Goal: Task Accomplishment & Management: Use online tool/utility

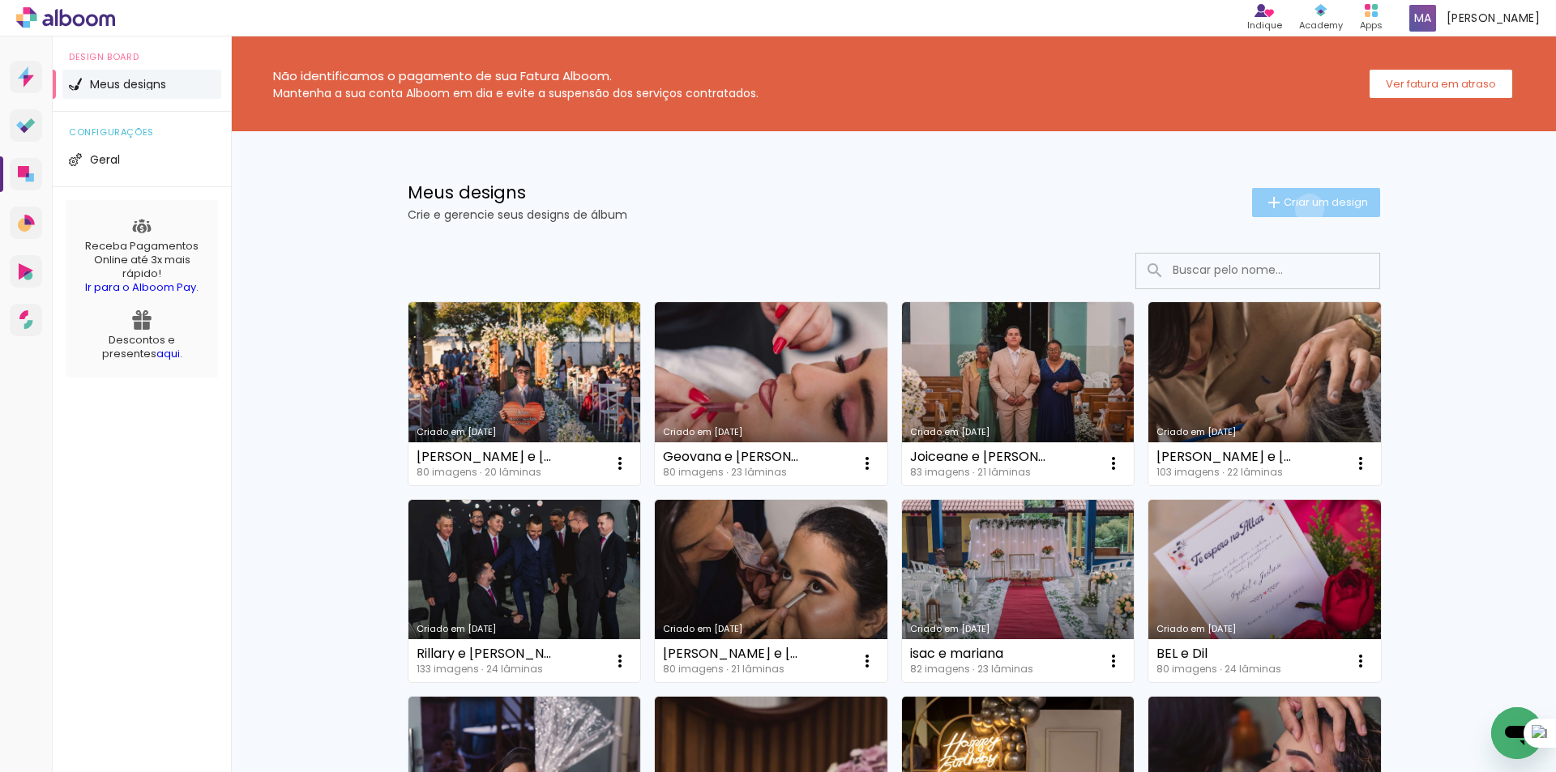
click at [1300, 207] on span "Criar um design" at bounding box center [1326, 202] width 84 height 11
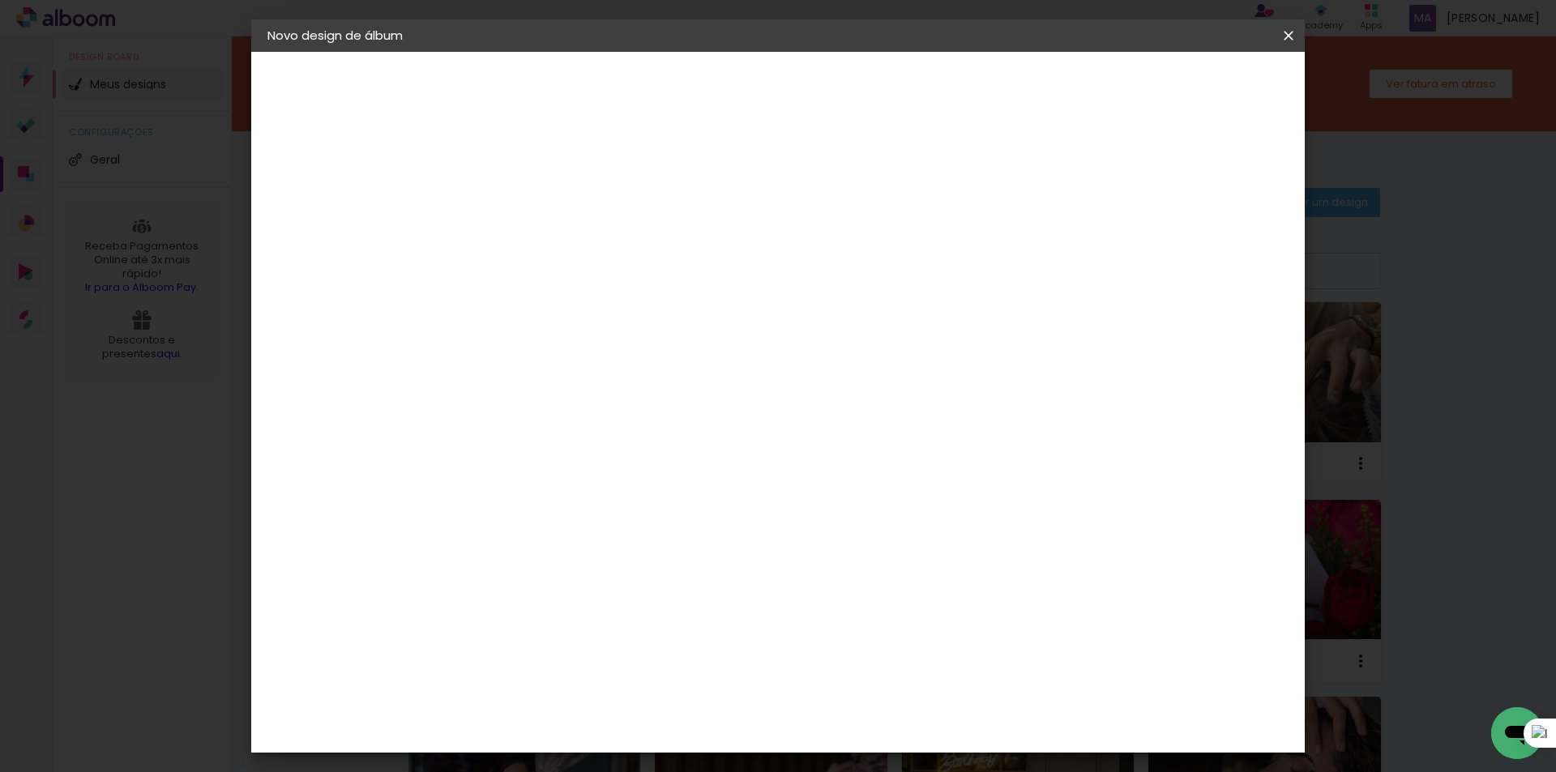
click at [533, 216] on input at bounding box center [533, 217] width 0 height 25
type input "joice"
type paper-input "joice"
type input "[PERSON_NAME] e Will"
type paper-input "[PERSON_NAME] e Will"
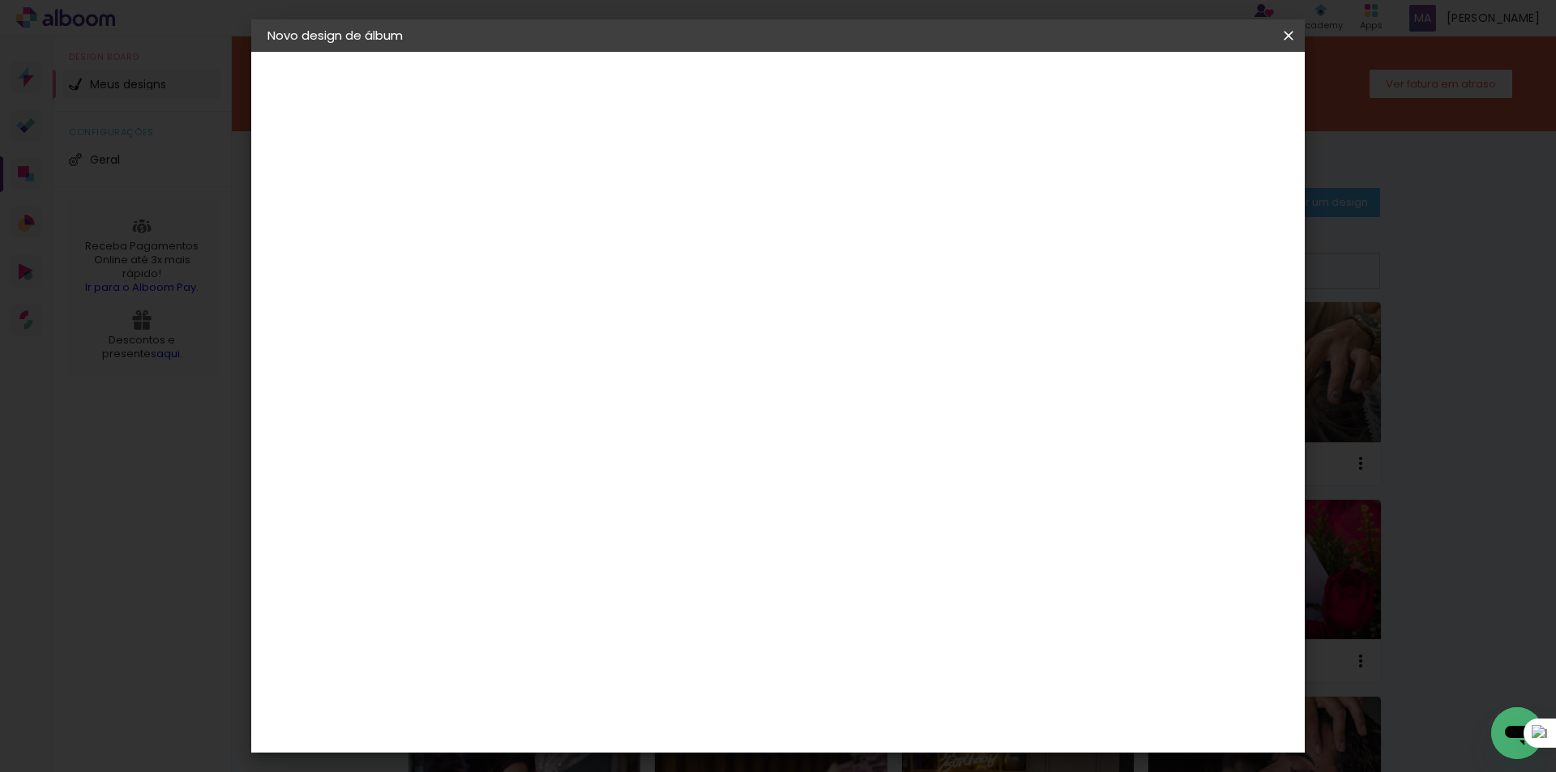
click at [0, 0] on slot "Avançar" at bounding box center [0, 0] width 0 height 0
click at [656, 304] on input at bounding box center [574, 308] width 164 height 20
type input "dre"
type paper-input "dre"
click at [627, 361] on div "DreambooksPro" at bounding box center [574, 366] width 105 height 13
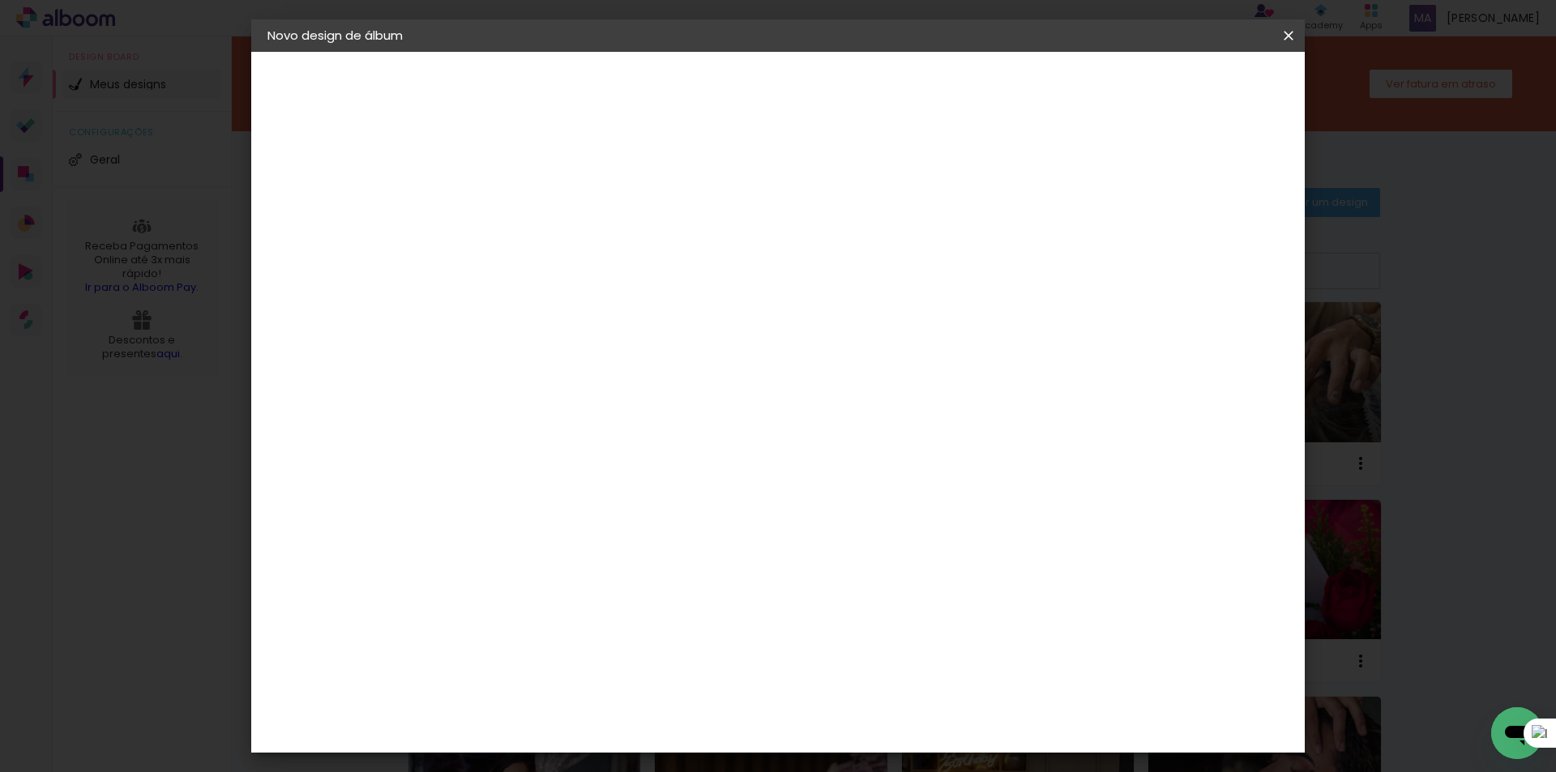
click at [0, 0] on slot "Avançar" at bounding box center [0, 0] width 0 height 0
click at [621, 281] on paper-input-container "Linha" at bounding box center [574, 283] width 94 height 41
click at [860, 285] on paper-item "Réplica Pequena" at bounding box center [883, 301] width 324 height 32
click at [731, 266] on input "Réplica Pequena" at bounding box center [632, 266] width 199 height 25
click at [833, 263] on paper-item "Álbum" at bounding box center [878, 269] width 324 height 32
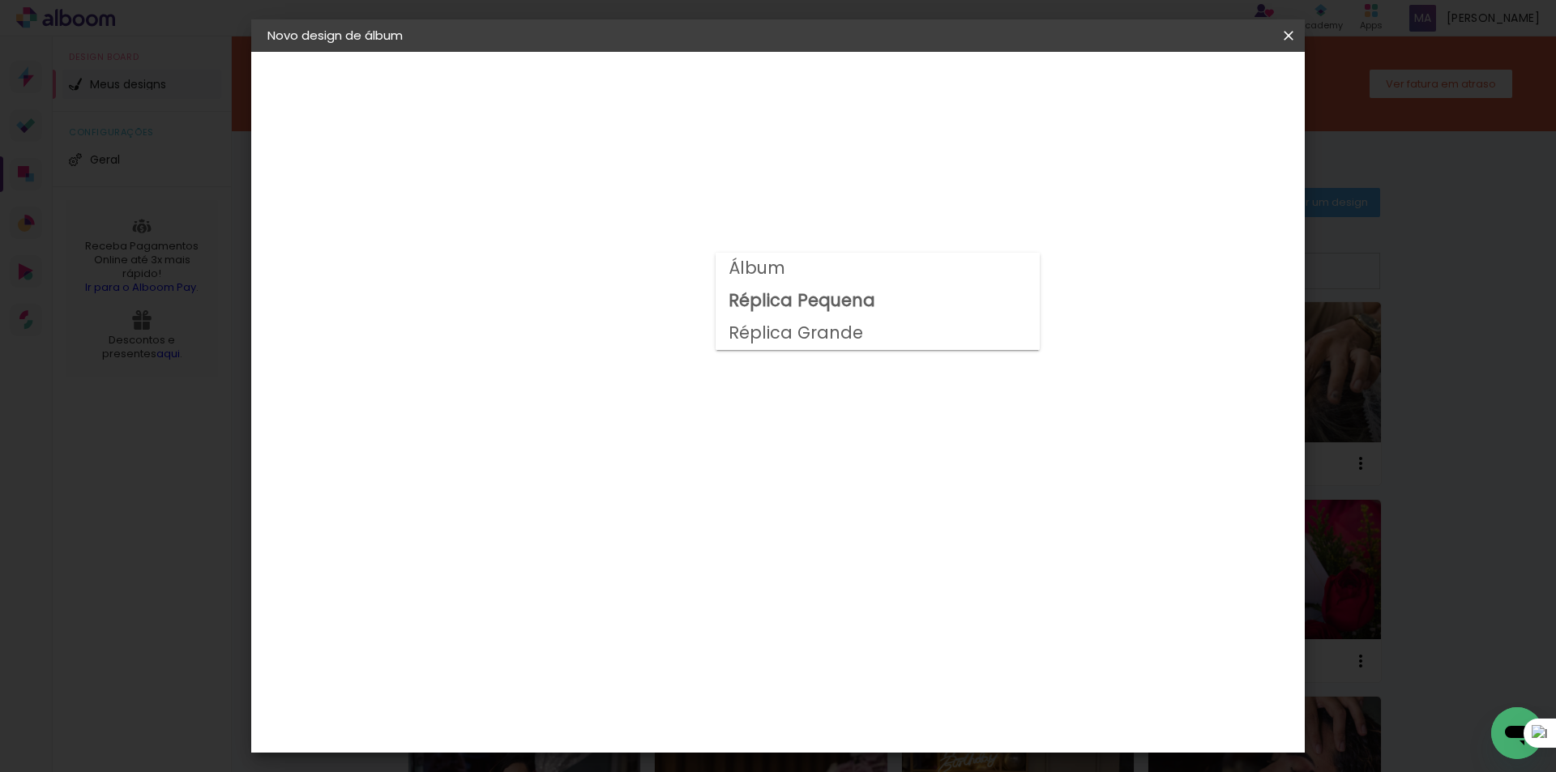
type input "Álbum"
click at [642, 646] on span "23 × 31" at bounding box center [604, 662] width 75 height 33
click at [797, 76] on paper-button "Avançar" at bounding box center [756, 86] width 79 height 28
click at [1153, 88] on span "Iniciar design" at bounding box center [1116, 85] width 74 height 11
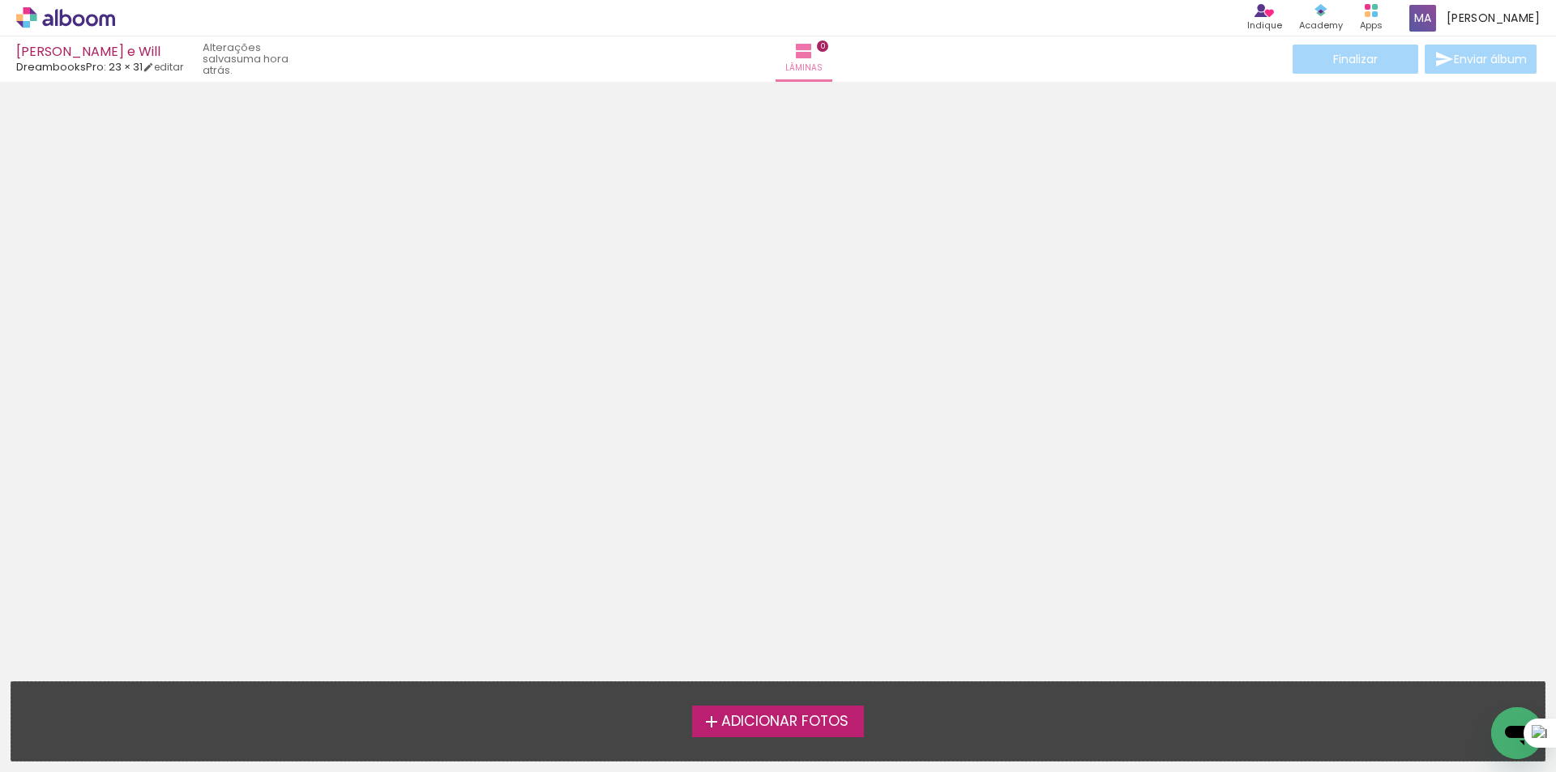
click at [791, 715] on span "Adicionar Fotos" at bounding box center [784, 722] width 127 height 15
click at [0, 0] on input "file" at bounding box center [0, 0] width 0 height 0
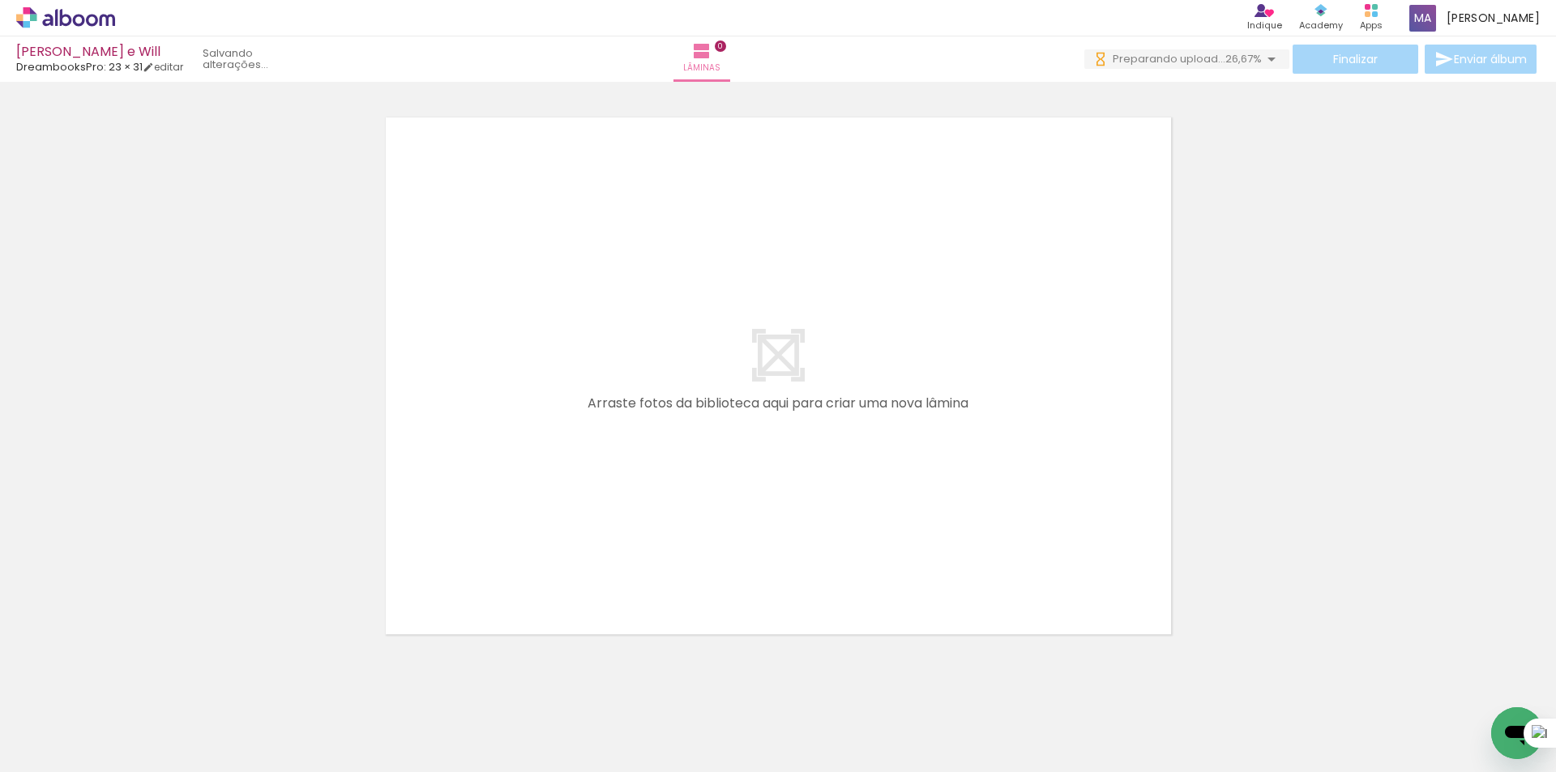
scroll to position [0, 644]
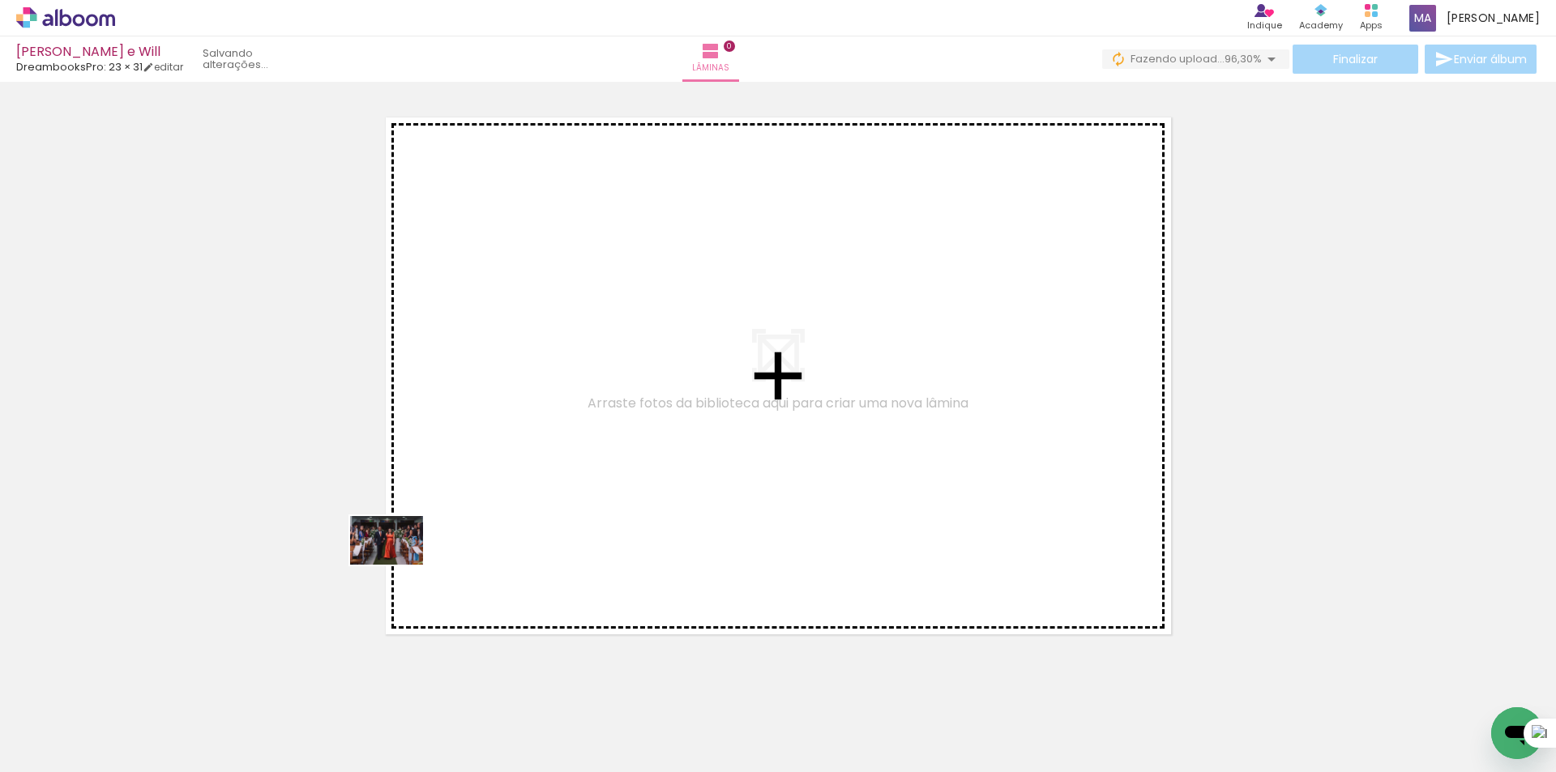
drag, startPoint x: 158, startPoint y: 725, endPoint x: 499, endPoint y: 492, distance: 413.4
click at [463, 505] on quentale-workspace at bounding box center [778, 386] width 1556 height 772
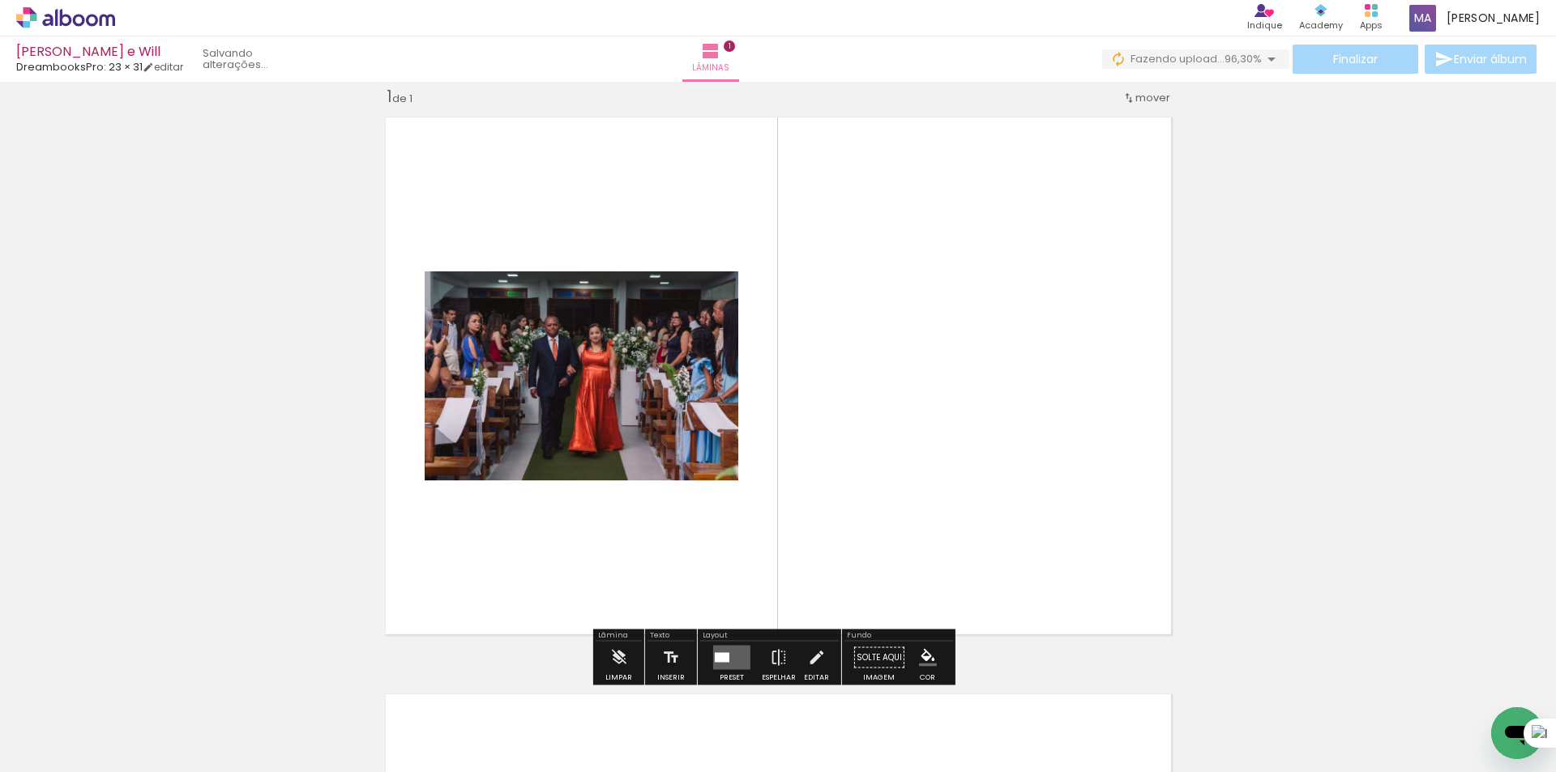
scroll to position [21, 0]
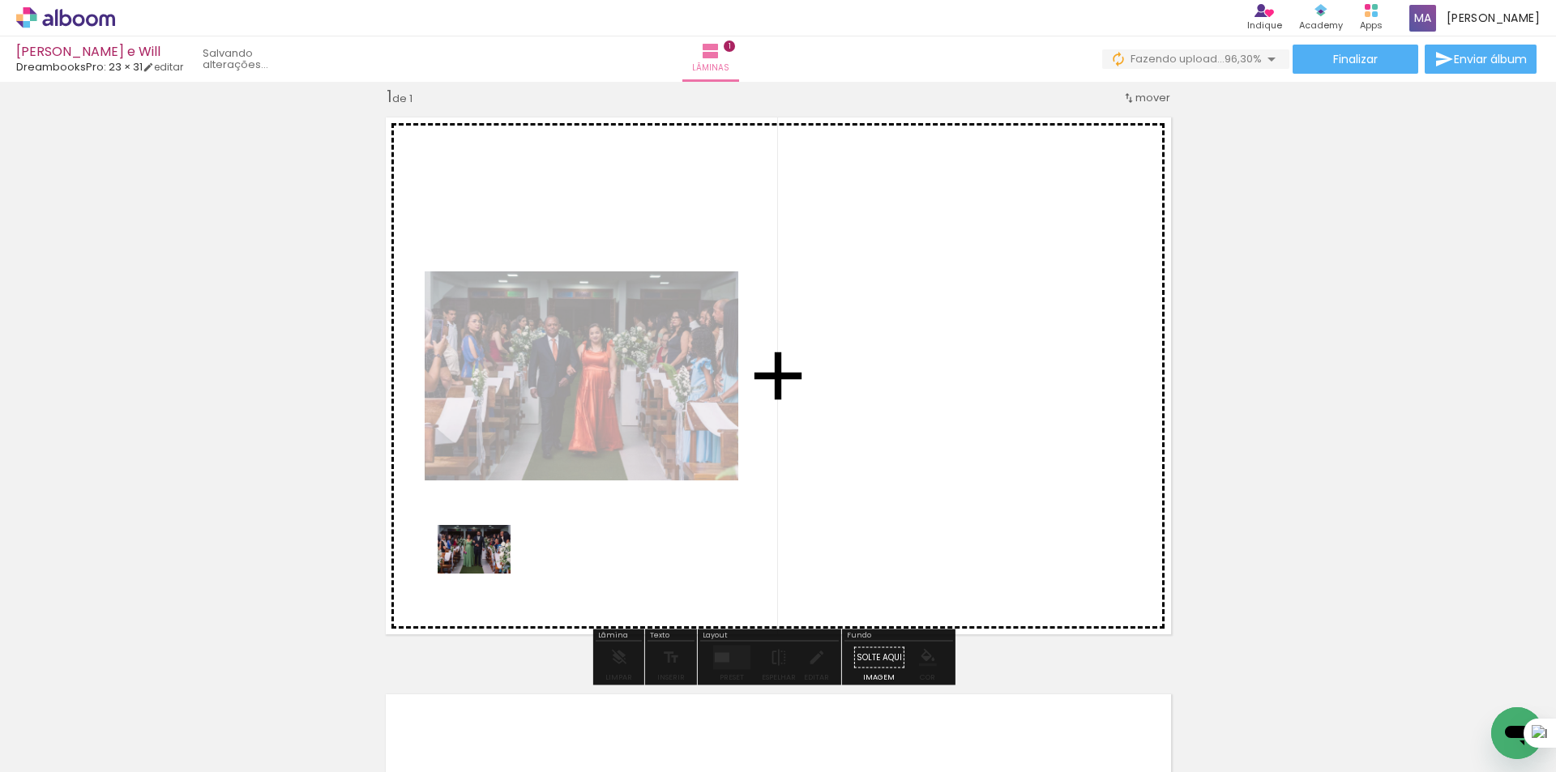
drag, startPoint x: 252, startPoint y: 727, endPoint x: 502, endPoint y: 571, distance: 294.2
click at [498, 568] on quentale-workspace at bounding box center [778, 386] width 1556 height 772
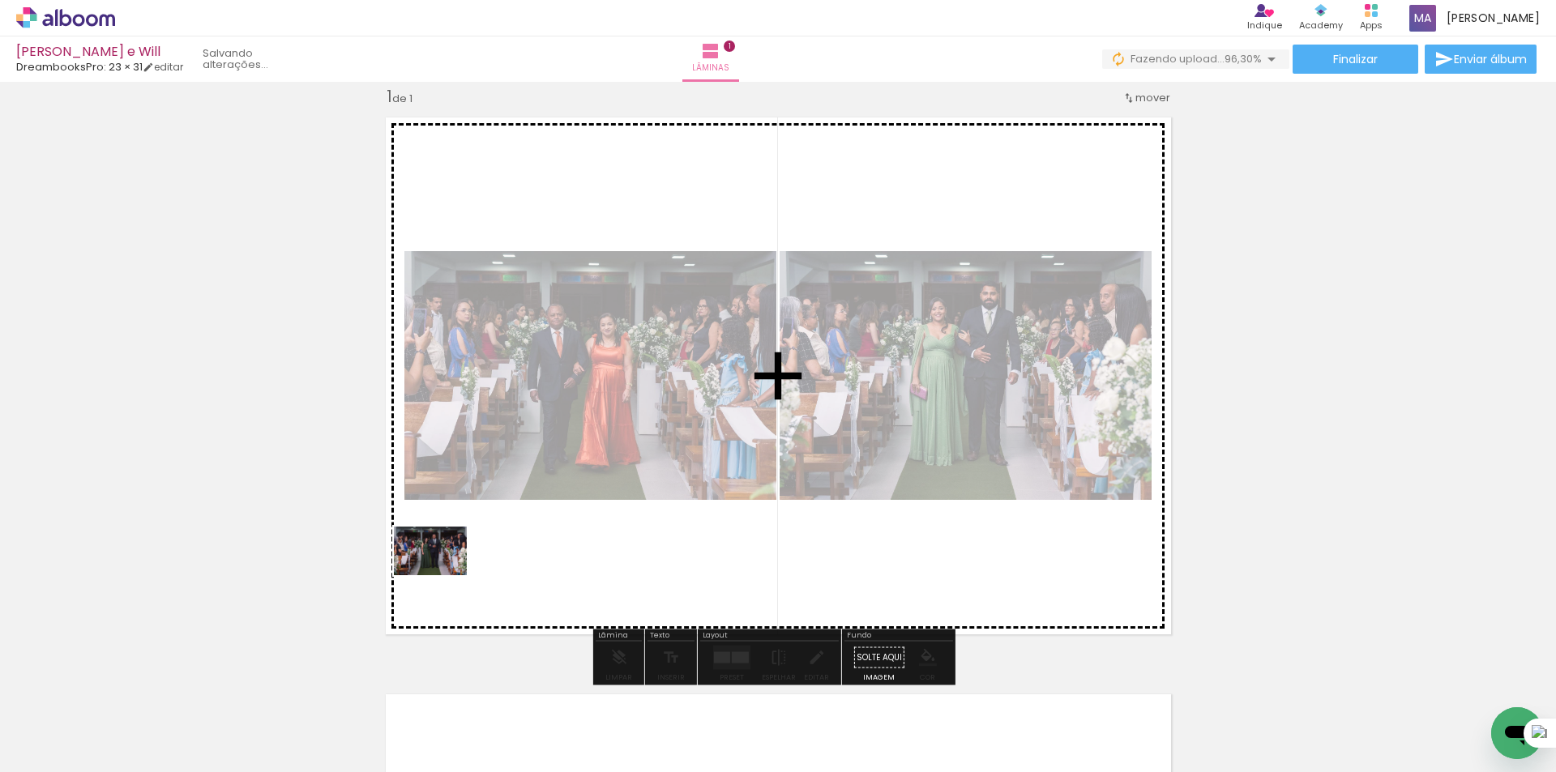
drag, startPoint x: 345, startPoint y: 720, endPoint x: 465, endPoint y: 572, distance: 190.1
click at [457, 555] on quentale-workspace at bounding box center [778, 386] width 1556 height 772
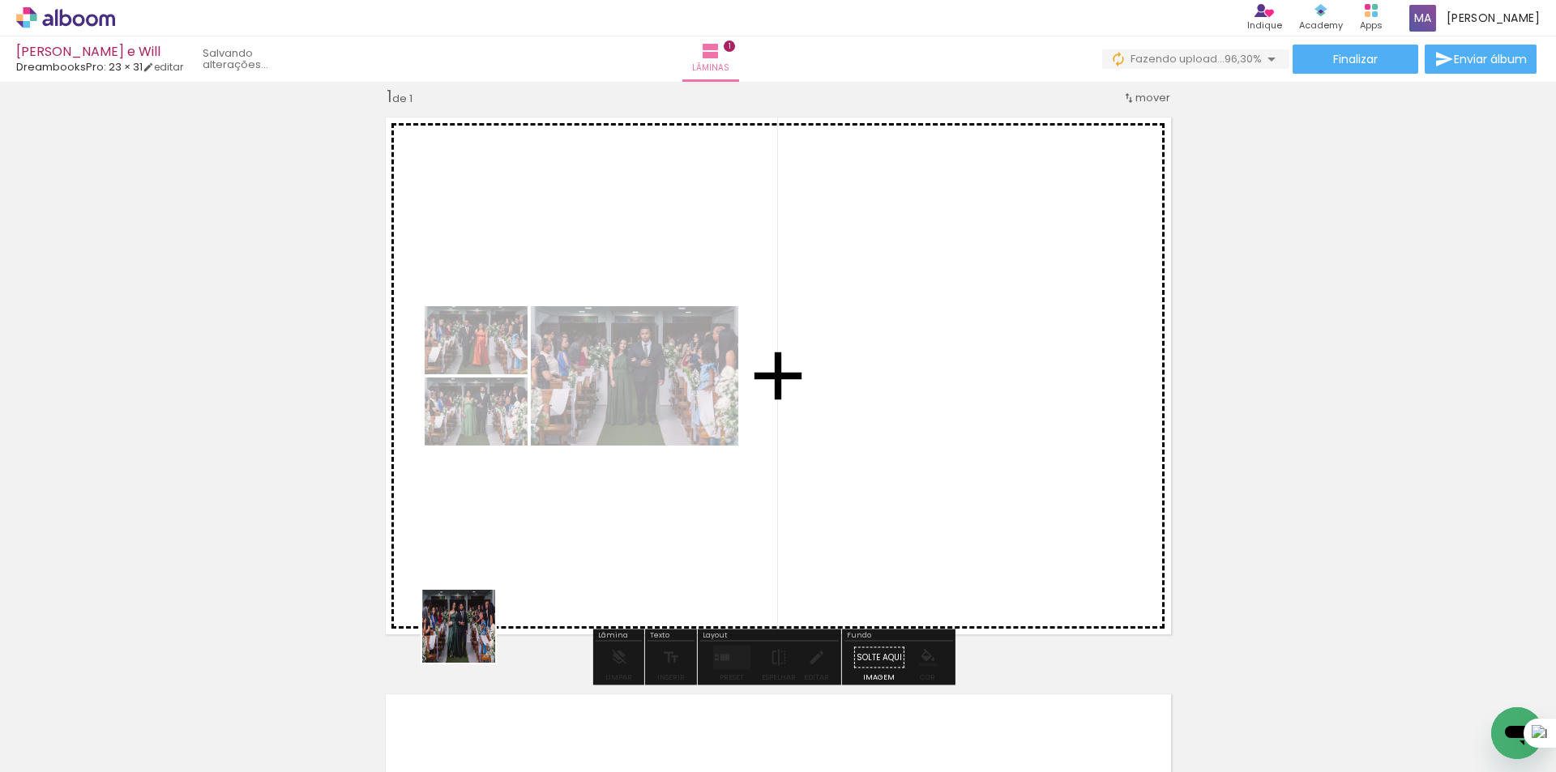
drag, startPoint x: 424, startPoint y: 713, endPoint x: 503, endPoint y: 572, distance: 161.5
click at [503, 572] on quentale-workspace at bounding box center [778, 386] width 1556 height 772
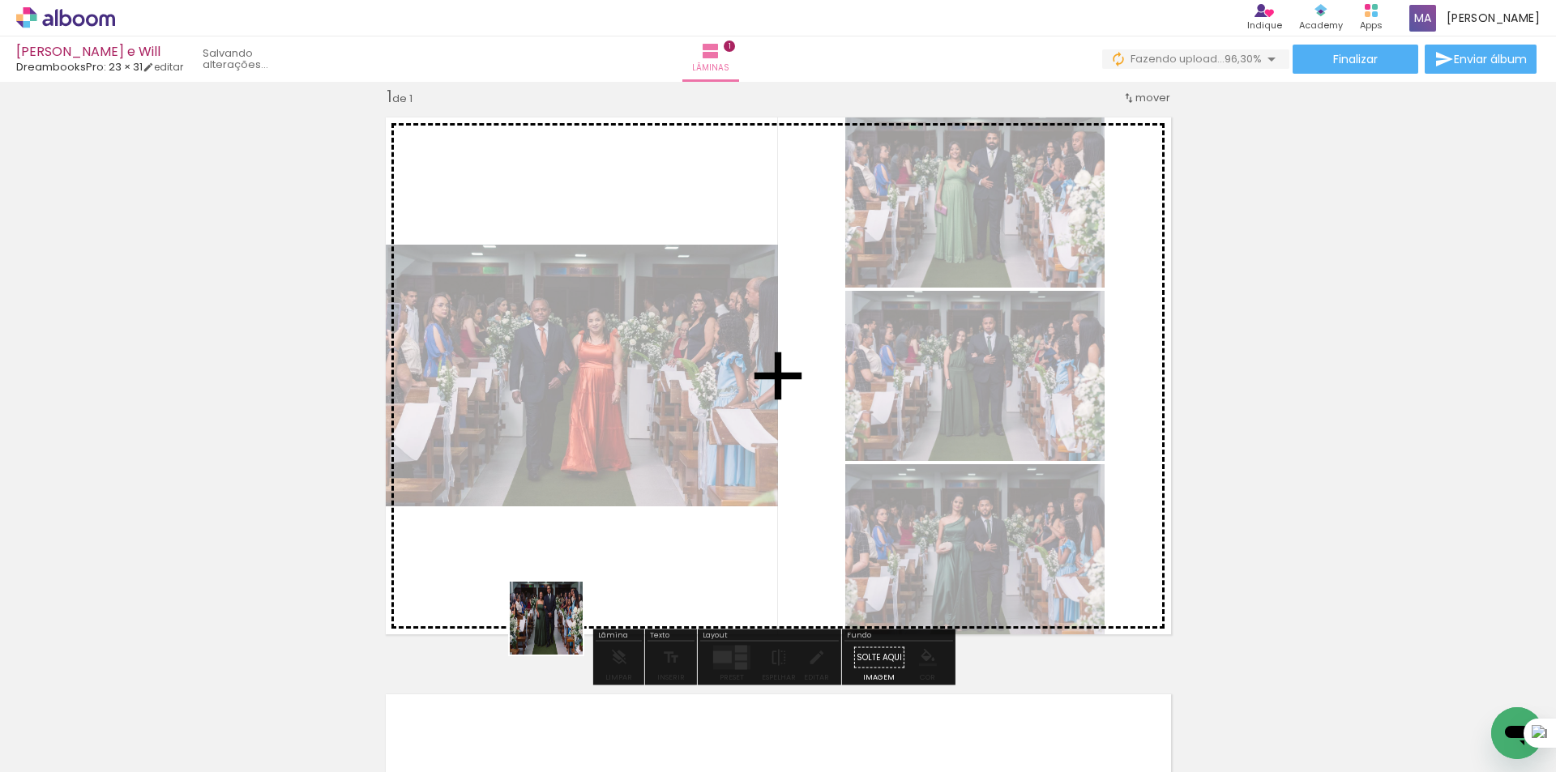
drag, startPoint x: 527, startPoint y: 727, endPoint x: 571, endPoint y: 619, distance: 116.3
click at [568, 584] on quentale-workspace at bounding box center [778, 386] width 1556 height 772
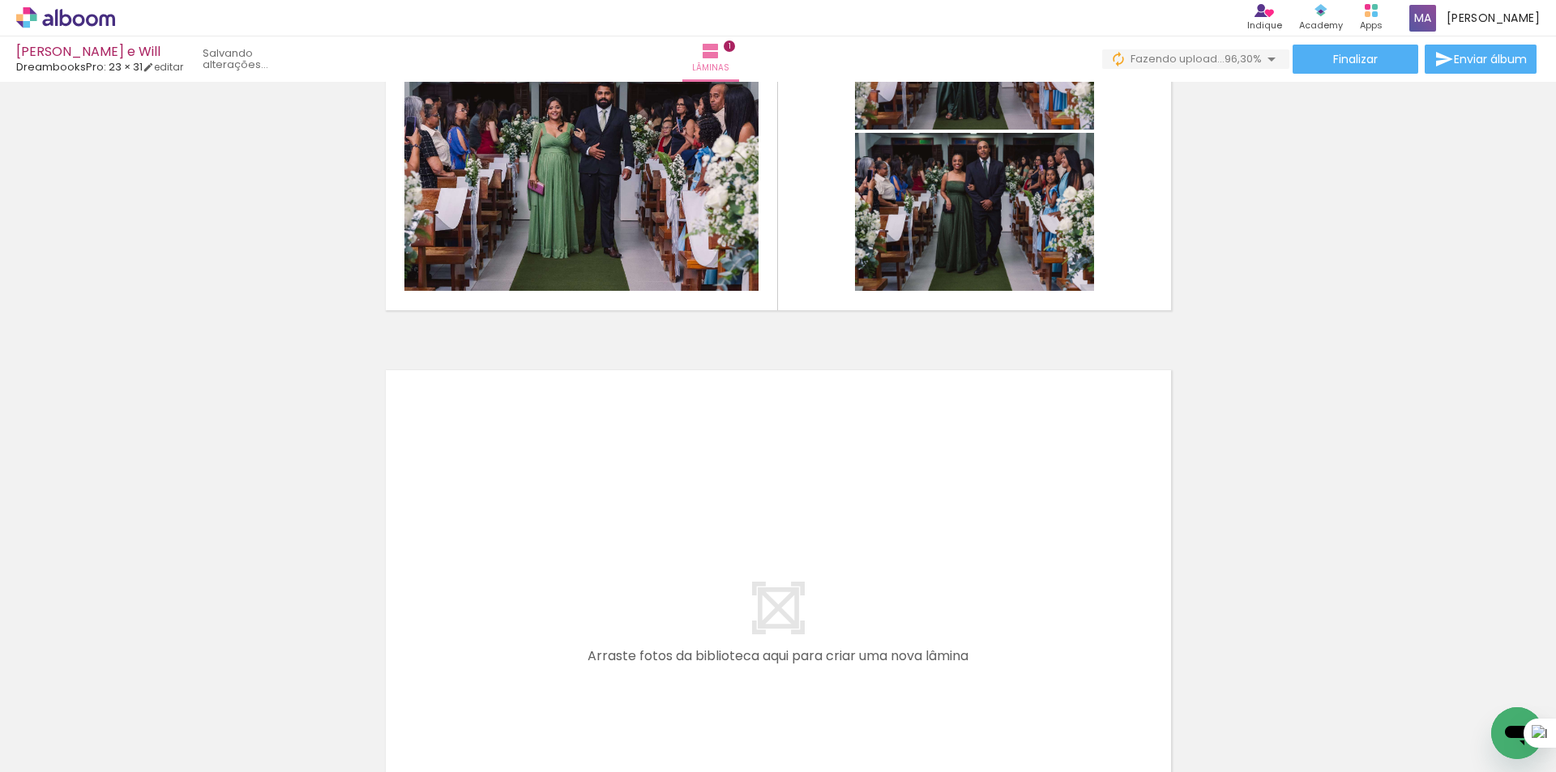
scroll to position [426, 0]
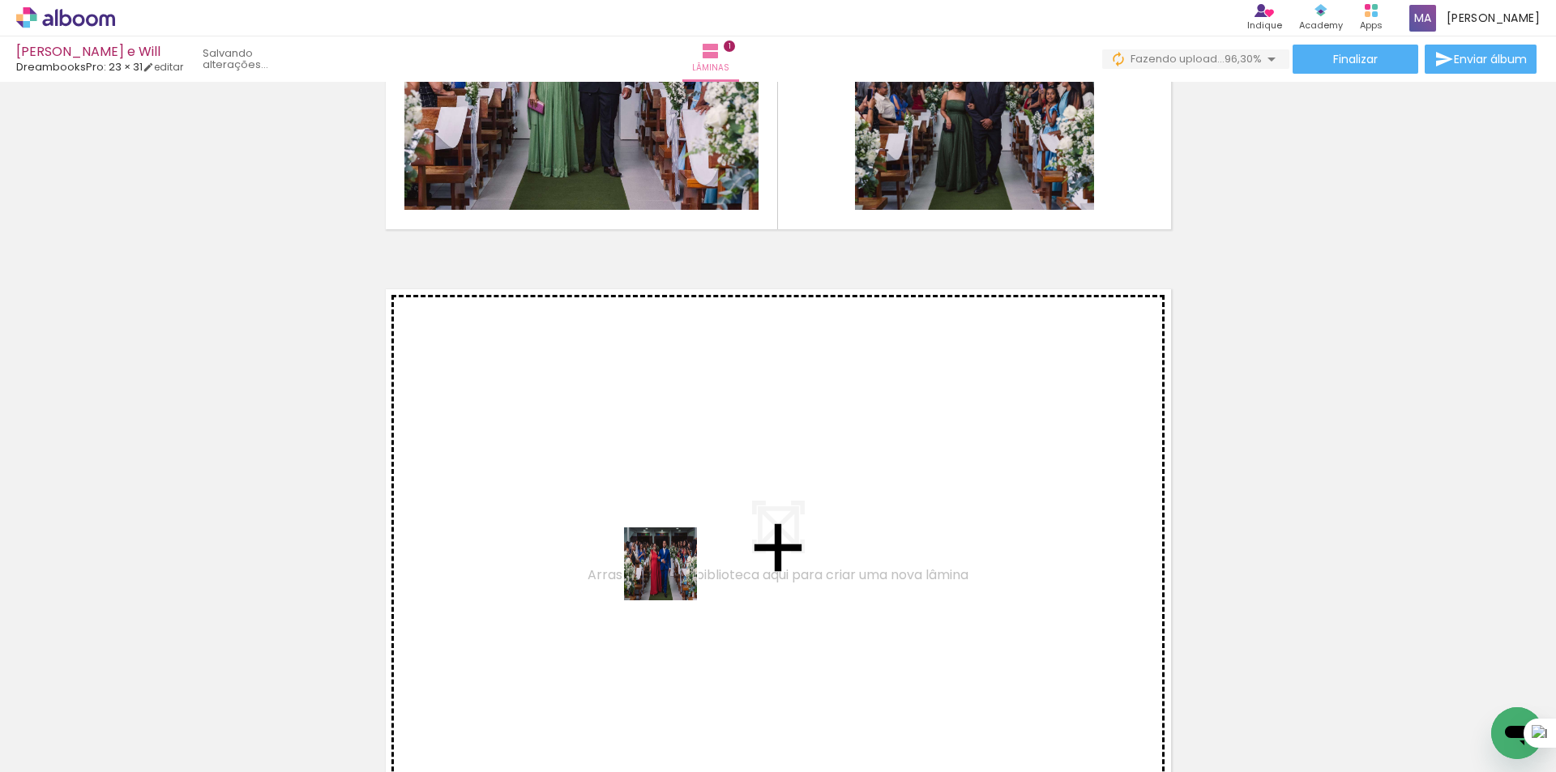
drag, startPoint x: 634, startPoint y: 722, endPoint x: 678, endPoint y: 550, distance: 178.3
click at [678, 550] on quentale-workspace at bounding box center [778, 386] width 1556 height 772
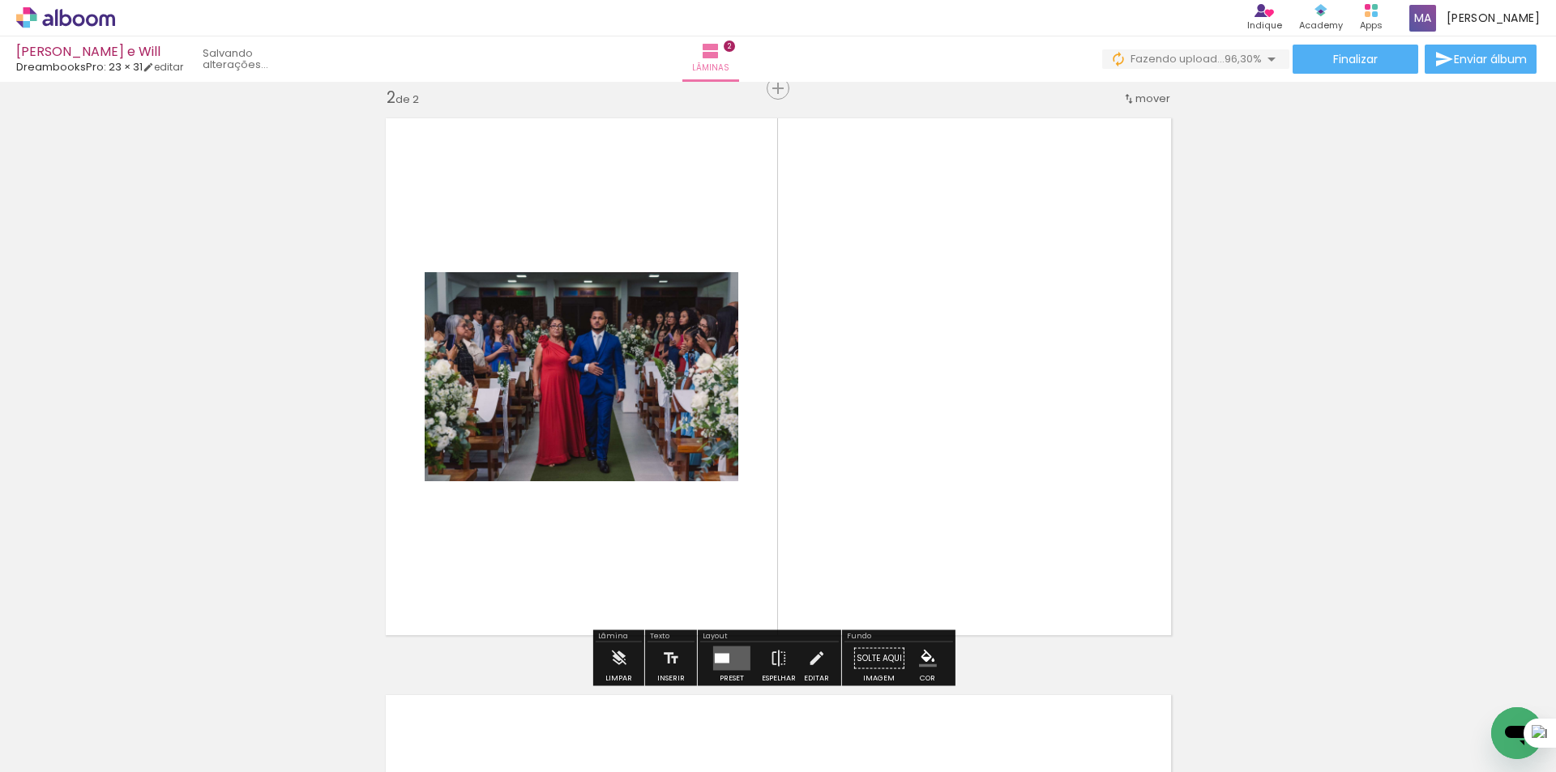
scroll to position [598, 0]
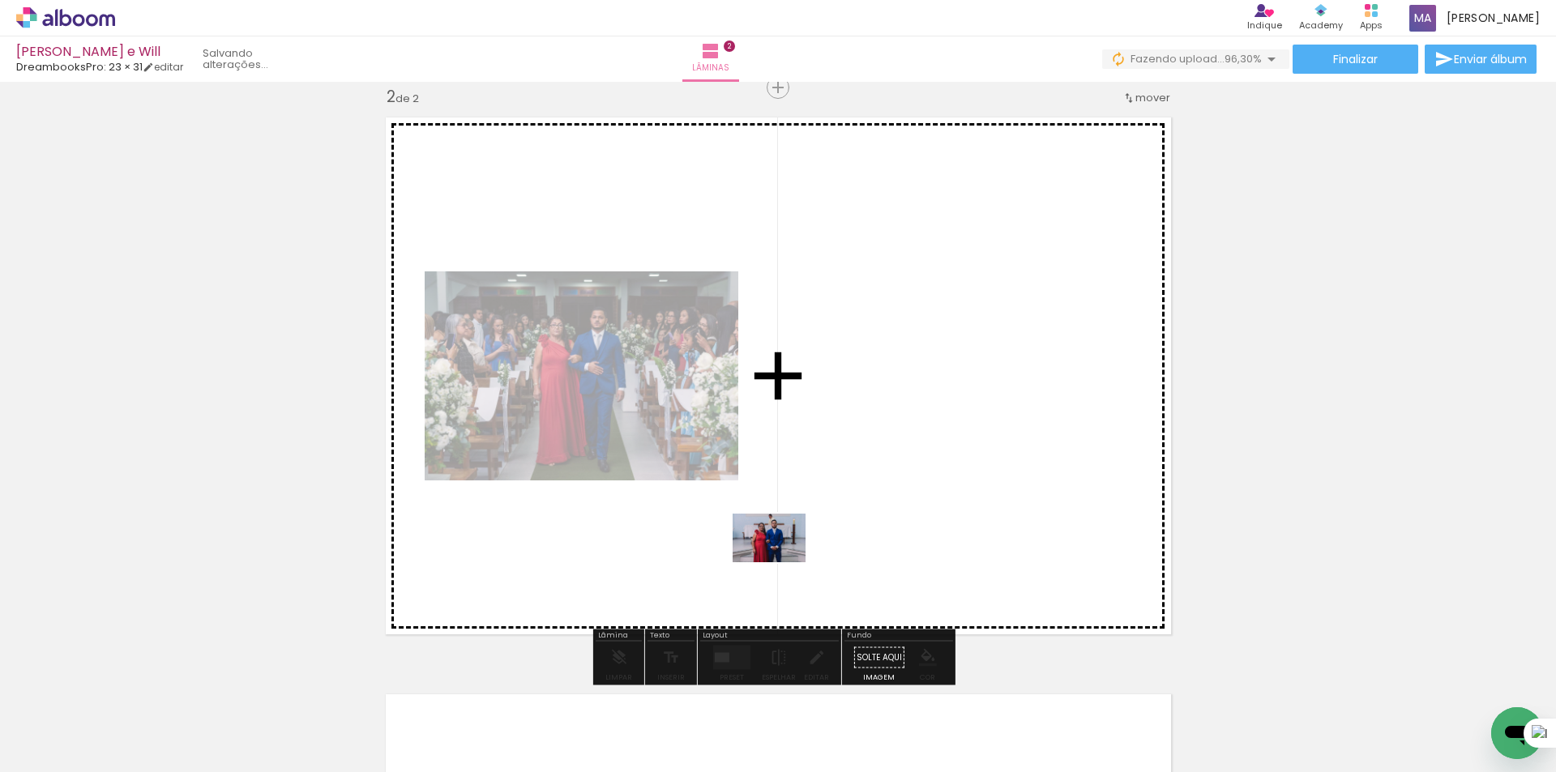
drag, startPoint x: 733, startPoint y: 731, endPoint x: 828, endPoint y: 533, distance: 220.4
click at [790, 544] on quentale-workspace at bounding box center [778, 386] width 1556 height 772
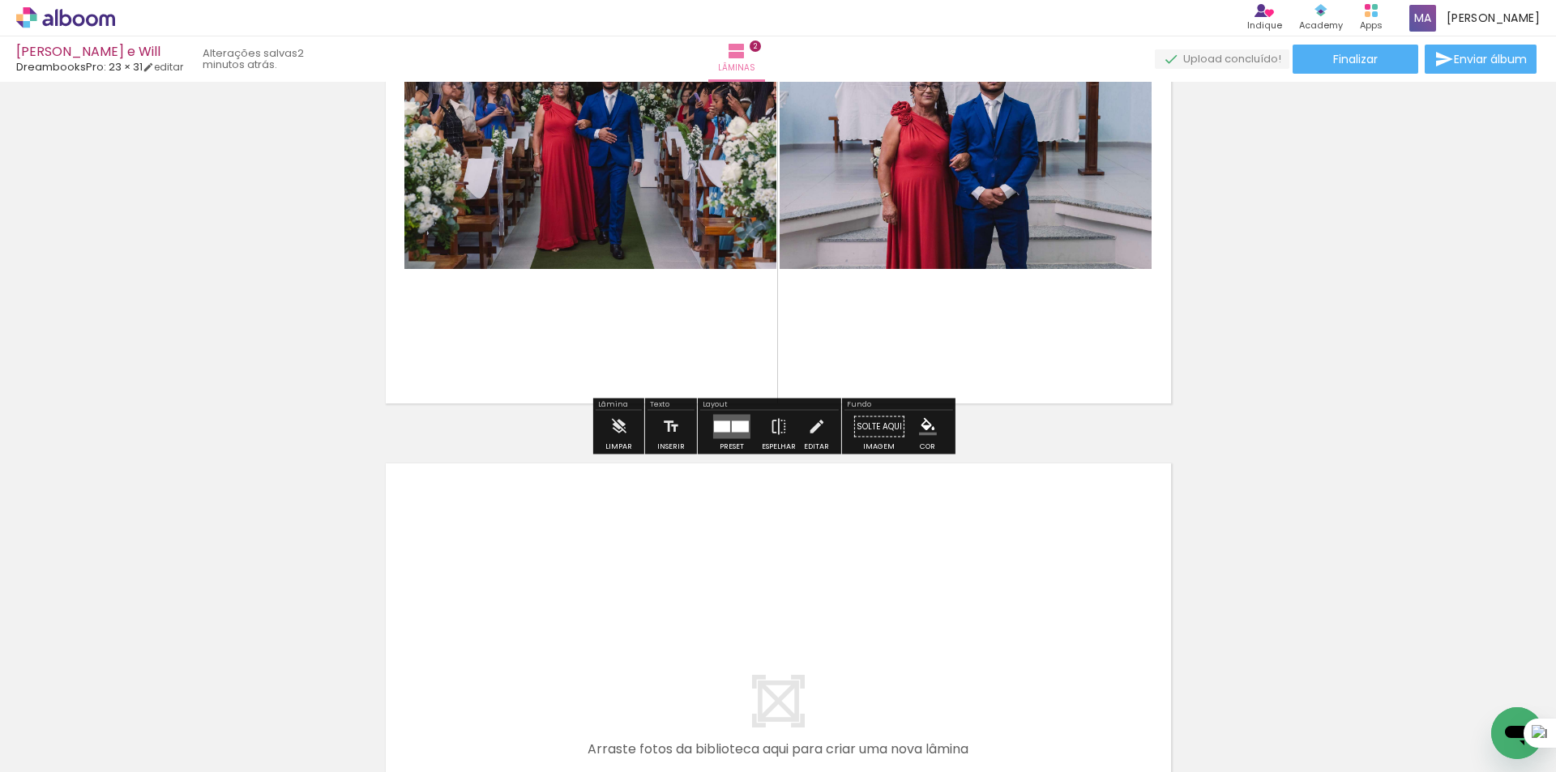
scroll to position [841, 0]
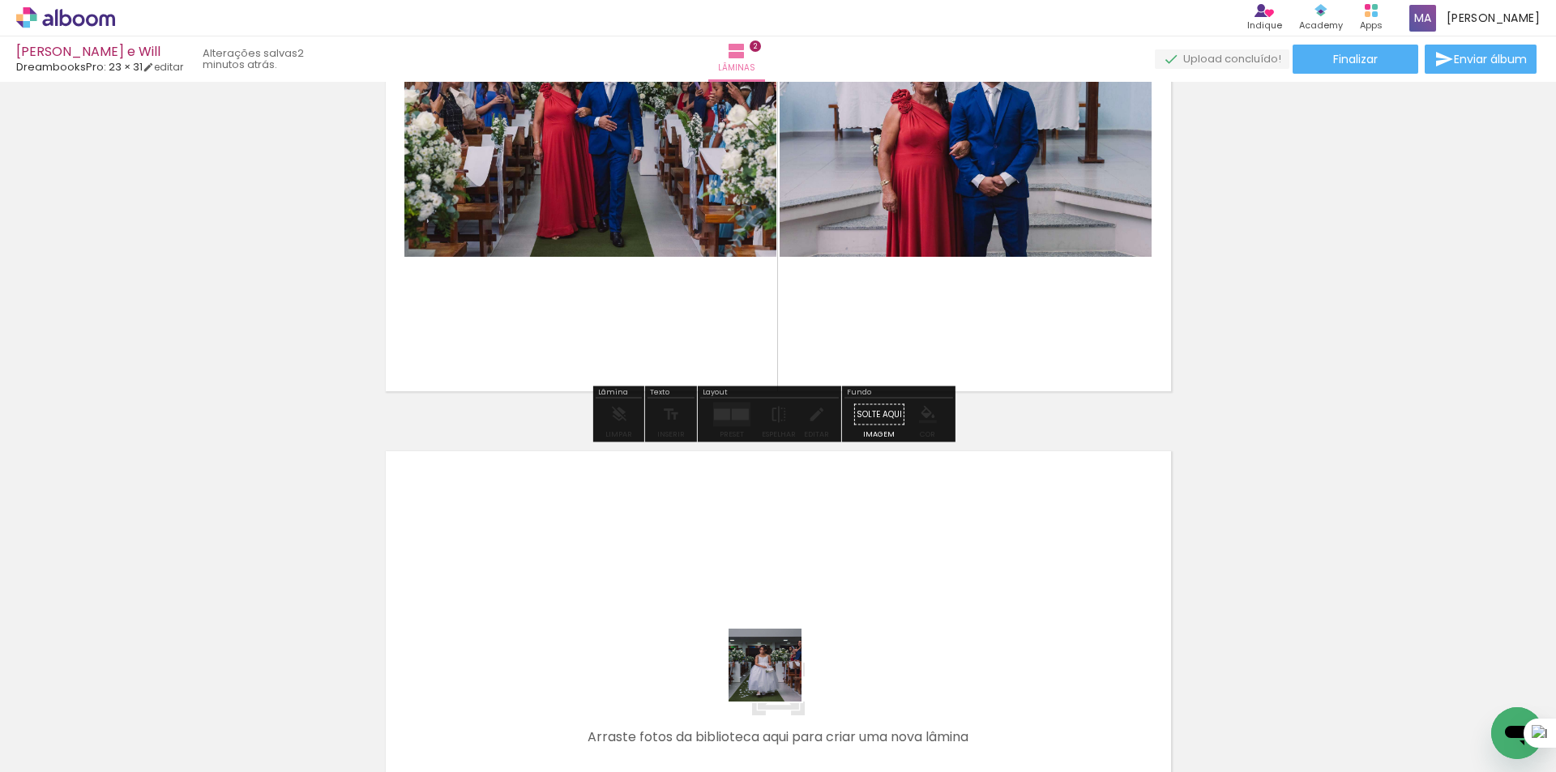
drag, startPoint x: 790, startPoint y: 743, endPoint x: 828, endPoint y: 691, distance: 65.0
click at [769, 645] on quentale-workspace at bounding box center [778, 386] width 1556 height 772
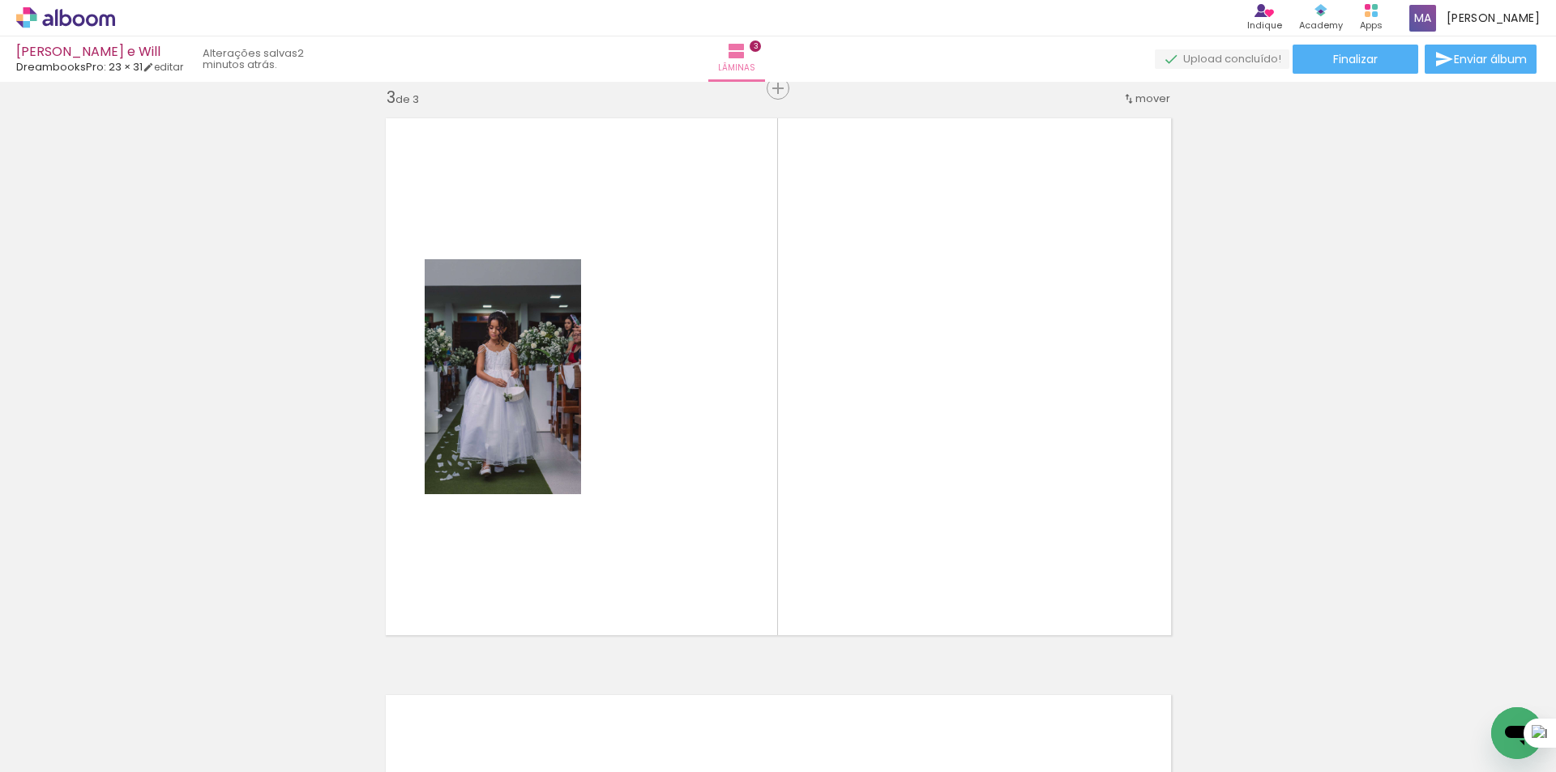
scroll to position [1175, 0]
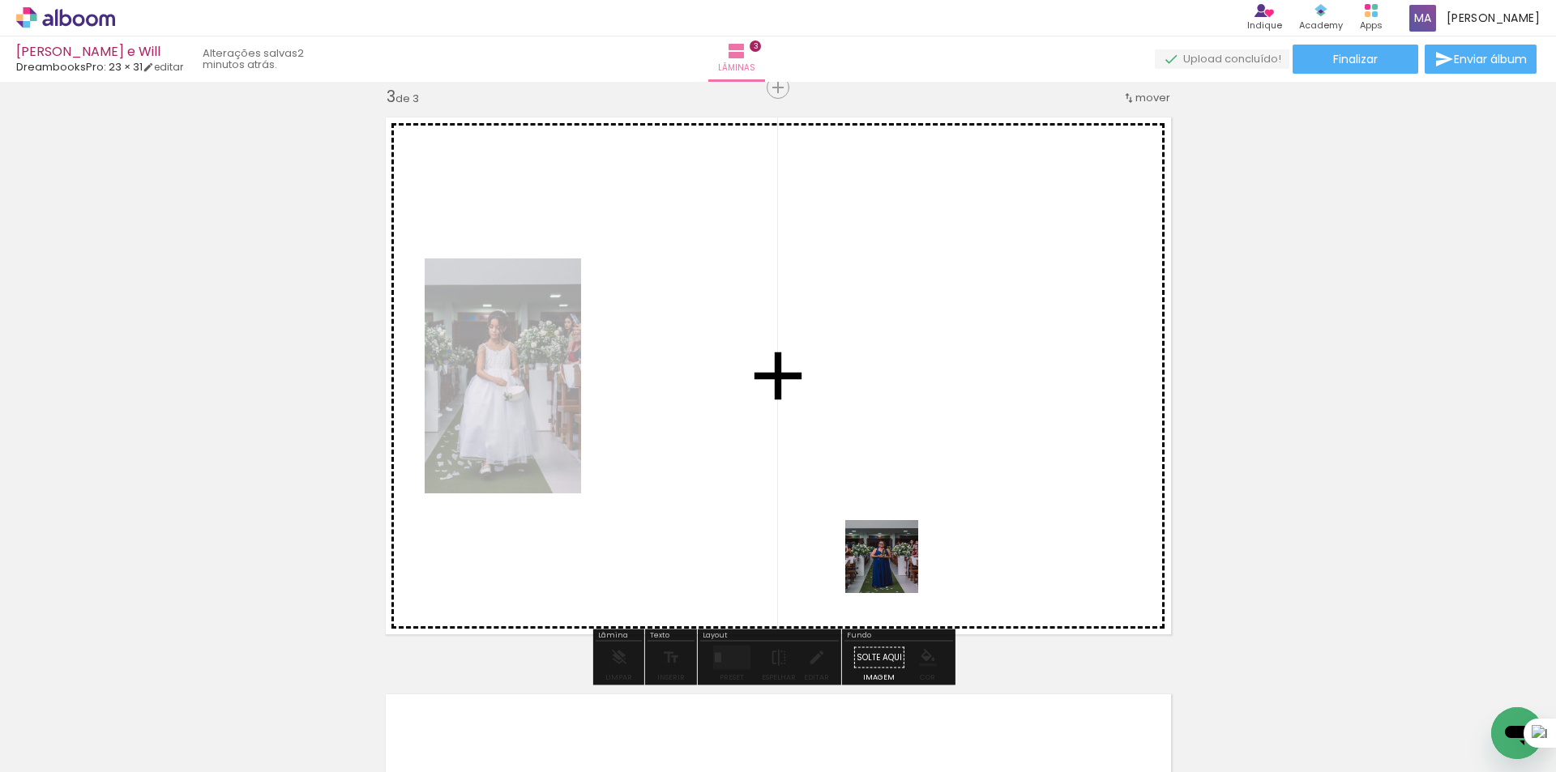
drag, startPoint x: 910, startPoint y: 735, endPoint x: 912, endPoint y: 596, distance: 139.4
click at [893, 522] on quentale-workspace at bounding box center [778, 386] width 1556 height 772
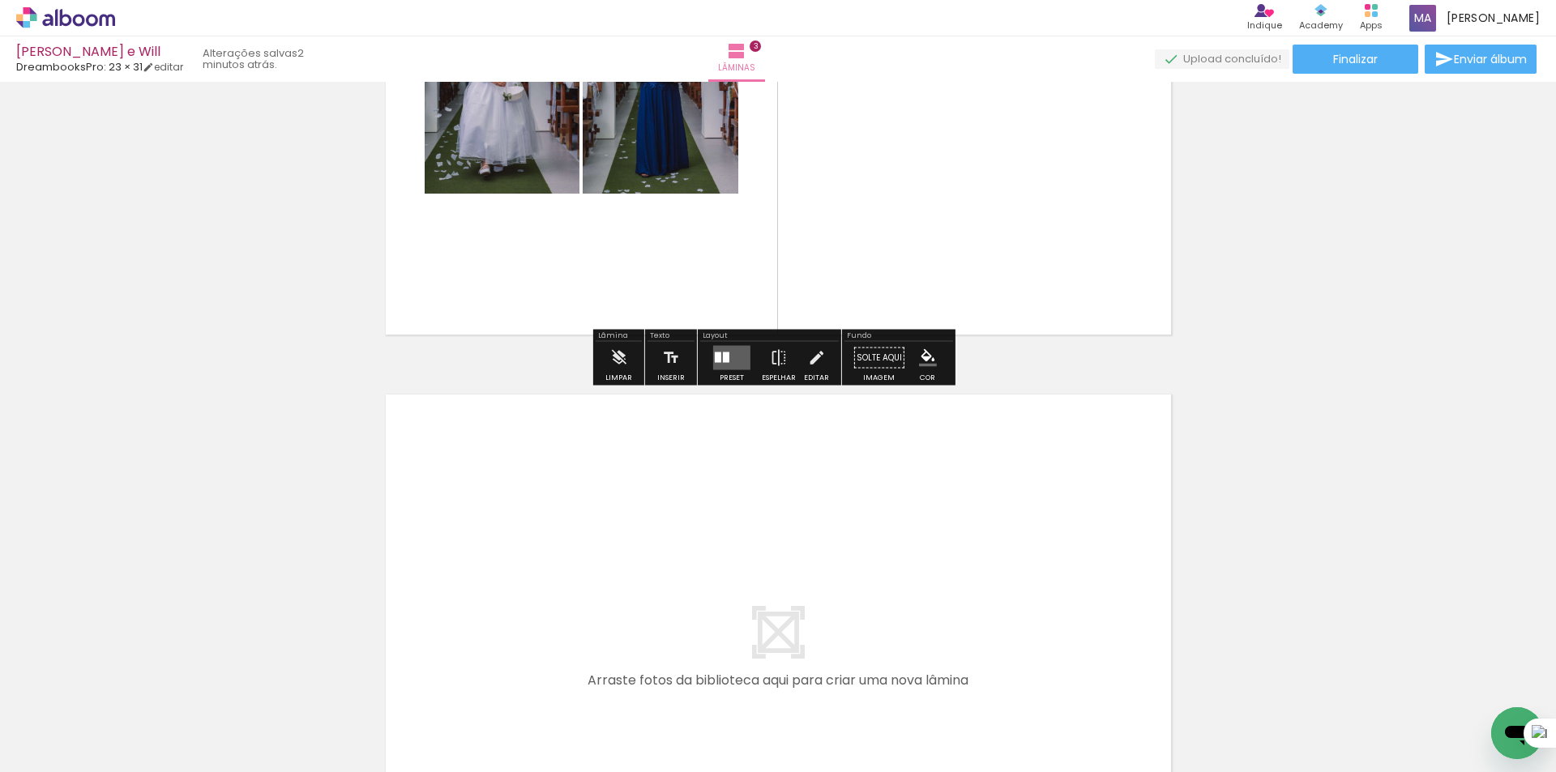
scroll to position [1499, 0]
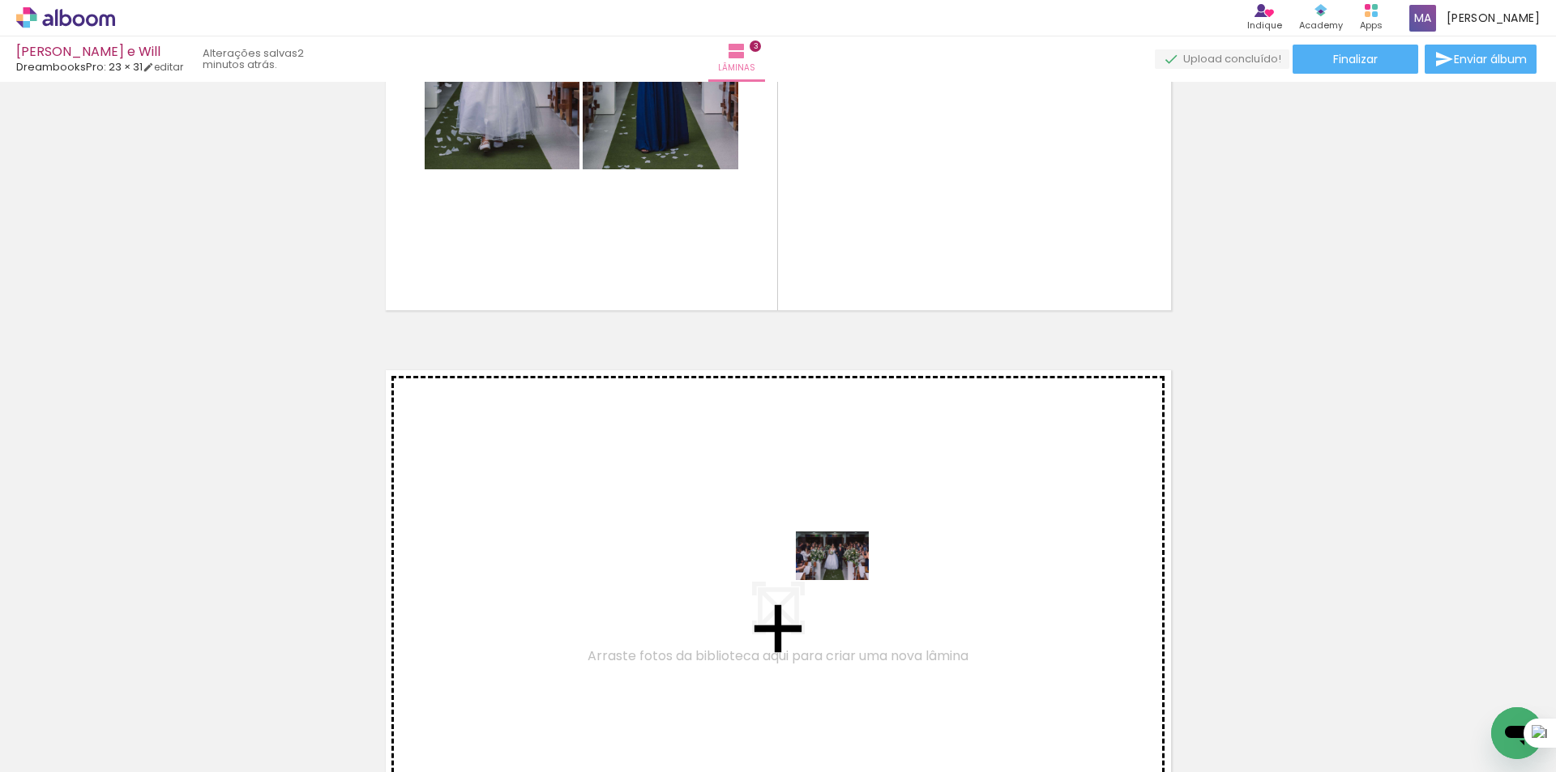
drag, startPoint x: 980, startPoint y: 721, endPoint x: 932, endPoint y: 674, distance: 67.6
click at [844, 579] on quentale-workspace at bounding box center [778, 386] width 1556 height 772
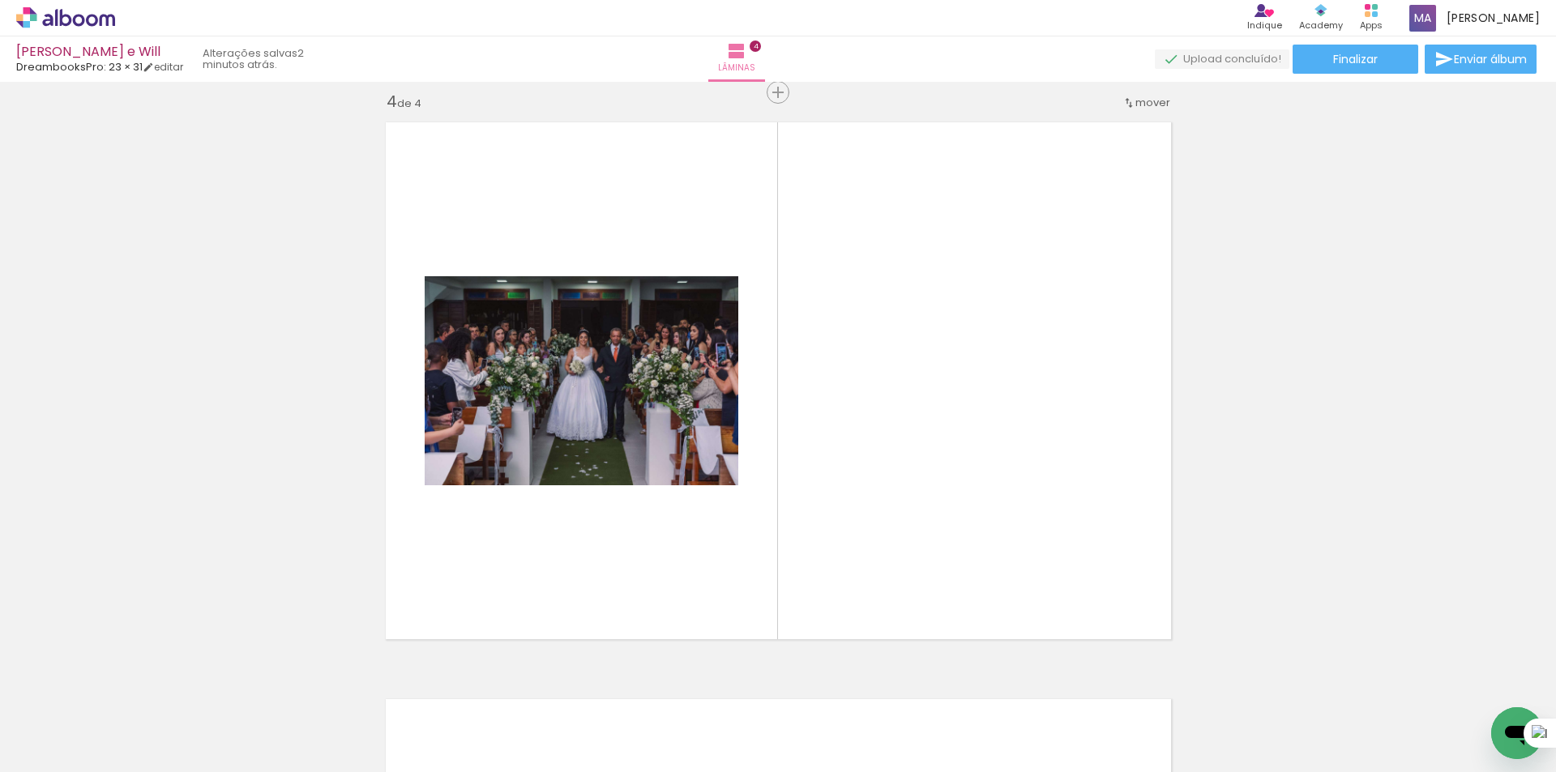
scroll to position [1752, 0]
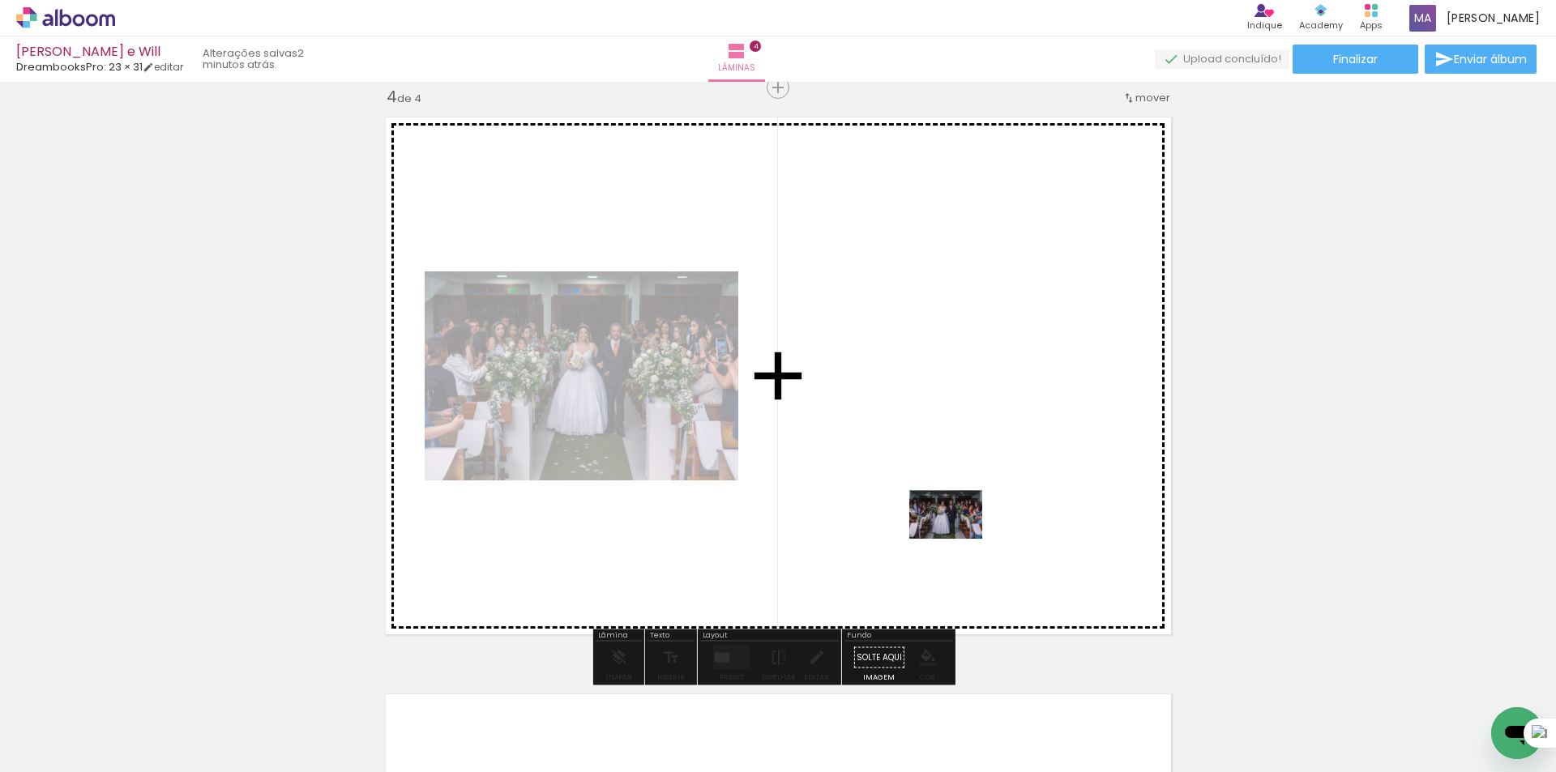
drag, startPoint x: 1061, startPoint y: 717, endPoint x: 915, endPoint y: 475, distance: 282.2
click at [915, 475] on quentale-workspace at bounding box center [778, 386] width 1556 height 772
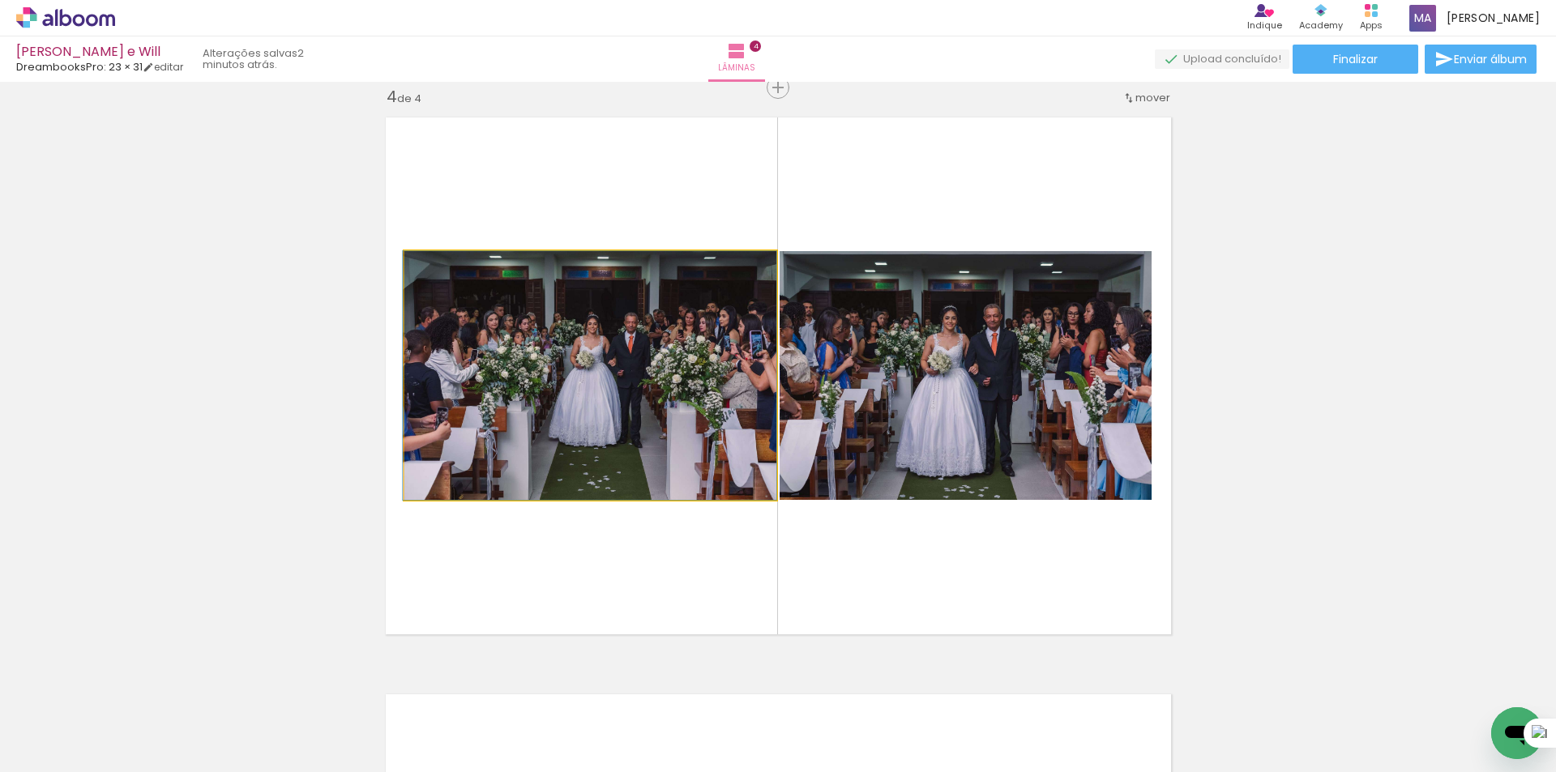
drag, startPoint x: 625, startPoint y: 438, endPoint x: 257, endPoint y: 421, distance: 368.4
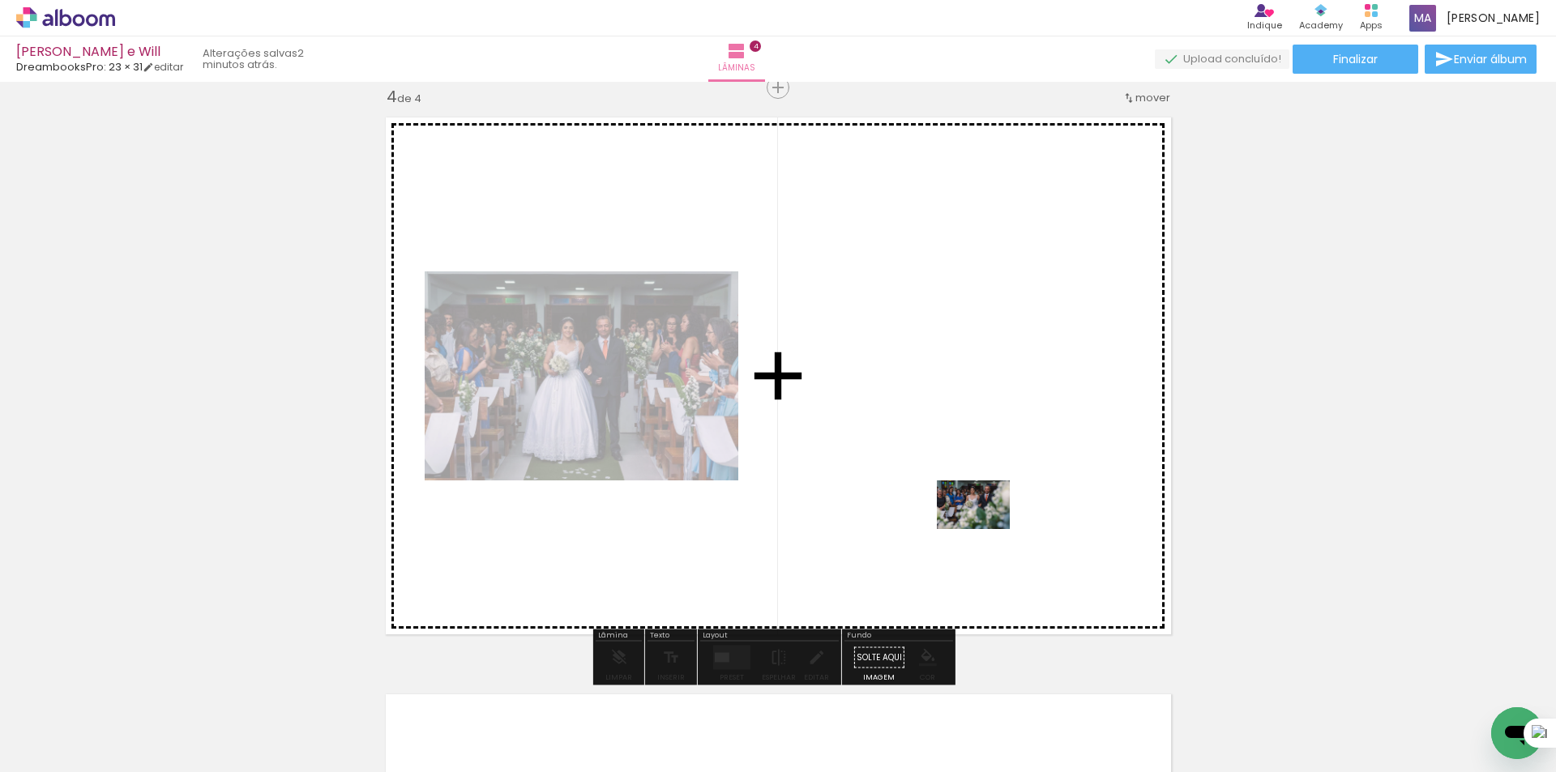
drag, startPoint x: 1156, startPoint y: 726, endPoint x: 999, endPoint y: 537, distance: 246.4
click at [985, 528] on quentale-workspace at bounding box center [778, 386] width 1556 height 772
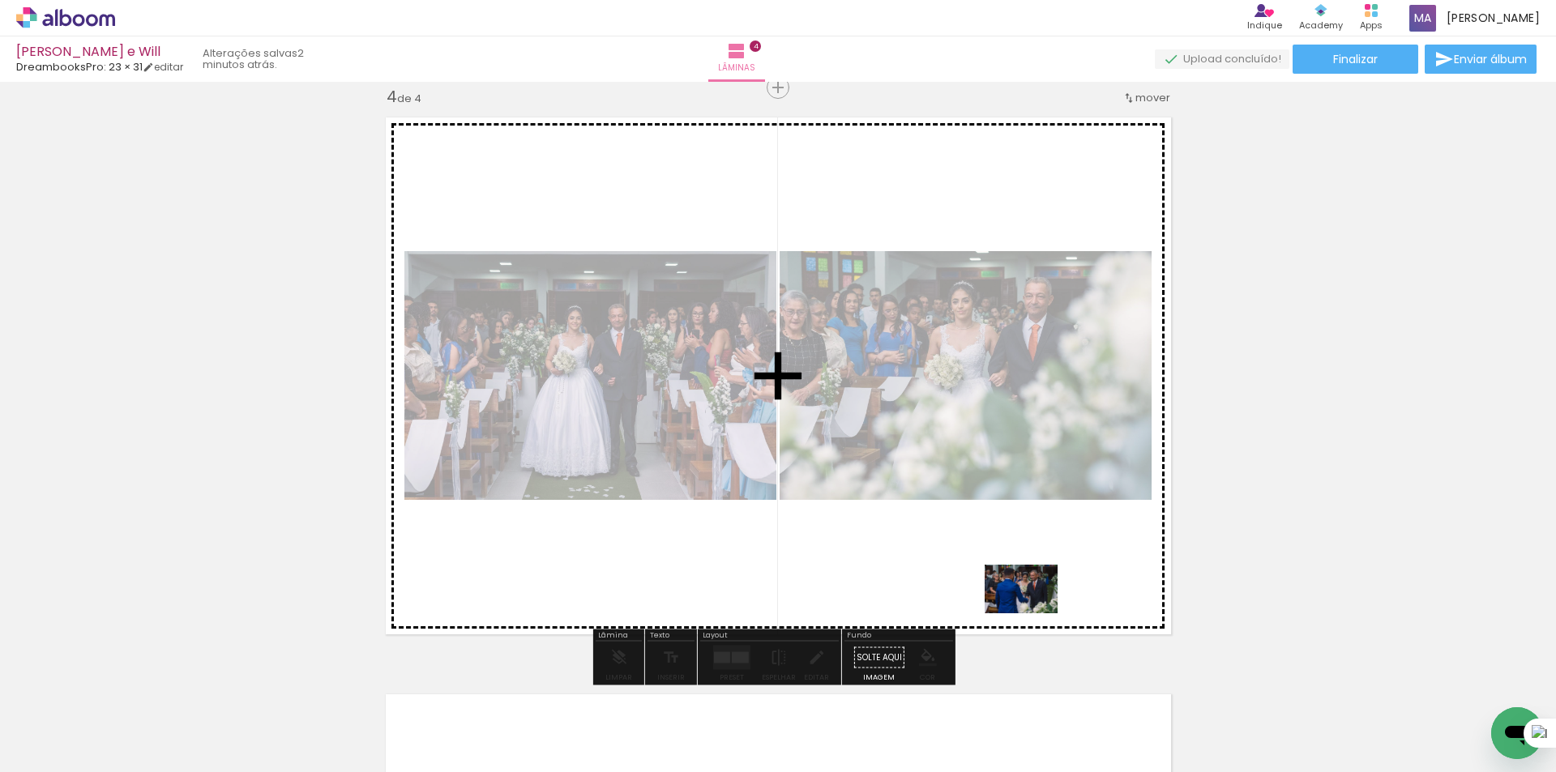
drag, startPoint x: 1221, startPoint y: 698, endPoint x: 1057, endPoint y: 618, distance: 182.7
click at [1029, 610] on quentale-workspace at bounding box center [778, 386] width 1556 height 772
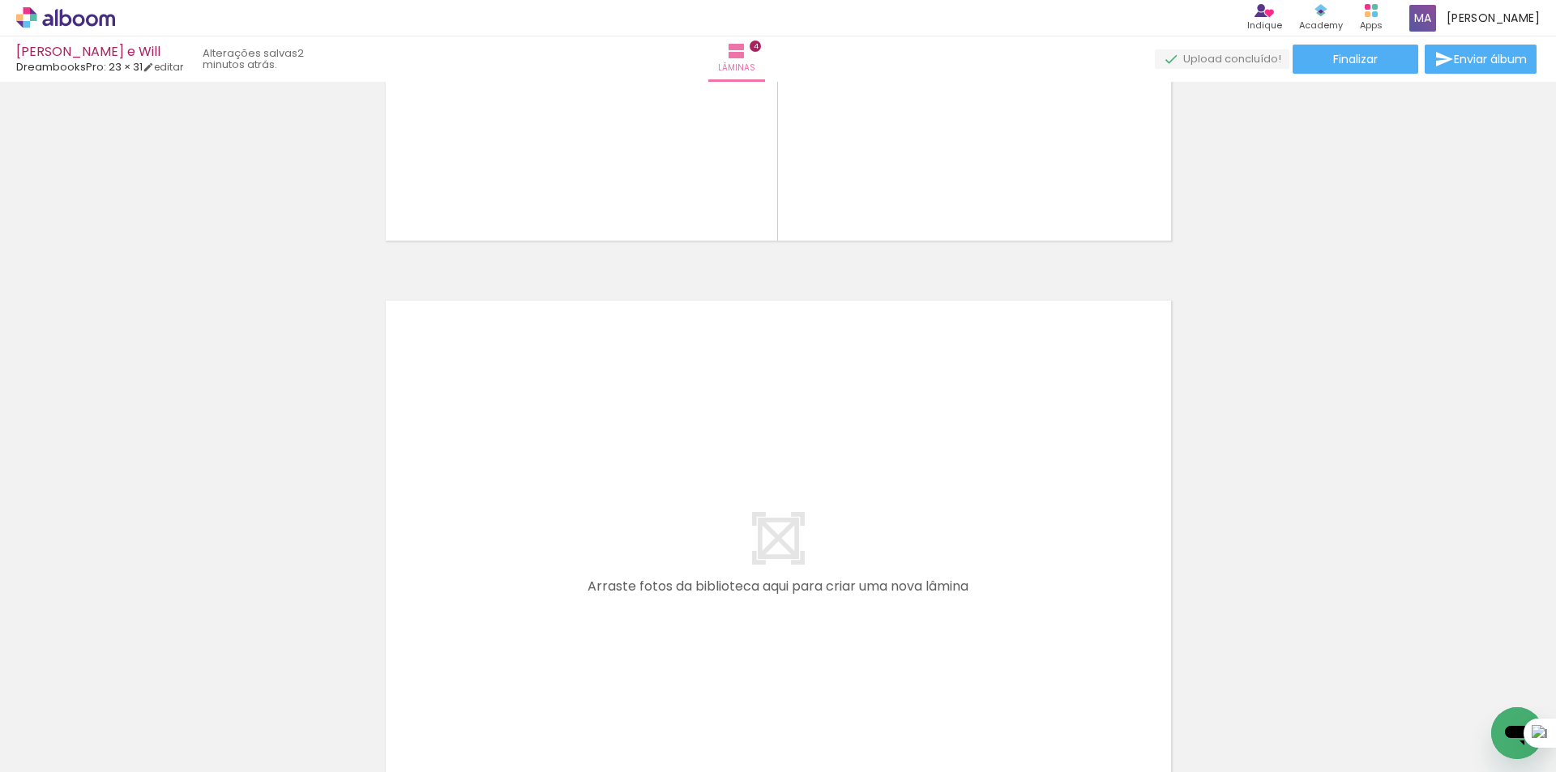
scroll to position [2158, 0]
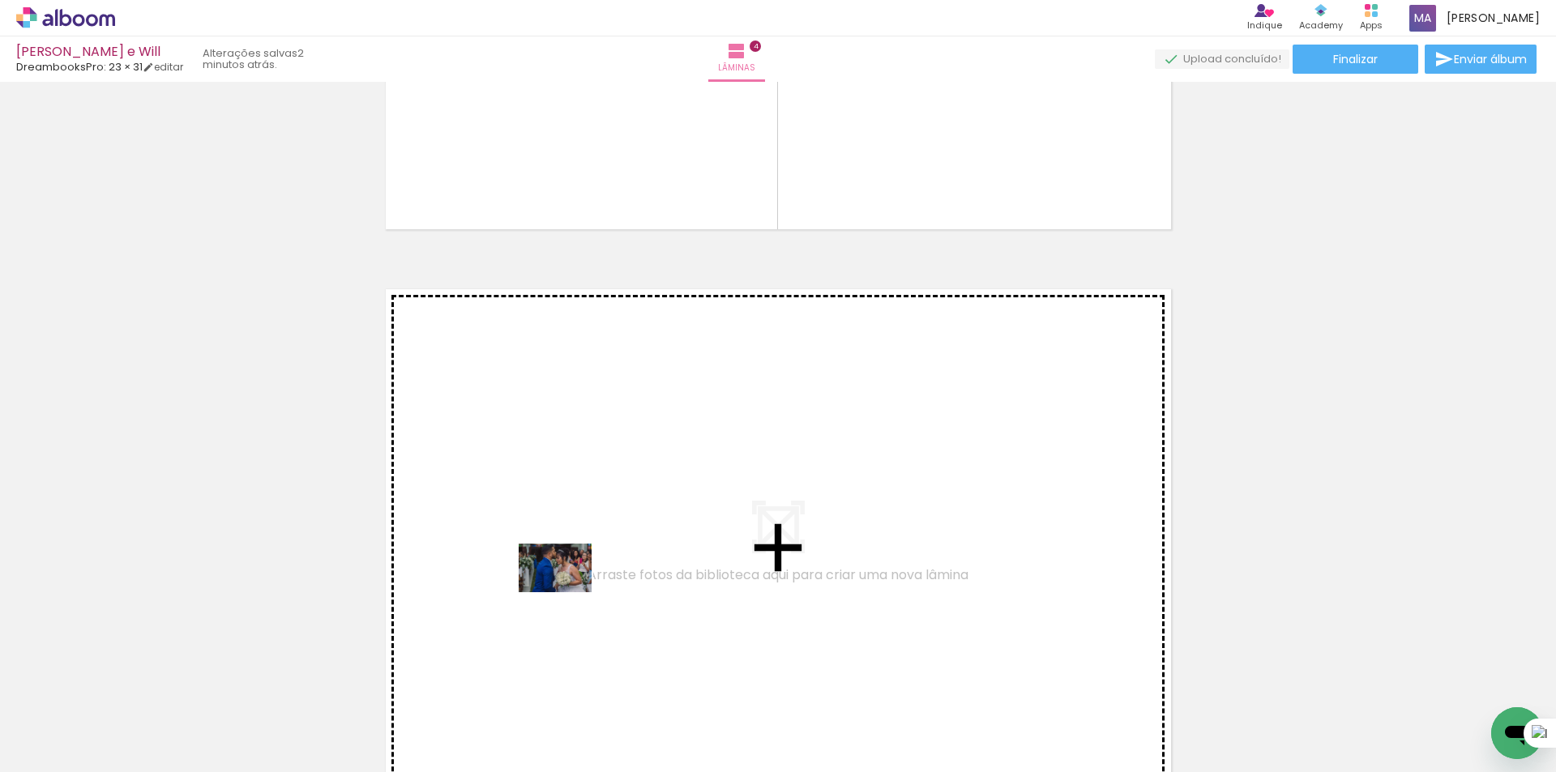
drag, startPoint x: 567, startPoint y: 725, endPoint x: 567, endPoint y: 592, distance: 132.1
click at [567, 592] on quentale-workspace at bounding box center [778, 386] width 1556 height 772
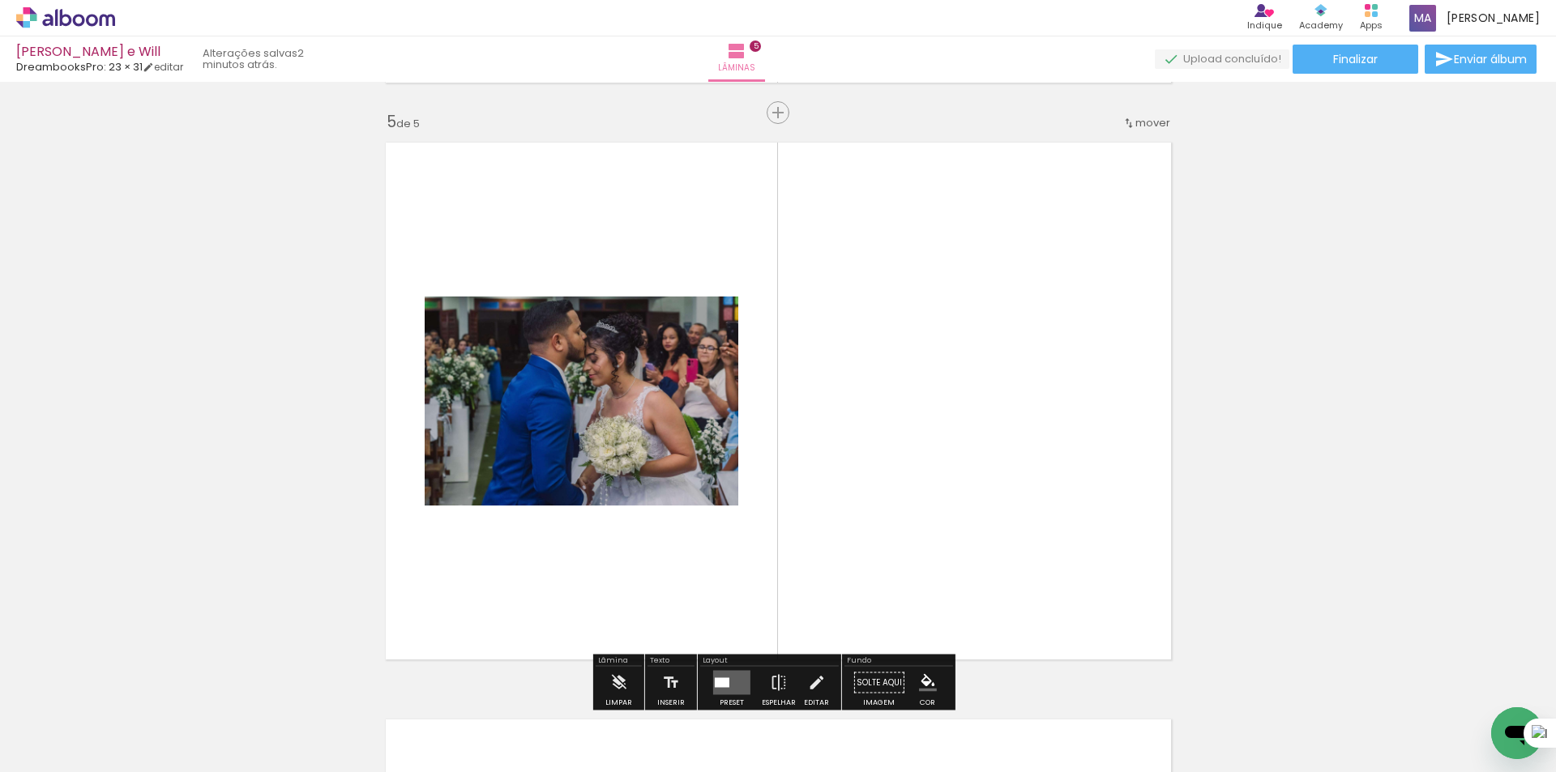
scroll to position [2329, 0]
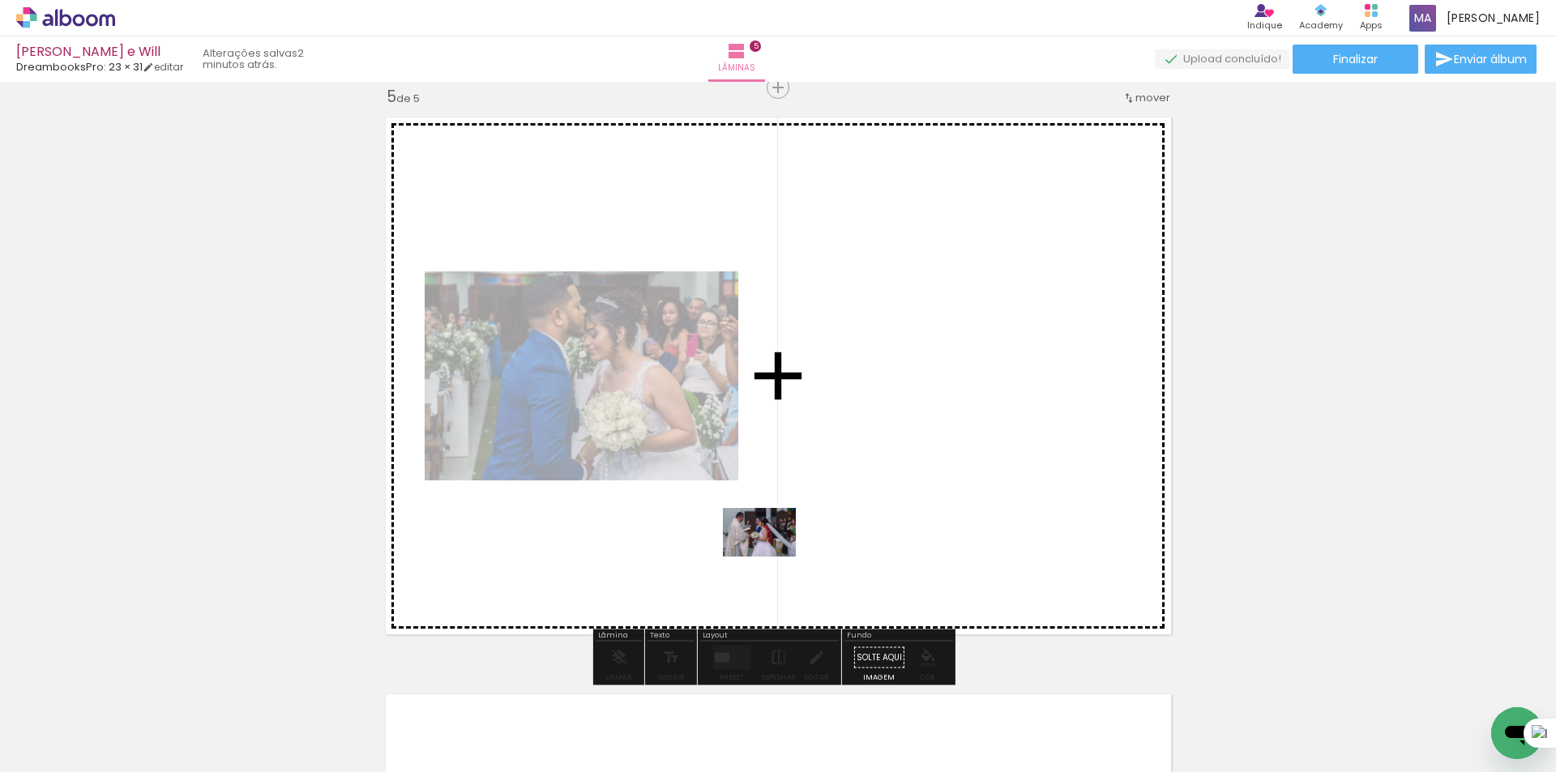
drag, startPoint x: 664, startPoint y: 731, endPoint x: 785, endPoint y: 564, distance: 206.1
click at [772, 553] on quentale-workspace at bounding box center [778, 386] width 1556 height 772
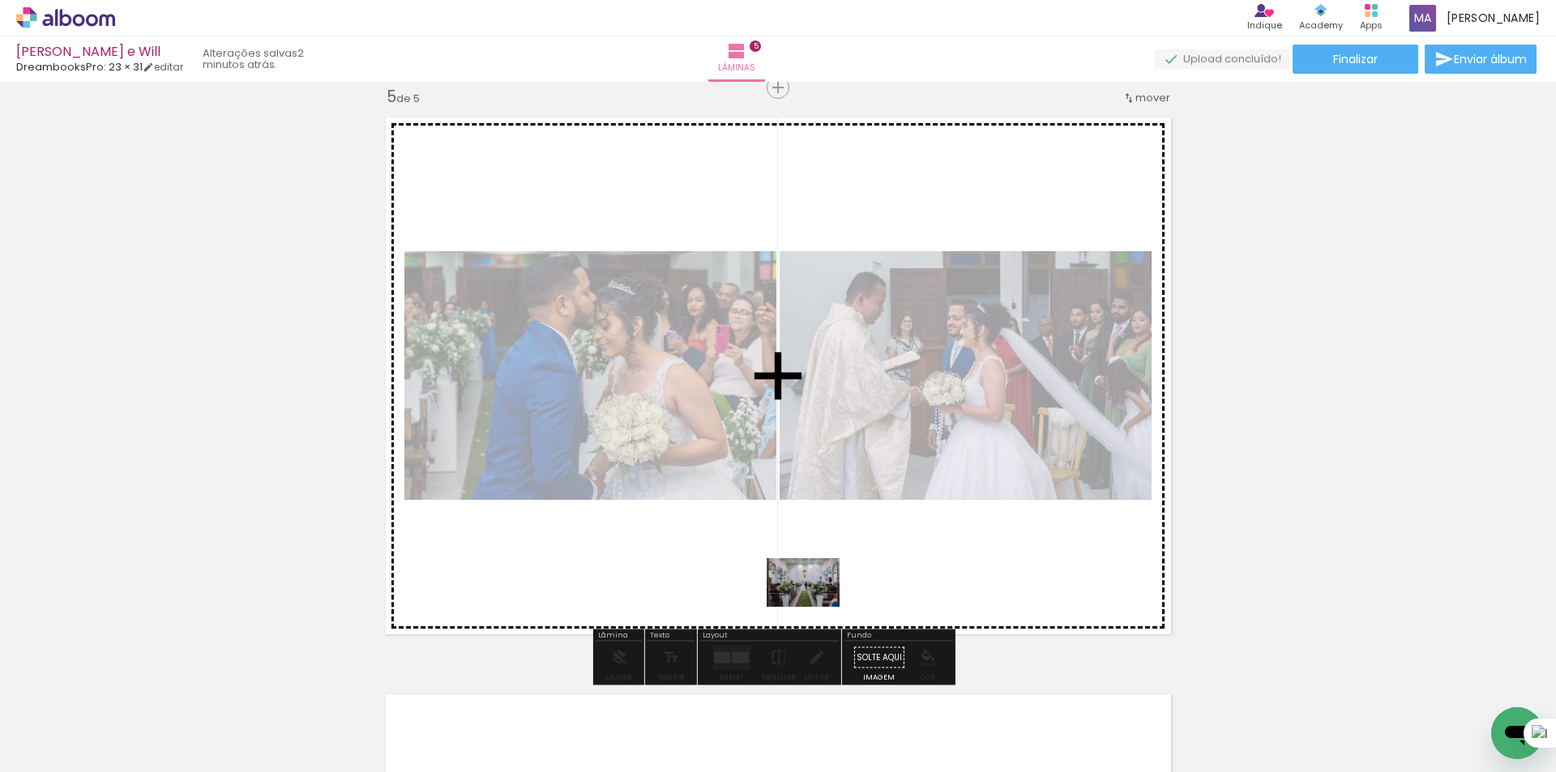
drag, startPoint x: 733, startPoint y: 724, endPoint x: 815, endPoint y: 607, distance: 143.0
click at [815, 607] on quentale-workspace at bounding box center [778, 386] width 1556 height 772
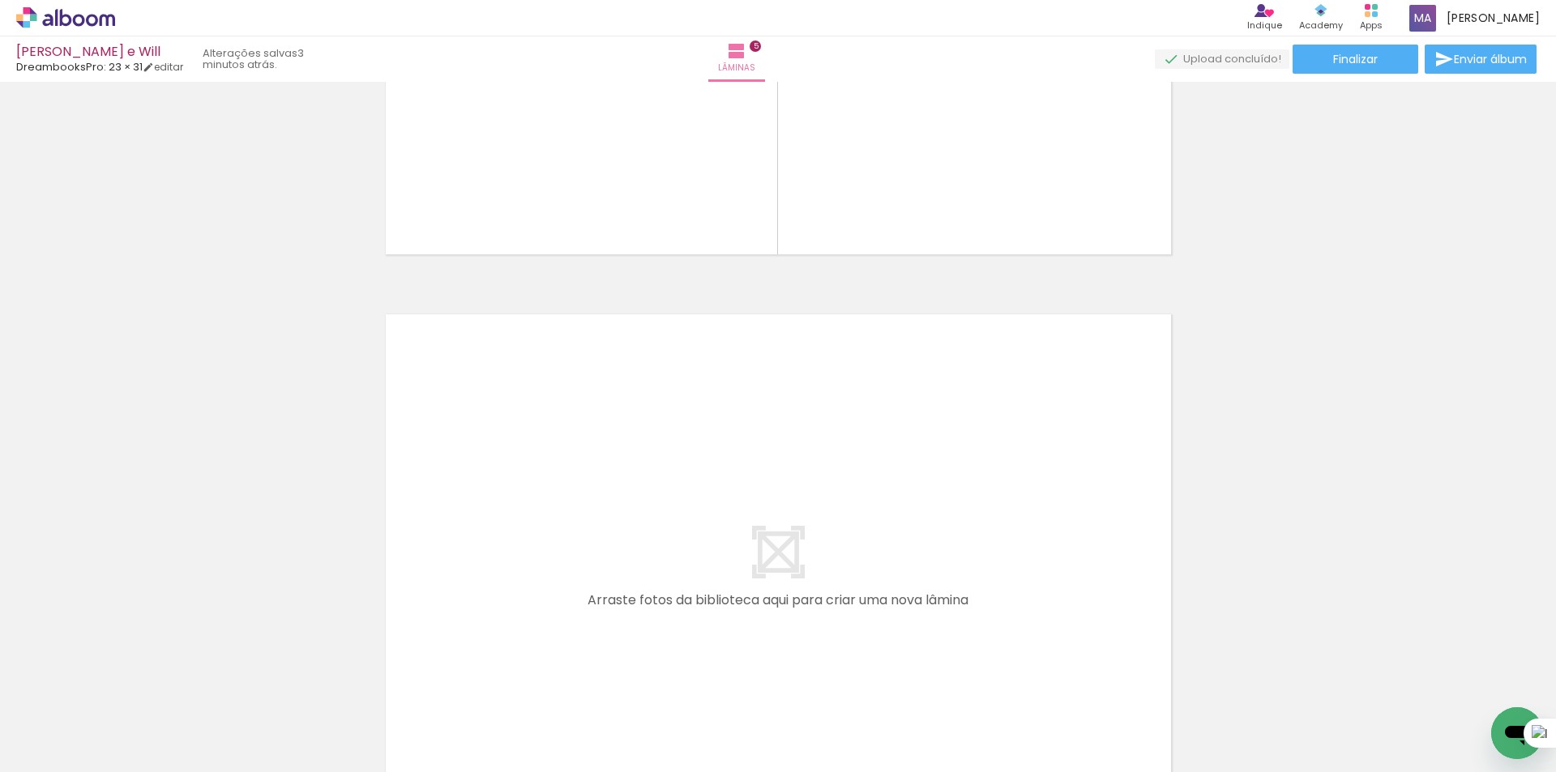
scroll to position [2735, 0]
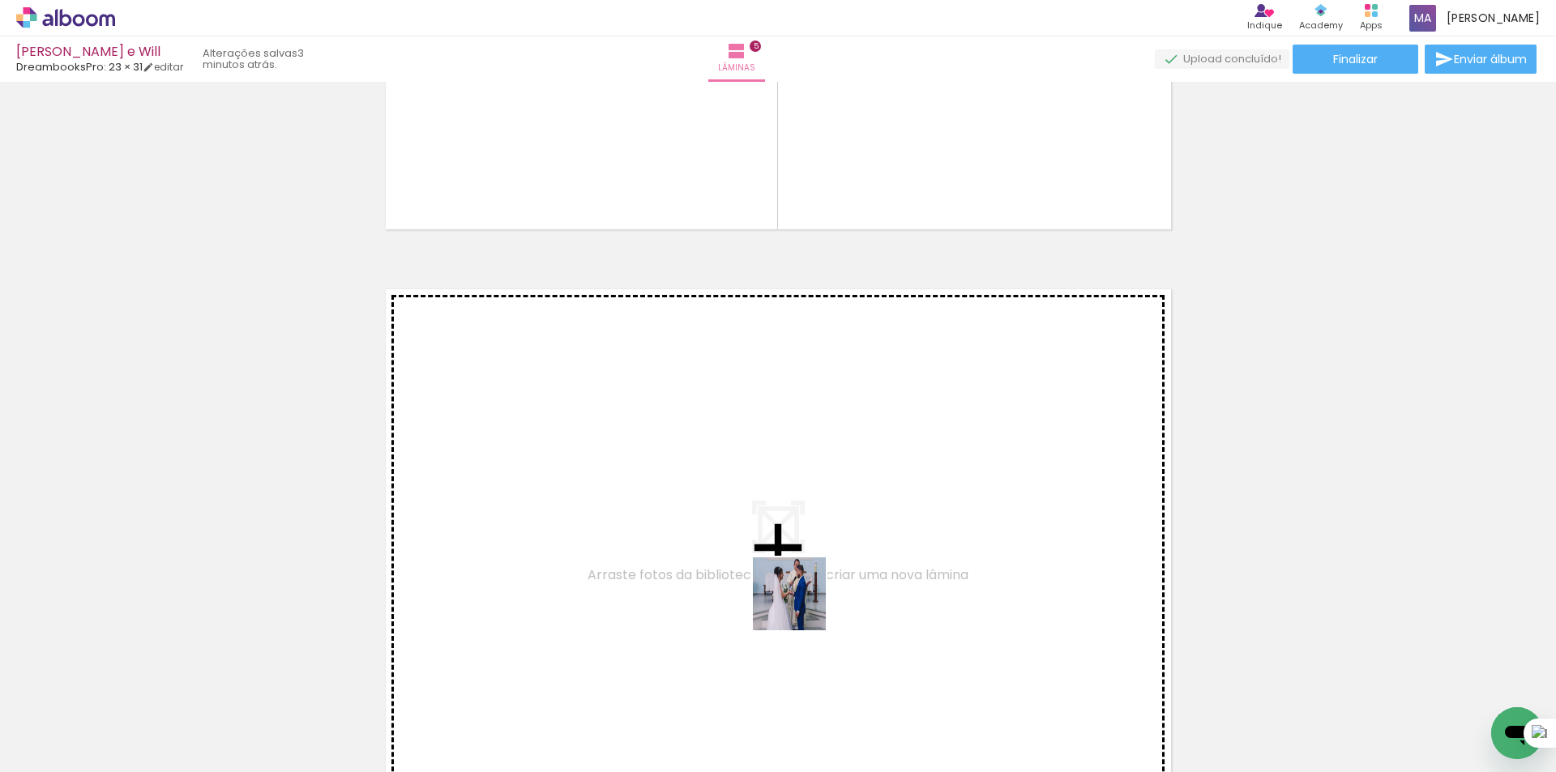
drag, startPoint x: 824, startPoint y: 727, endPoint x: 795, endPoint y: 584, distance: 145.6
click at [795, 584] on quentale-workspace at bounding box center [778, 386] width 1556 height 772
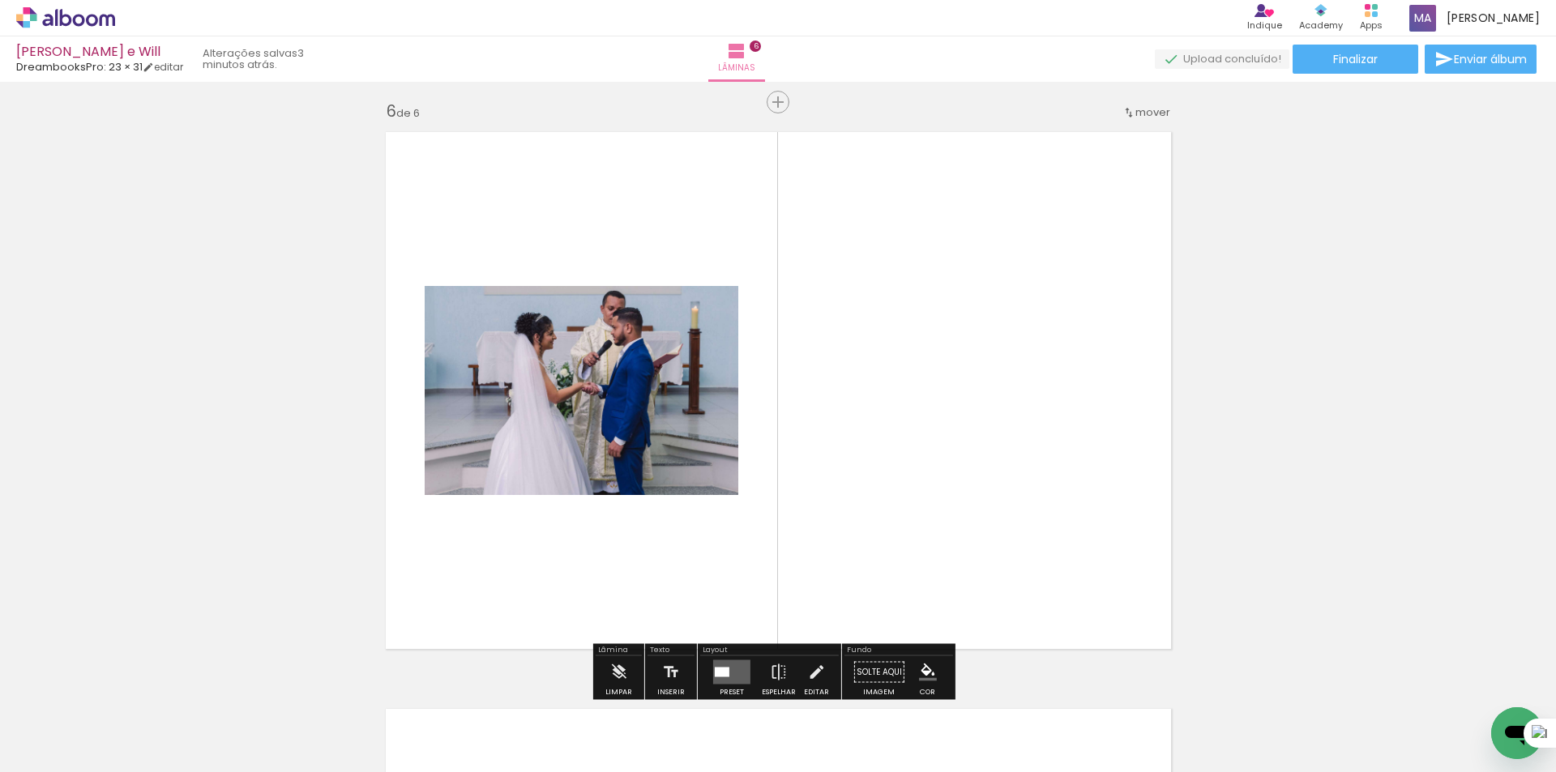
scroll to position [2907, 0]
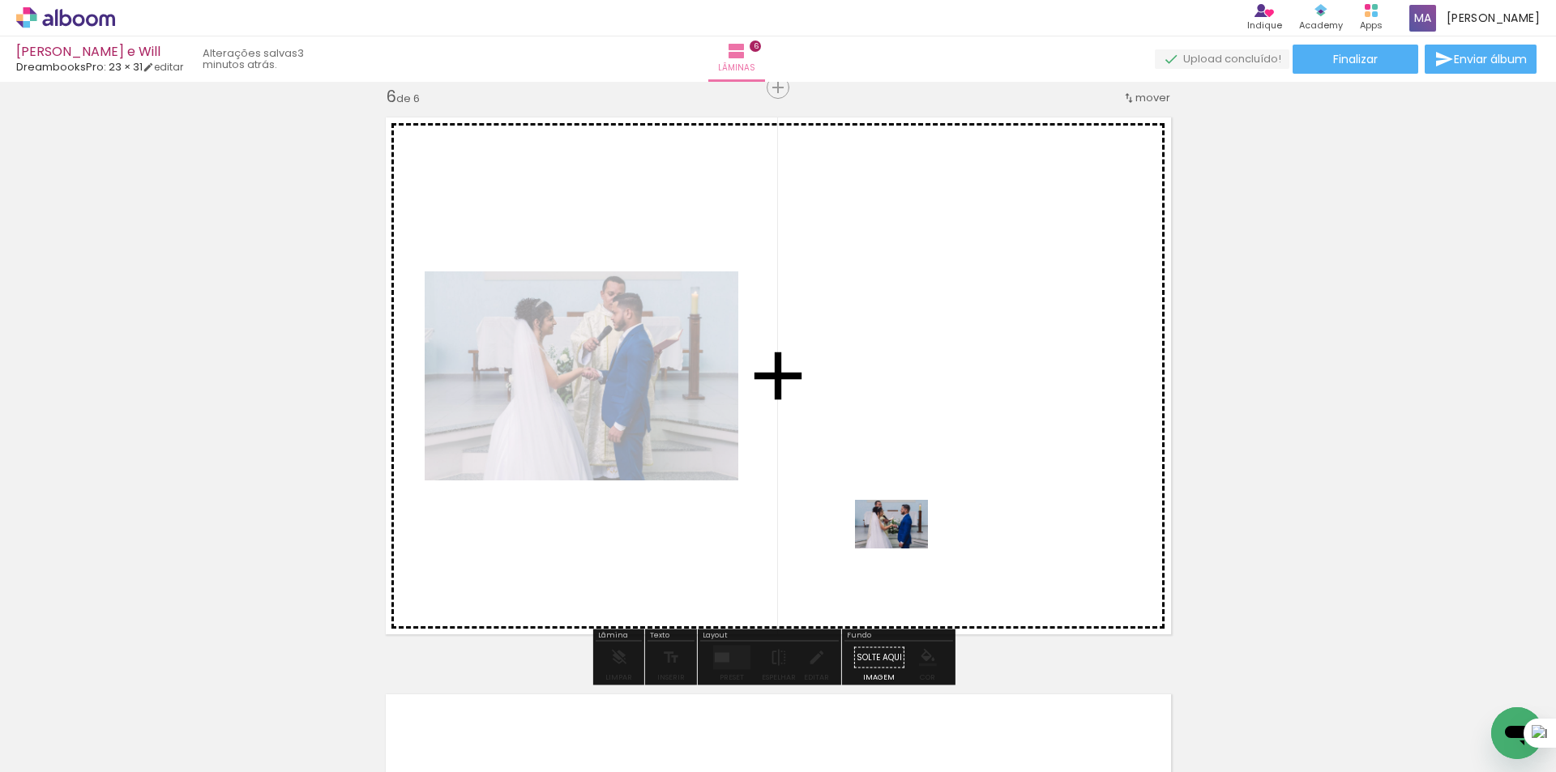
drag, startPoint x: 927, startPoint y: 725, endPoint x: 919, endPoint y: 576, distance: 148.5
click at [904, 548] on quentale-workspace at bounding box center [778, 386] width 1556 height 772
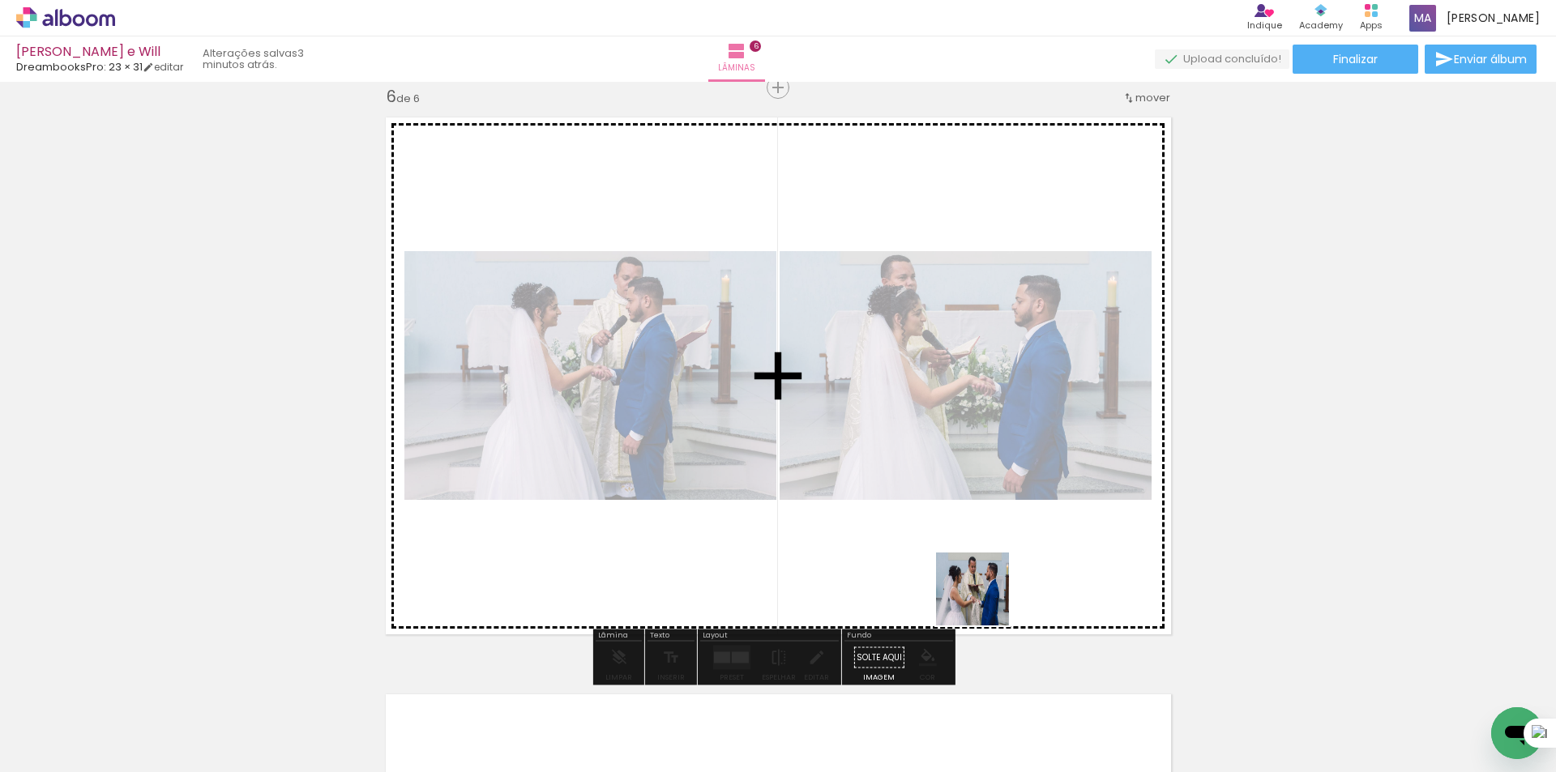
drag, startPoint x: 1020, startPoint y: 721, endPoint x: 984, endPoint y: 604, distance: 122.8
click at [978, 584] on quentale-workspace at bounding box center [778, 386] width 1556 height 772
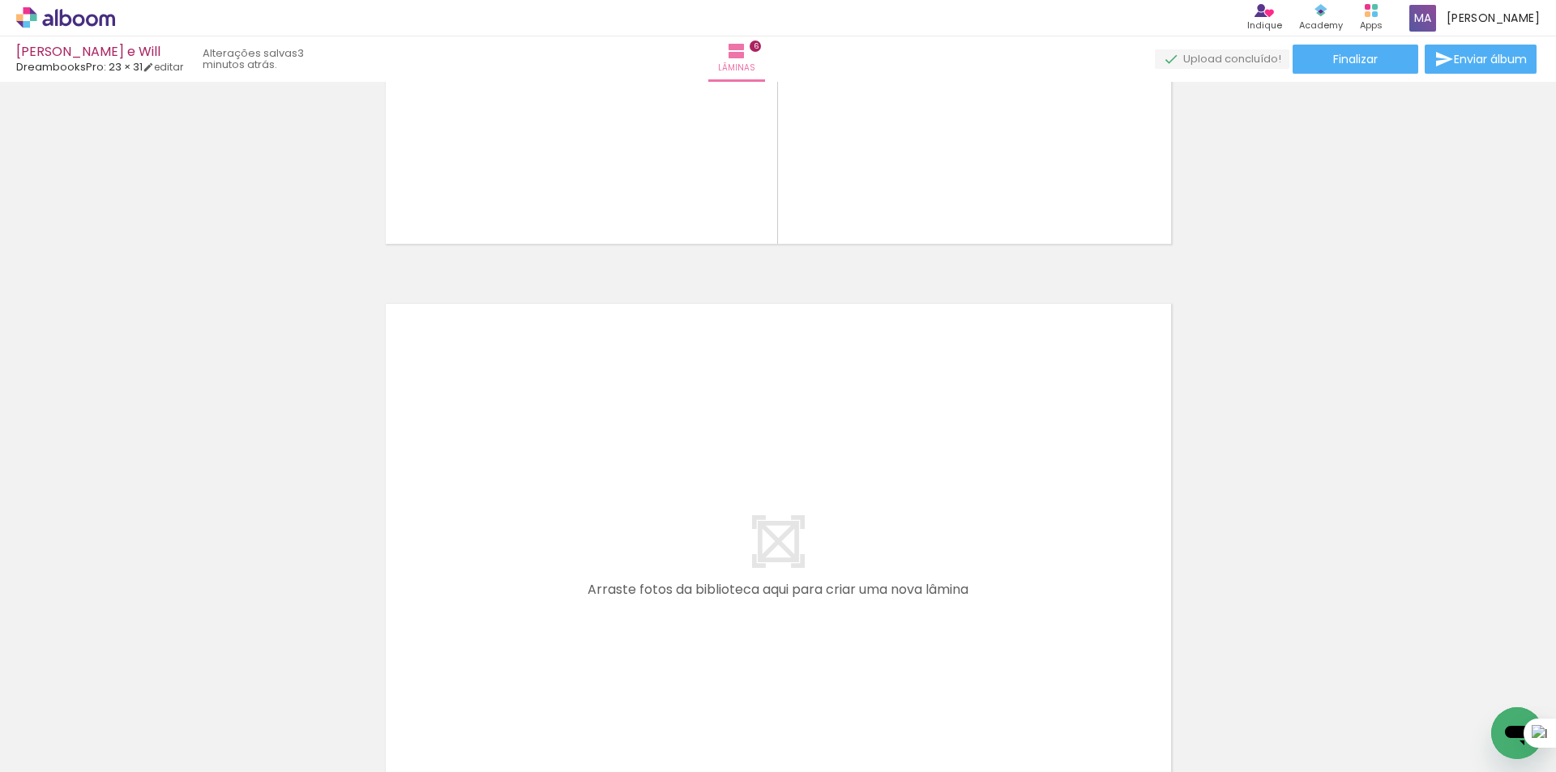
scroll to position [3312, 0]
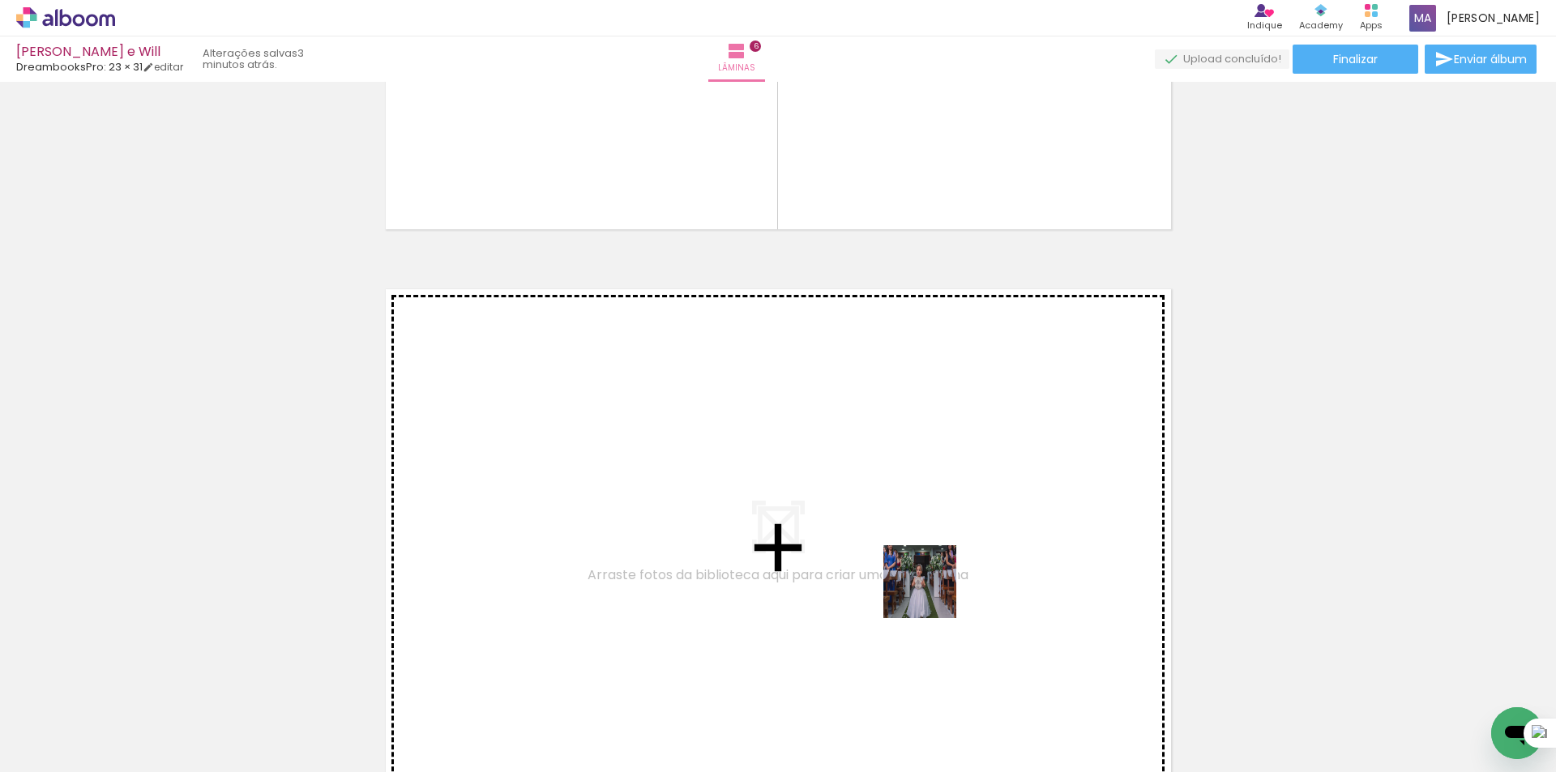
drag, startPoint x: 1076, startPoint y: 730, endPoint x: 1161, endPoint y: 740, distance: 85.7
click at [905, 567] on quentale-workspace at bounding box center [778, 386] width 1556 height 772
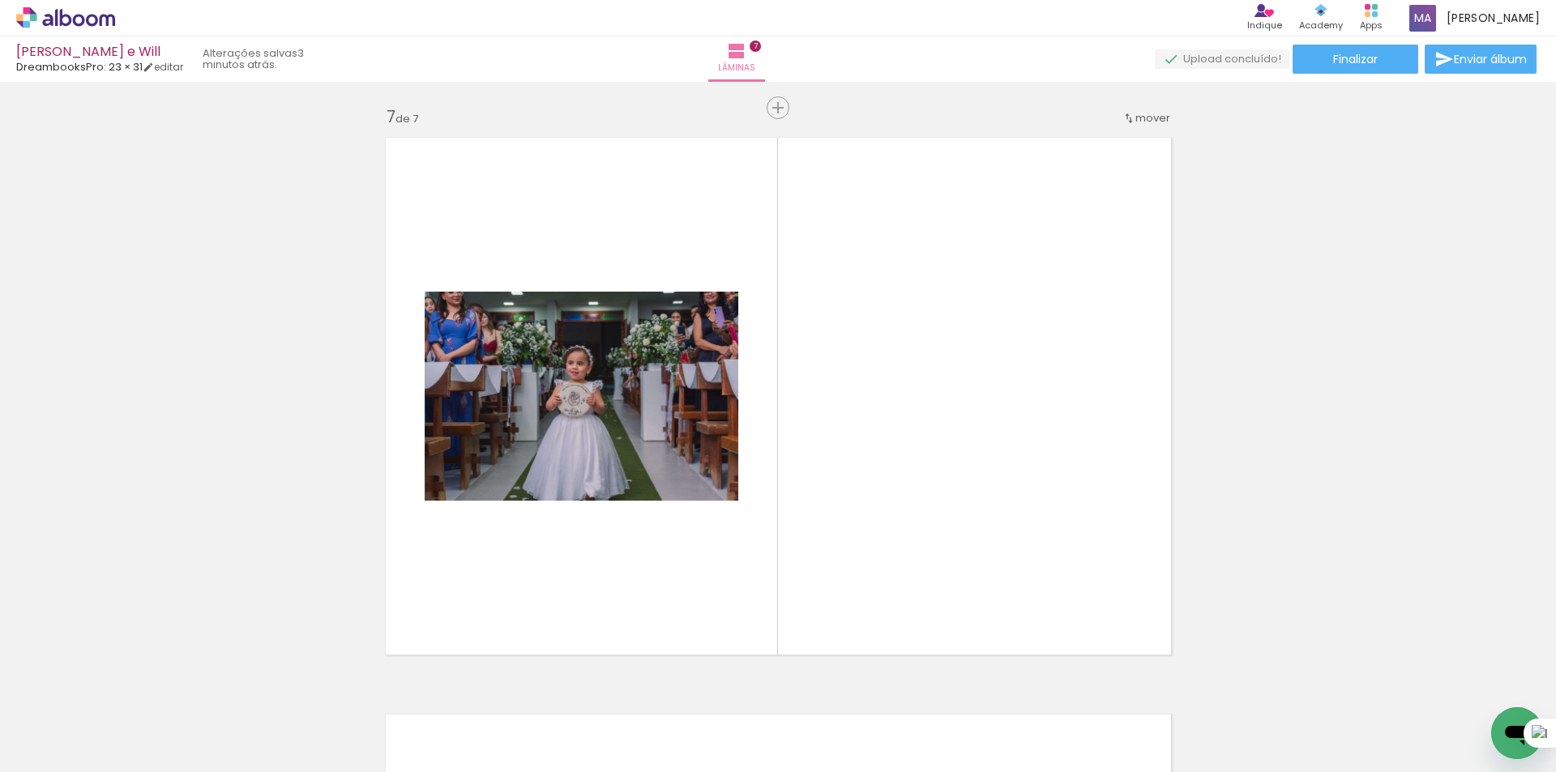
scroll to position [3484, 0]
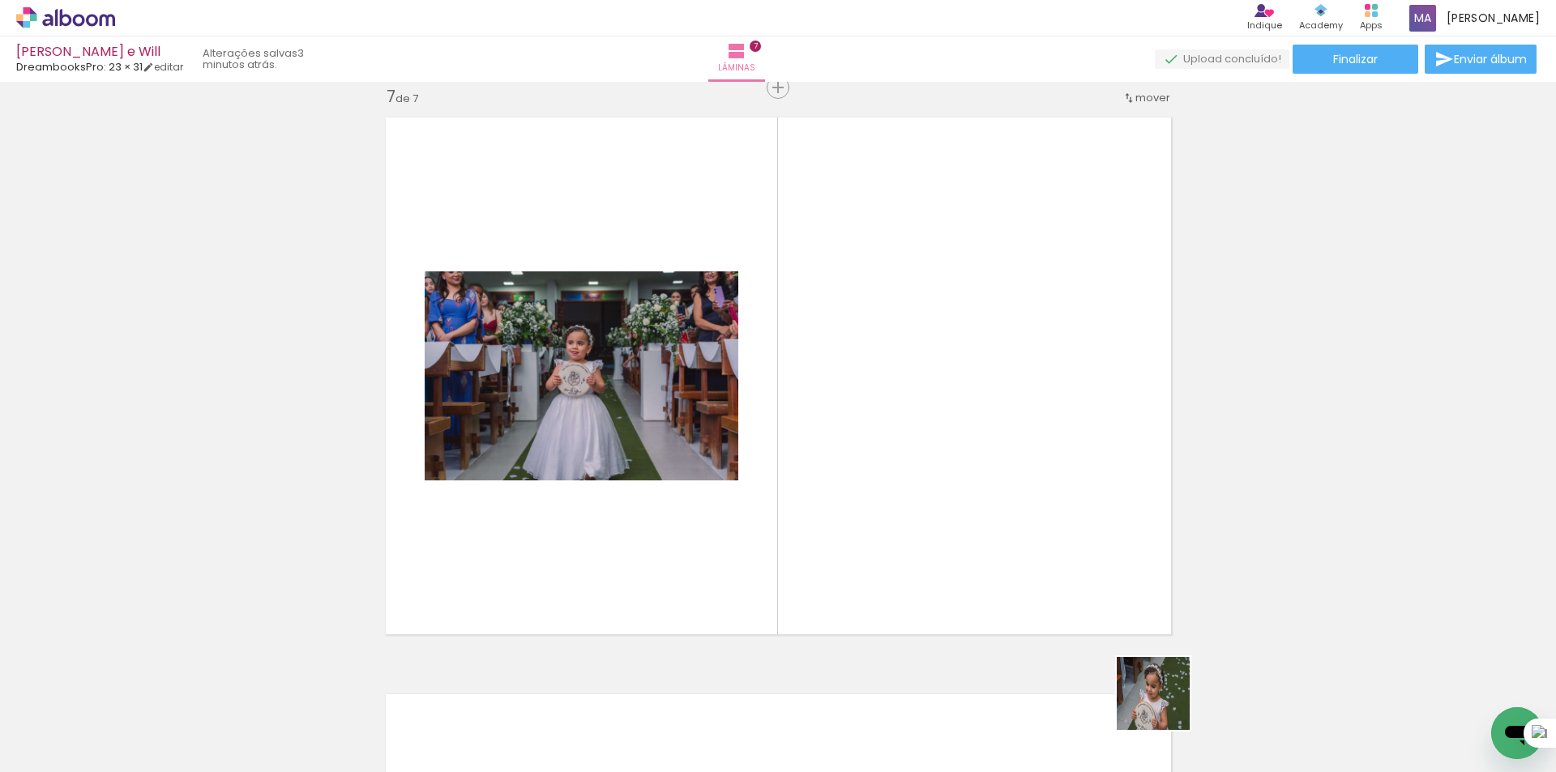
drag, startPoint x: 1166, startPoint y: 706, endPoint x: 1005, endPoint y: 580, distance: 204.3
click at [942, 537] on quentale-workspace at bounding box center [778, 386] width 1556 height 772
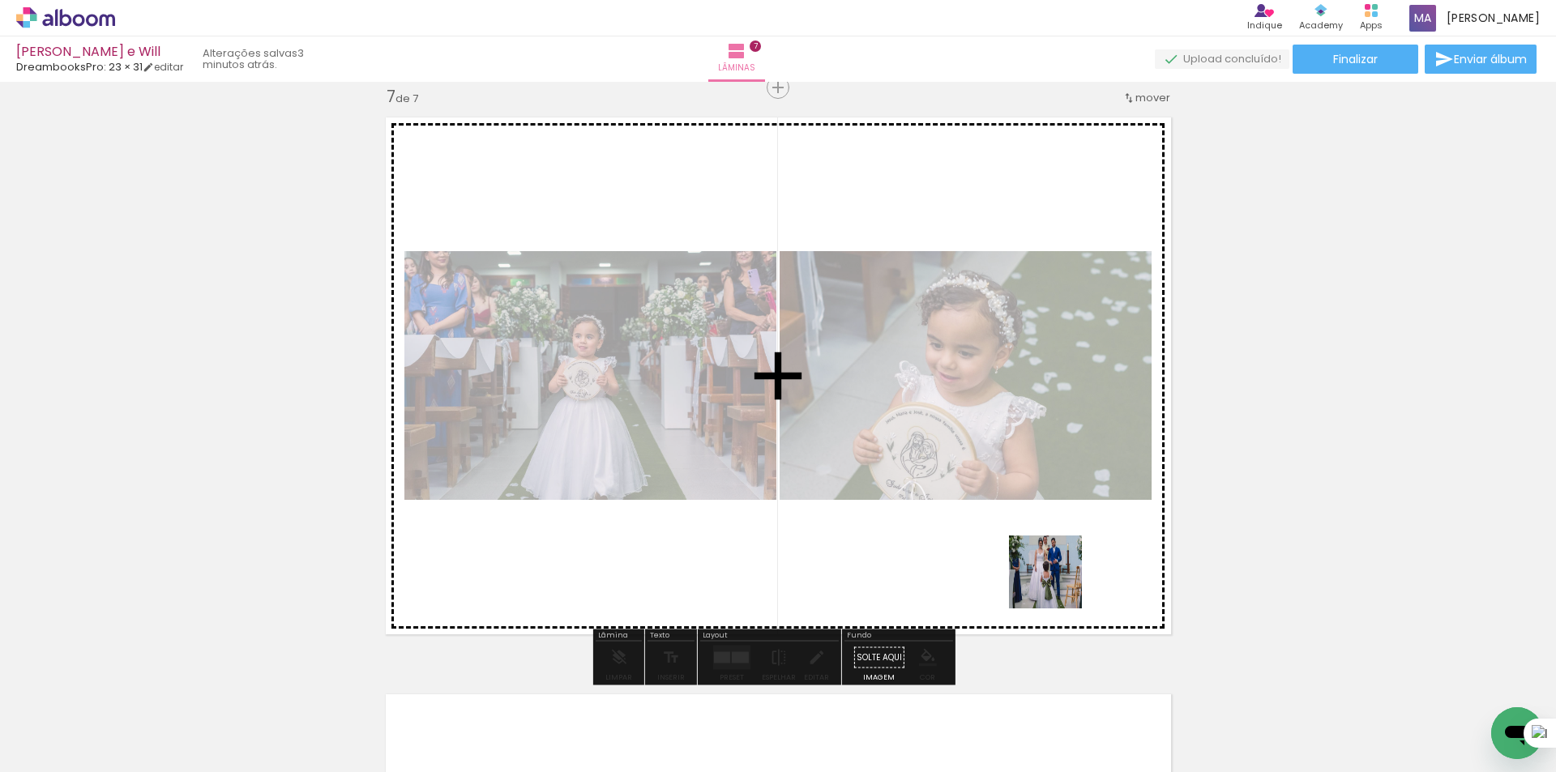
drag, startPoint x: 1265, startPoint y: 720, endPoint x: 1055, endPoint y: 583, distance: 250.7
click at [1055, 583] on quentale-workspace at bounding box center [778, 386] width 1556 height 772
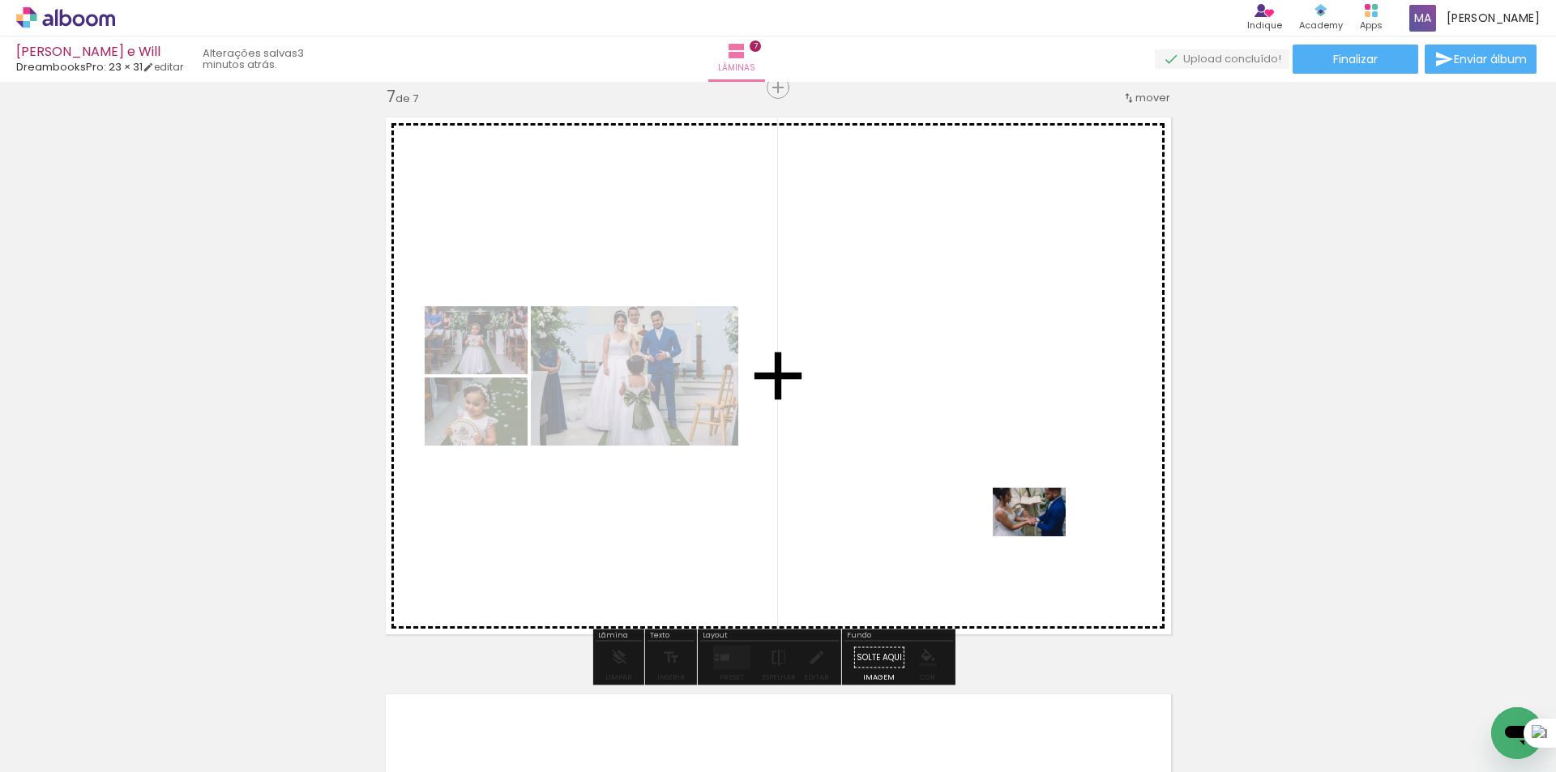
drag, startPoint x: 1364, startPoint y: 734, endPoint x: 997, endPoint y: 521, distance: 424.6
click at [997, 521] on quentale-workspace at bounding box center [778, 386] width 1556 height 772
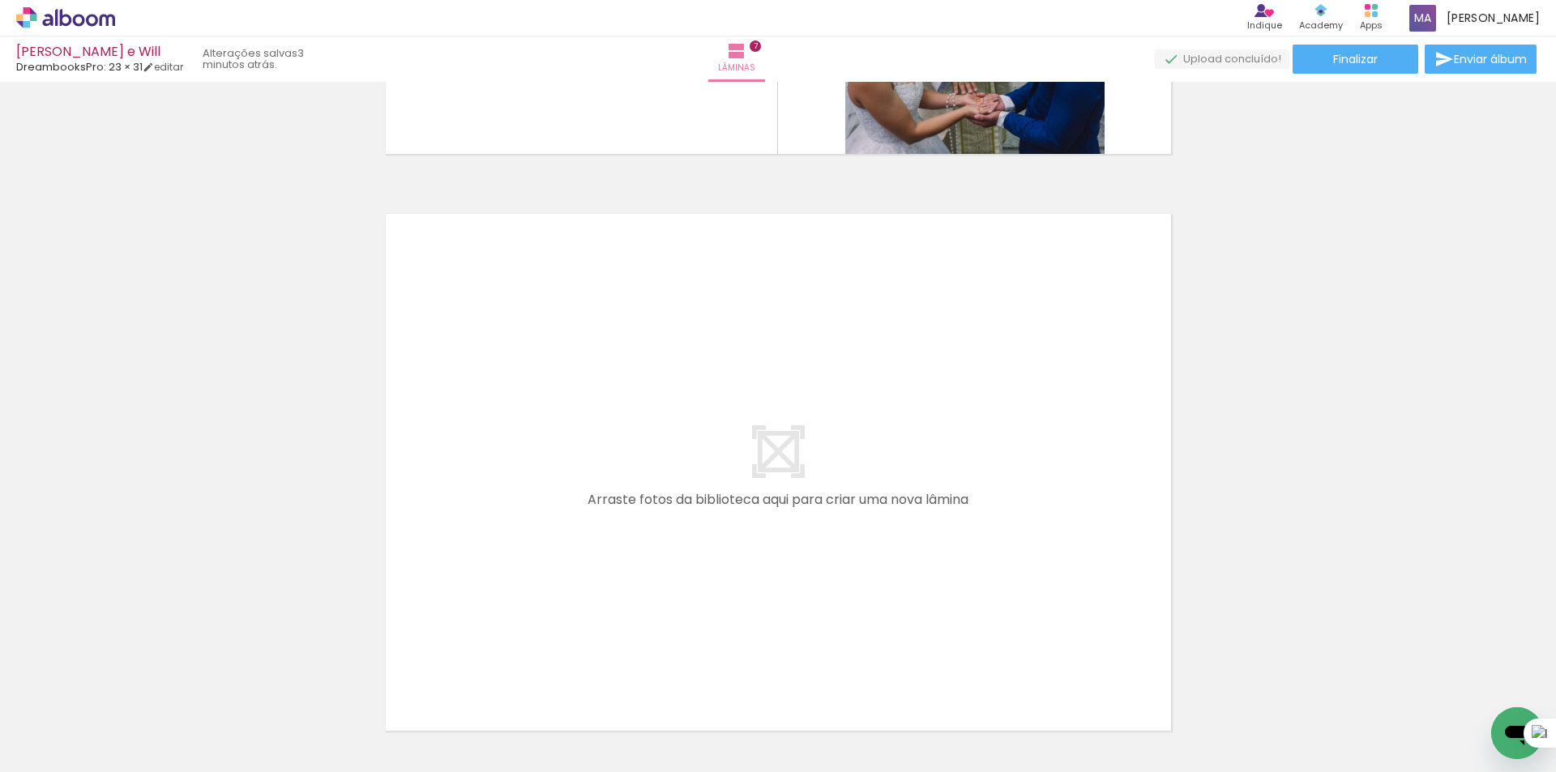
scroll to position [3970, 0]
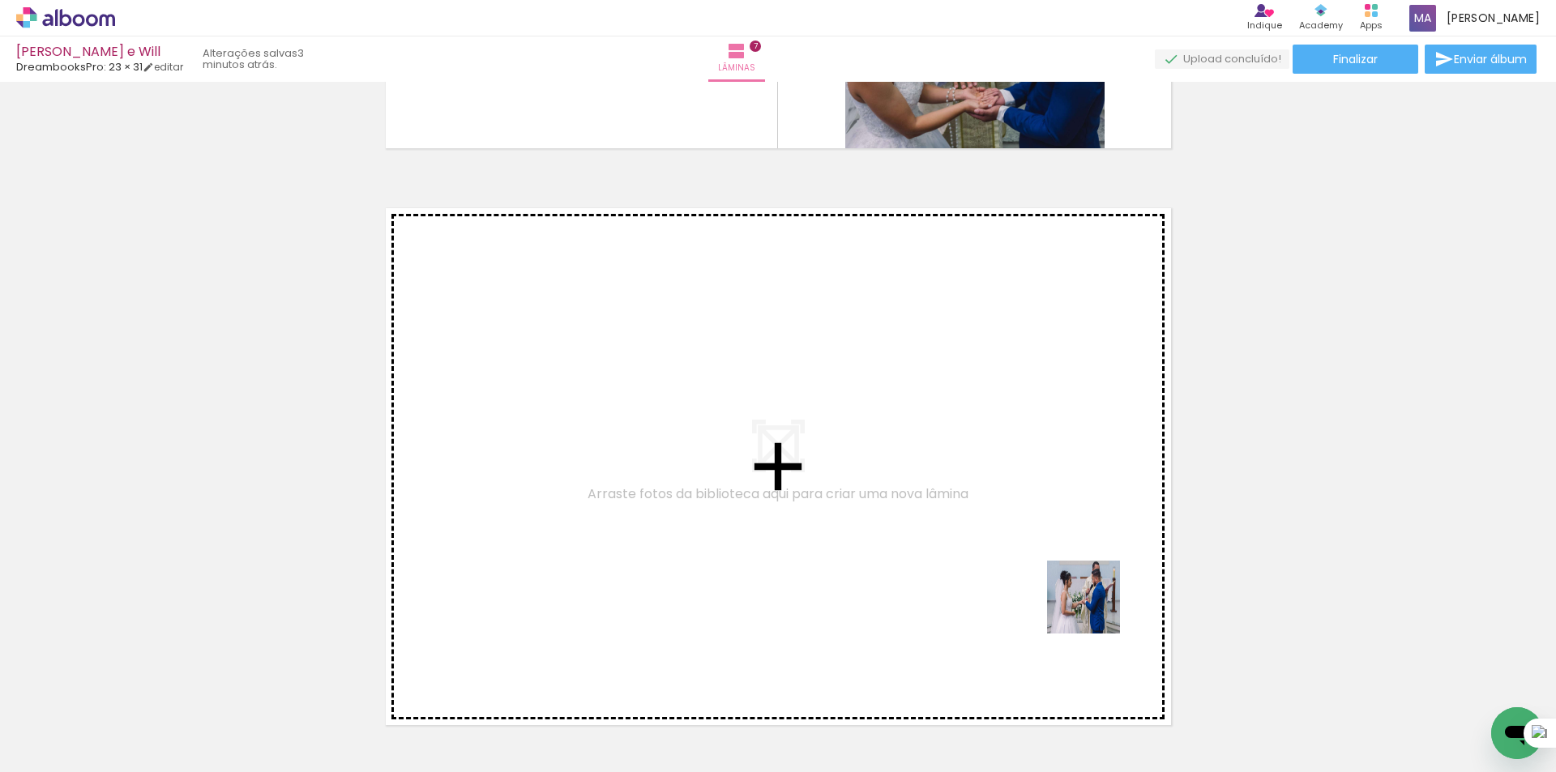
drag, startPoint x: 1452, startPoint y: 729, endPoint x: 981, endPoint y: 697, distance: 472.8
click at [1007, 578] on quentale-workspace at bounding box center [778, 386] width 1556 height 772
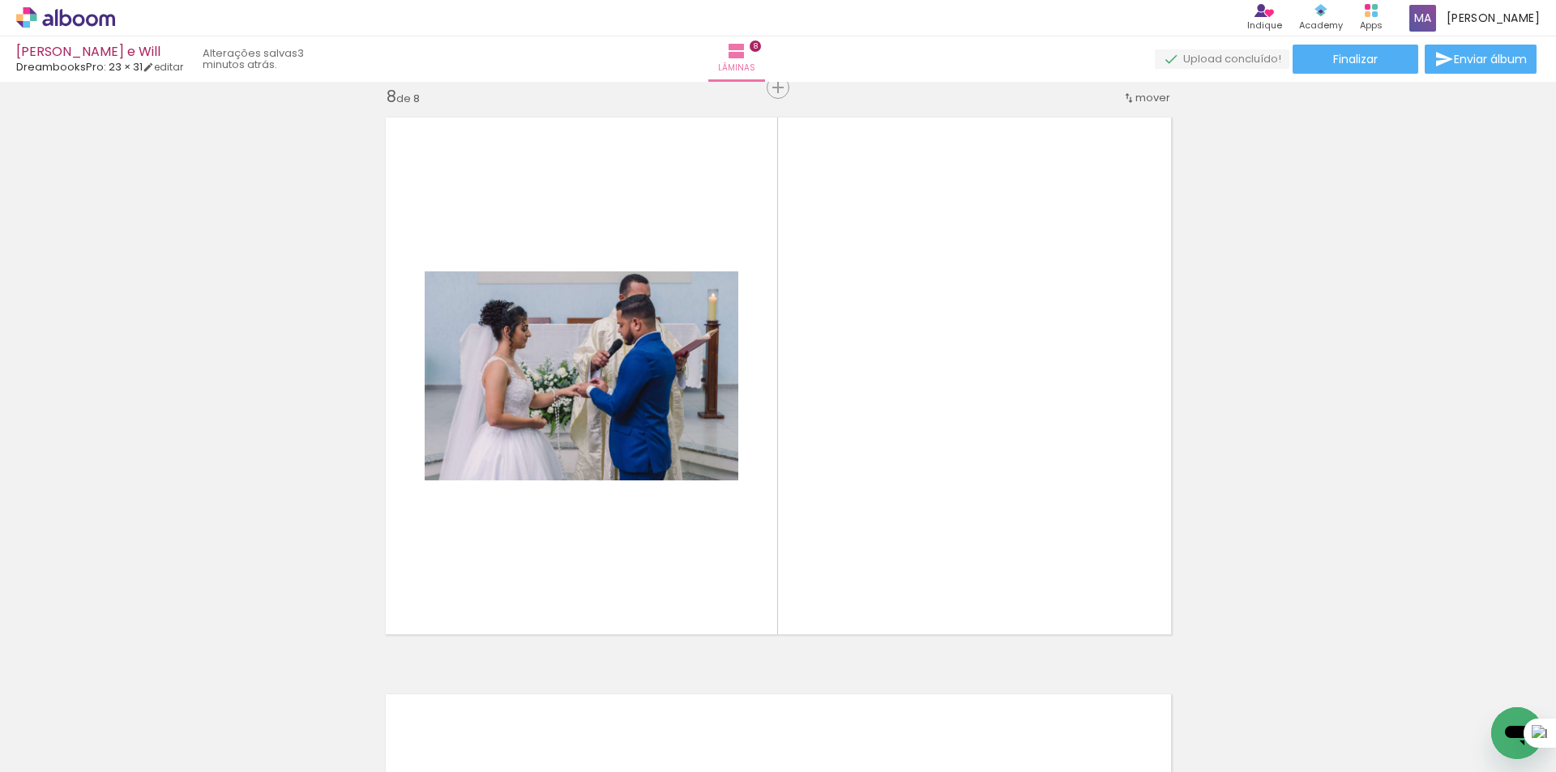
scroll to position [0, 1626]
drag, startPoint x: 728, startPoint y: 680, endPoint x: 759, endPoint y: 588, distance: 96.9
click at [737, 543] on quentale-workspace at bounding box center [778, 386] width 1556 height 772
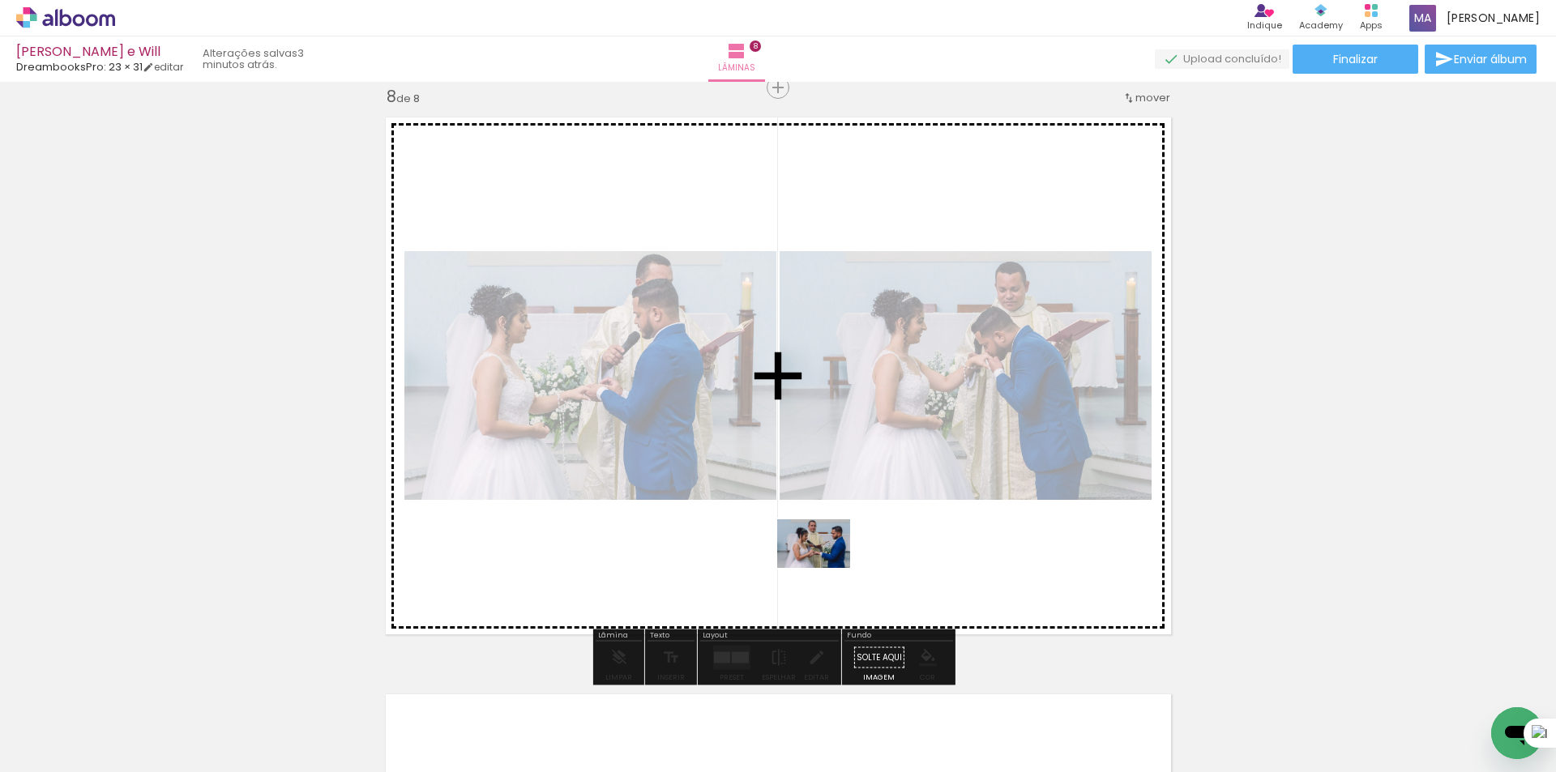
drag, startPoint x: 809, startPoint y: 728, endPoint x: 826, endPoint y: 568, distance: 160.6
click at [826, 568] on quentale-workspace at bounding box center [778, 386] width 1556 height 772
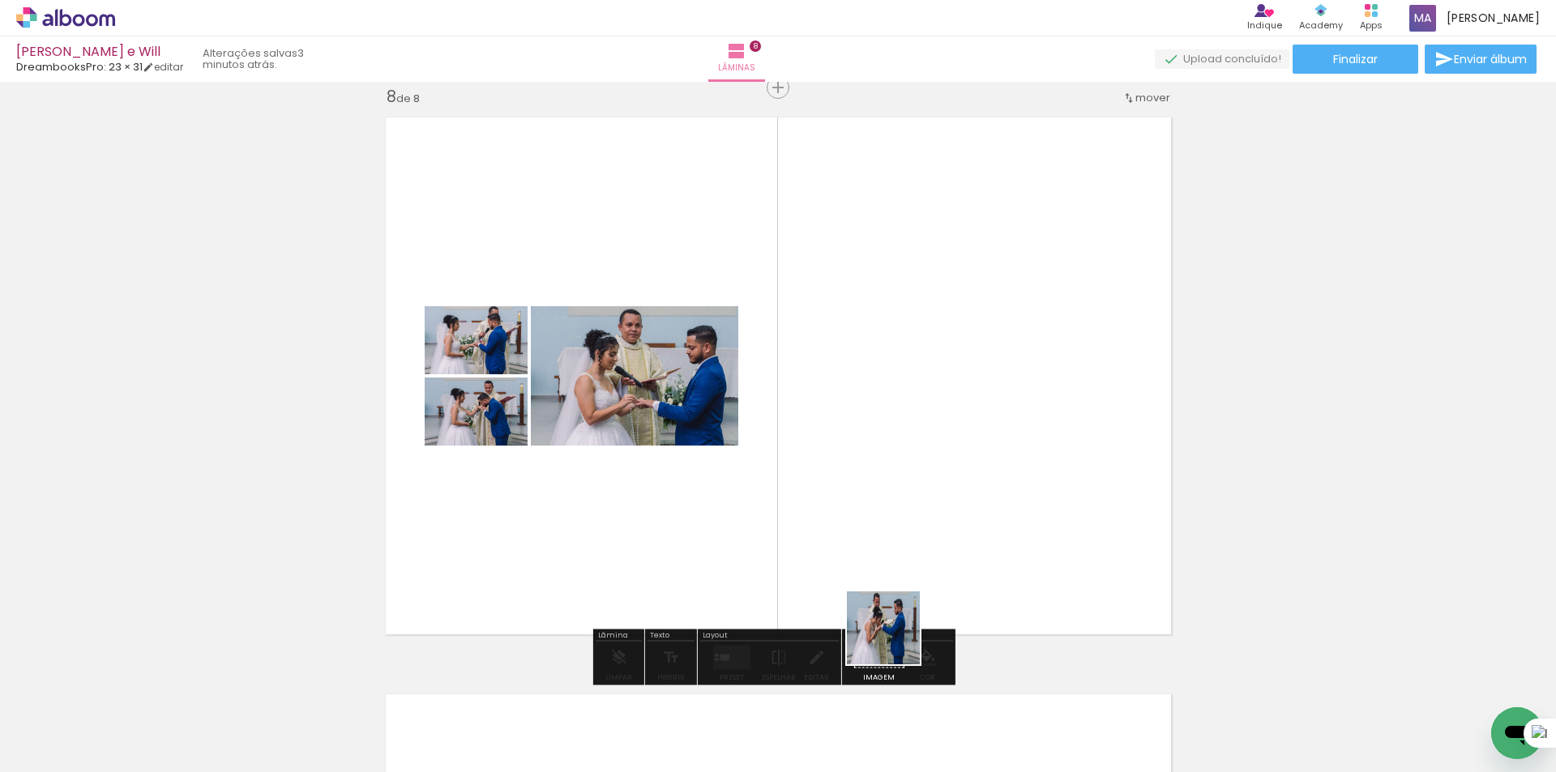
drag, startPoint x: 912, startPoint y: 725, endPoint x: 876, endPoint y: 588, distance: 141.5
click at [876, 588] on quentale-workspace at bounding box center [778, 386] width 1556 height 772
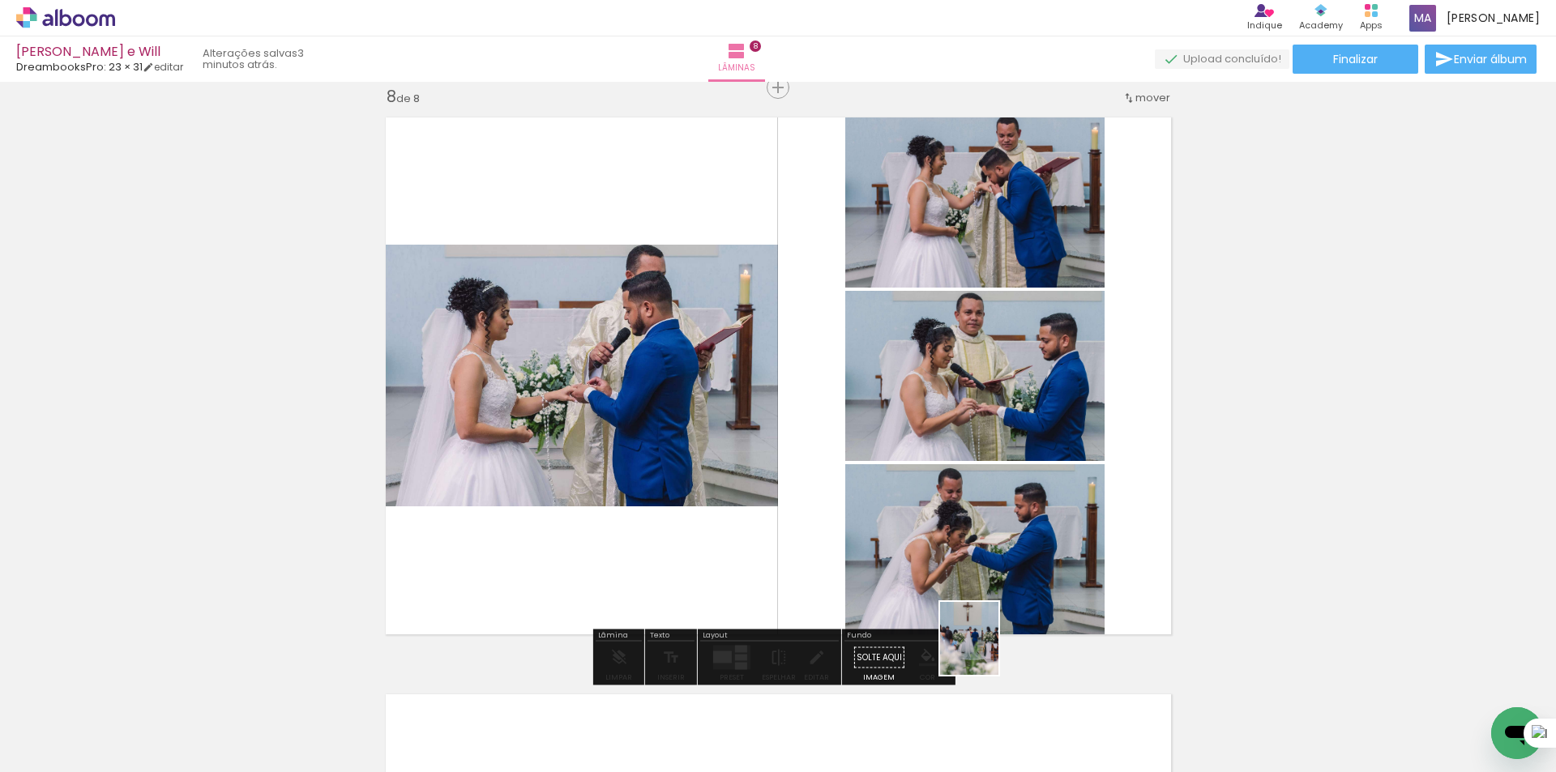
drag, startPoint x: 1000, startPoint y: 734, endPoint x: 976, endPoint y: 566, distance: 170.3
click at [977, 563] on quentale-workspace at bounding box center [778, 386] width 1556 height 772
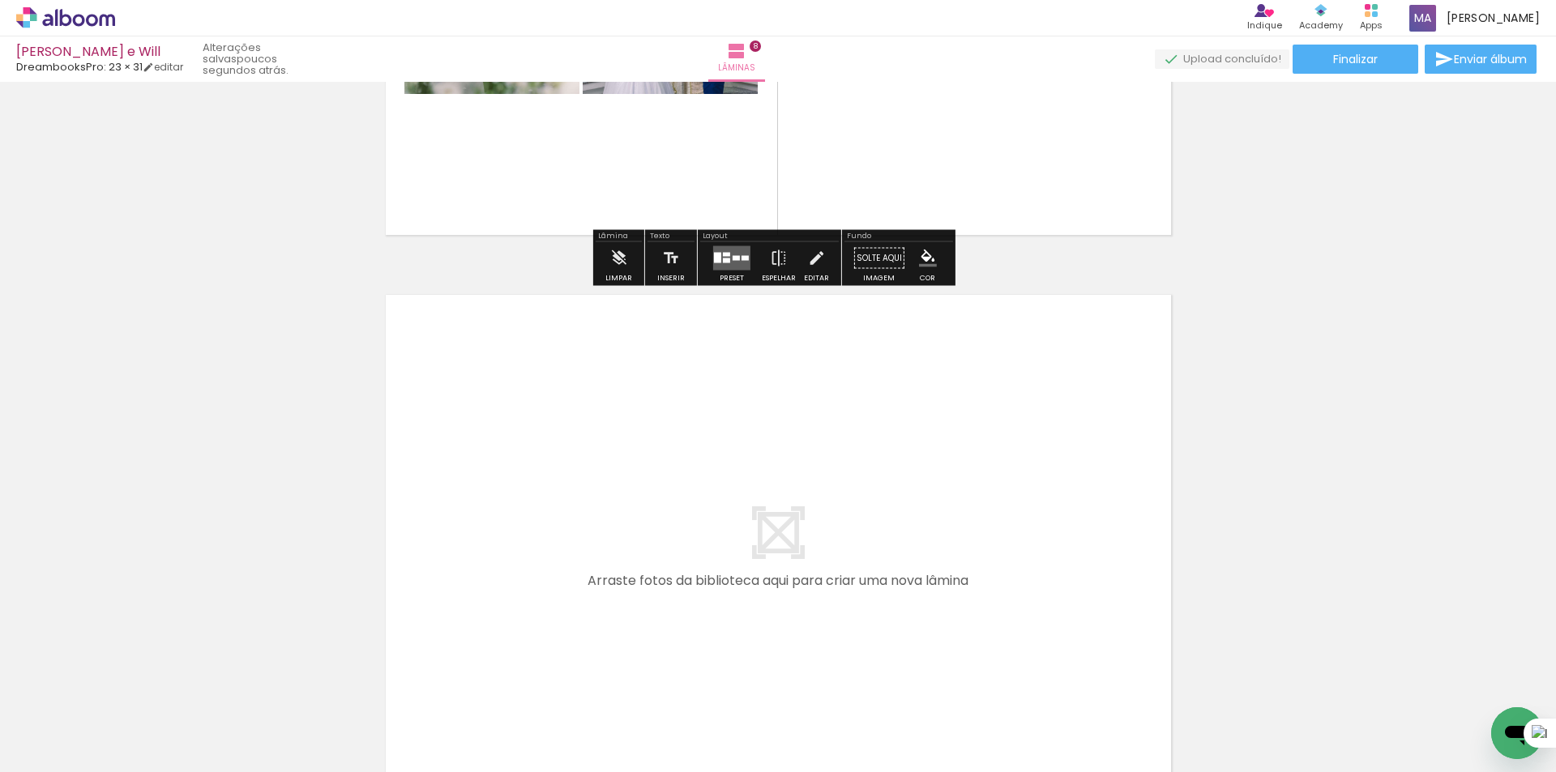
scroll to position [4466, 0]
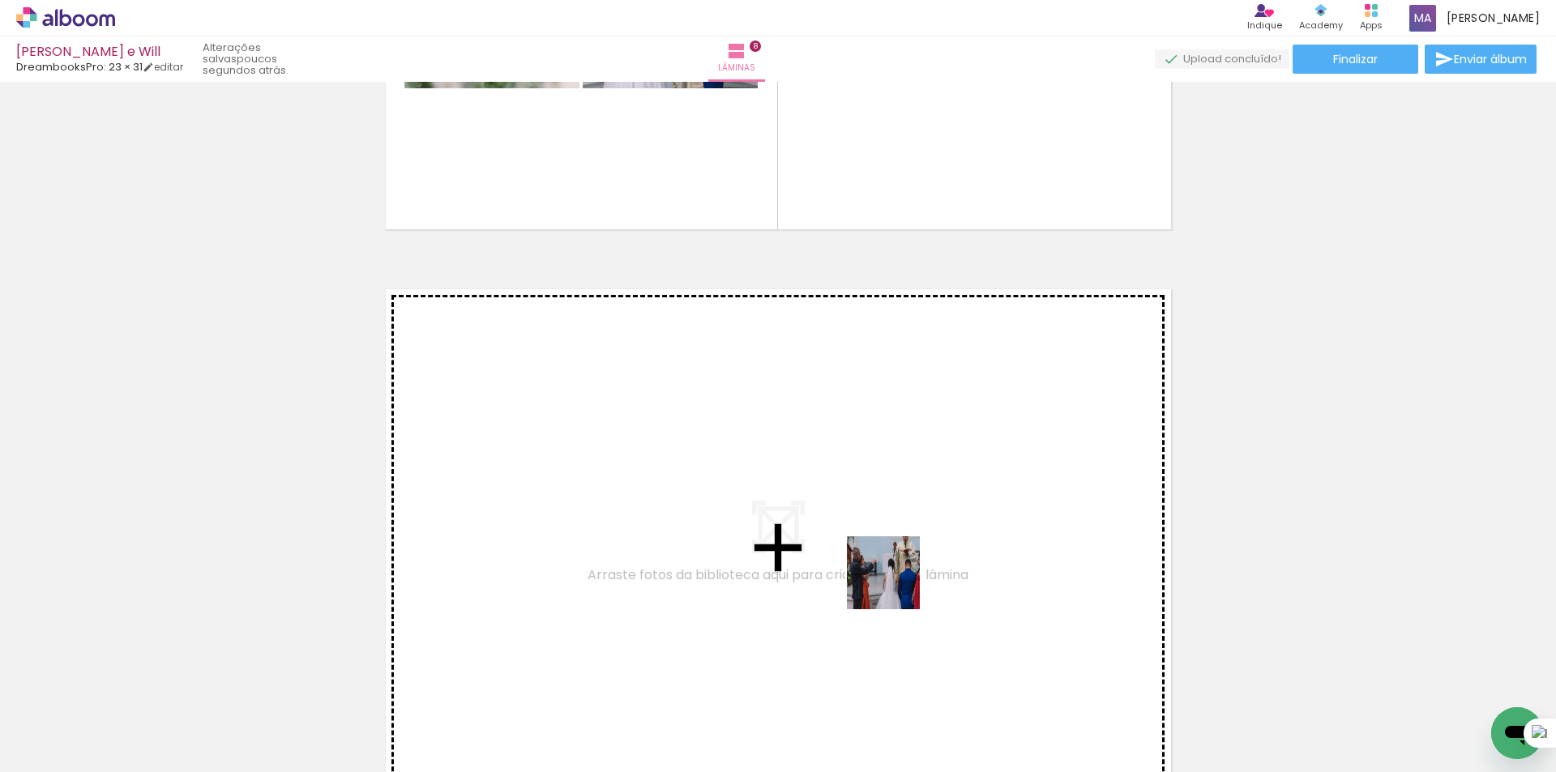
drag, startPoint x: 1081, startPoint y: 726, endPoint x: 896, endPoint y: 585, distance: 233.1
click at [896, 585] on quentale-workspace at bounding box center [778, 386] width 1556 height 772
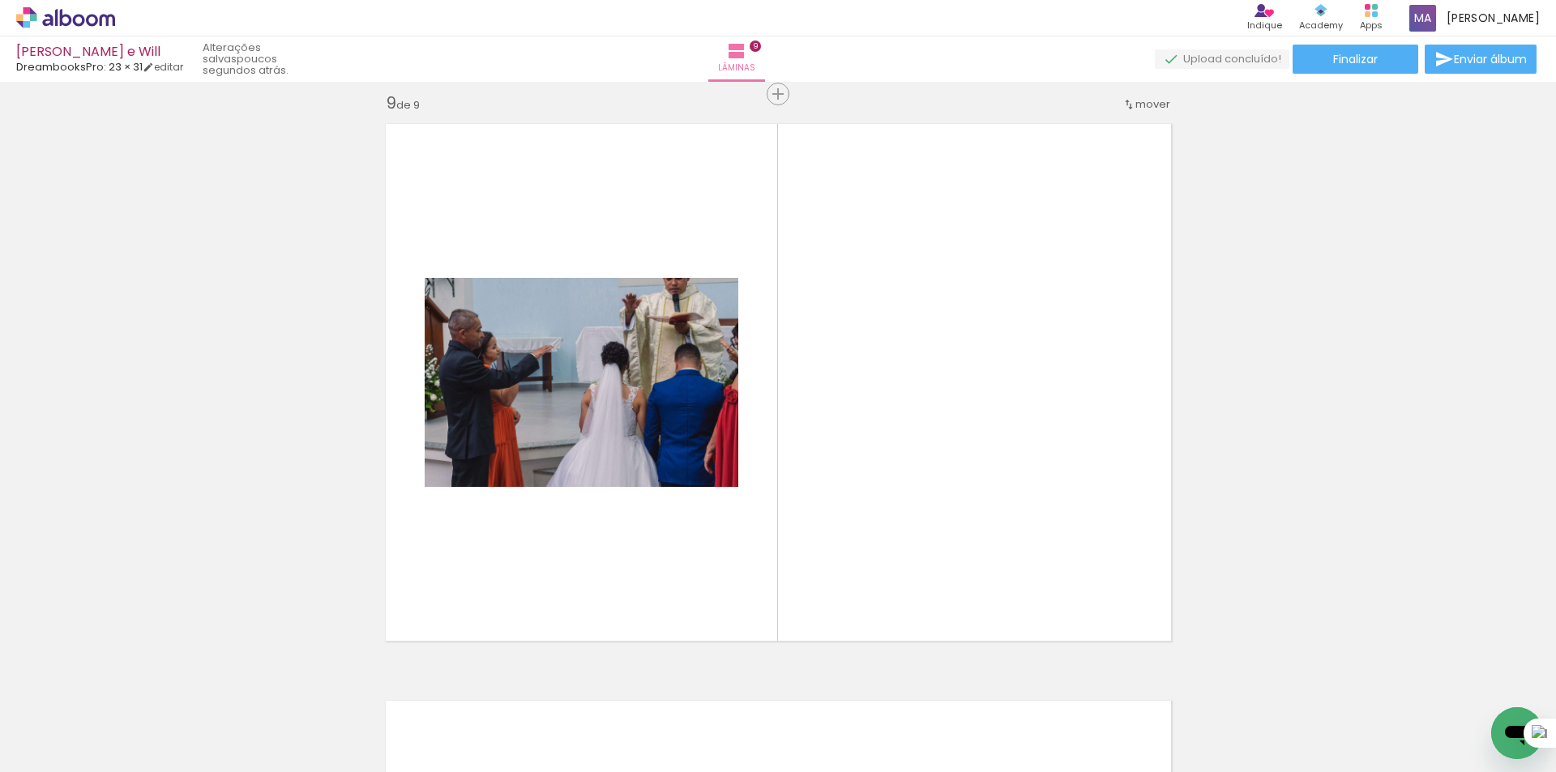
scroll to position [4638, 0]
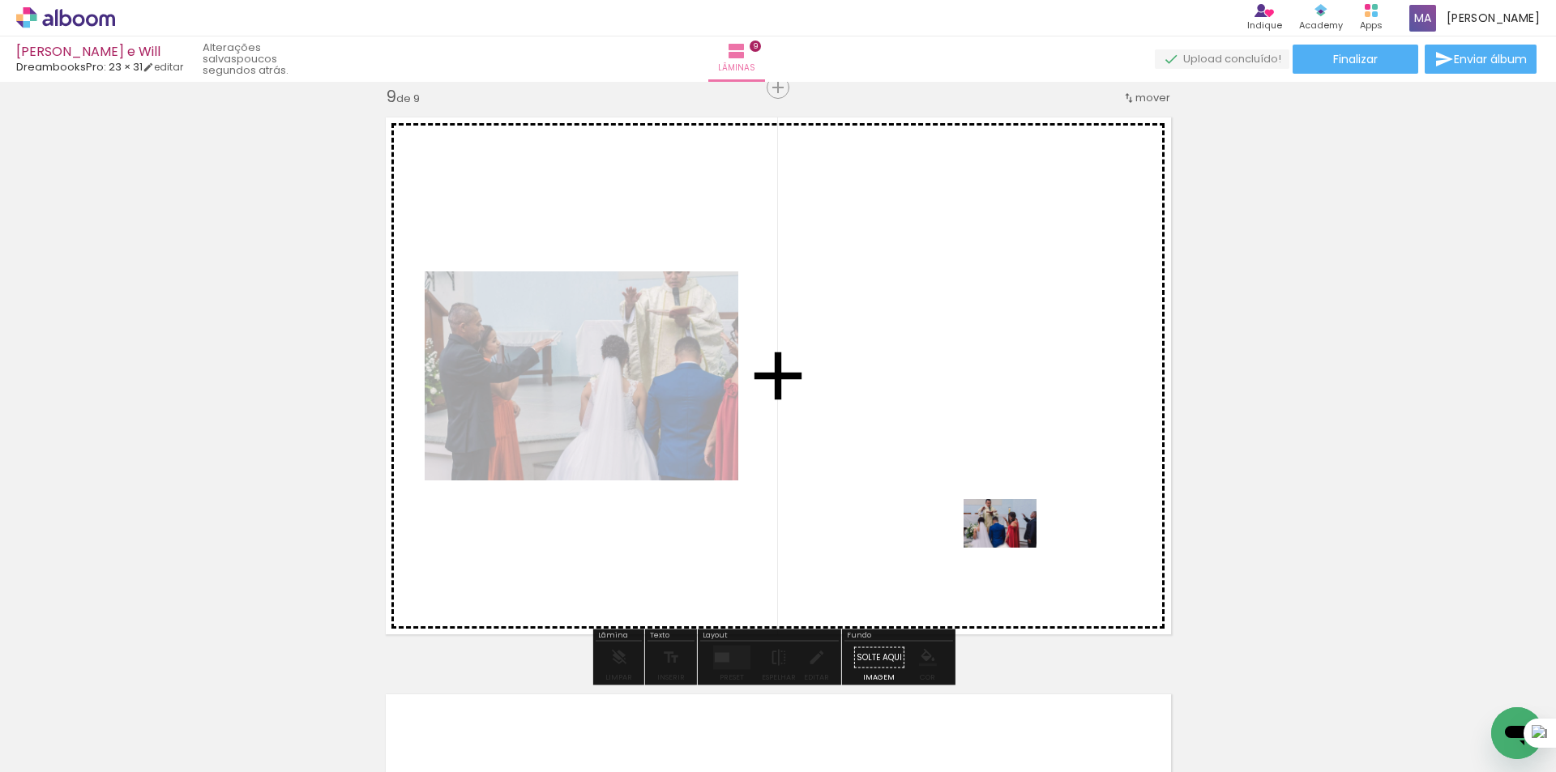
drag, startPoint x: 1131, startPoint y: 717, endPoint x: 1076, endPoint y: 614, distance: 116.8
click at [990, 531] on quentale-workspace at bounding box center [778, 386] width 1556 height 772
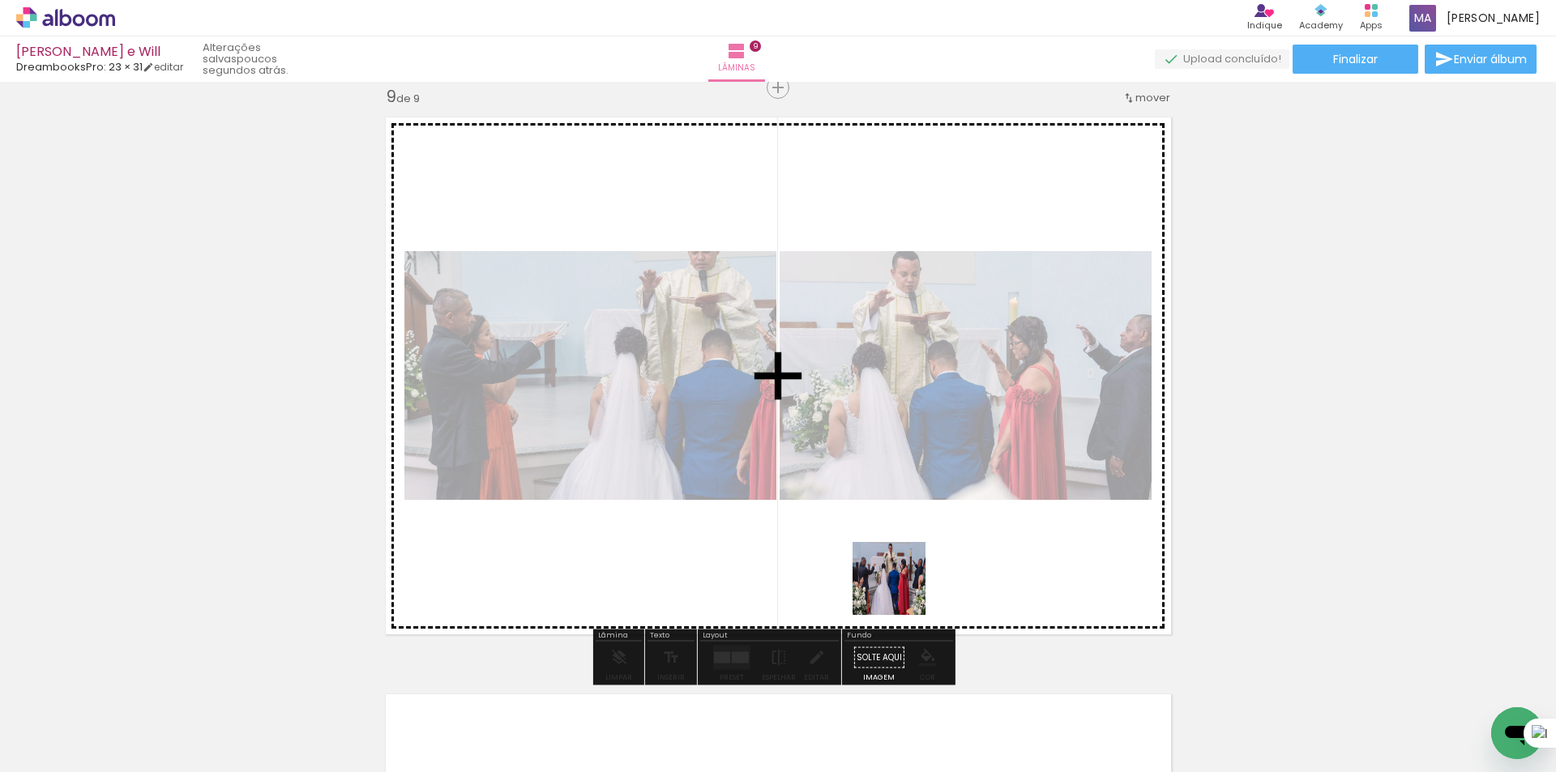
drag, startPoint x: 1280, startPoint y: 733, endPoint x: 1022, endPoint y: 621, distance: 281.0
click at [900, 591] on quentale-workspace at bounding box center [778, 386] width 1556 height 772
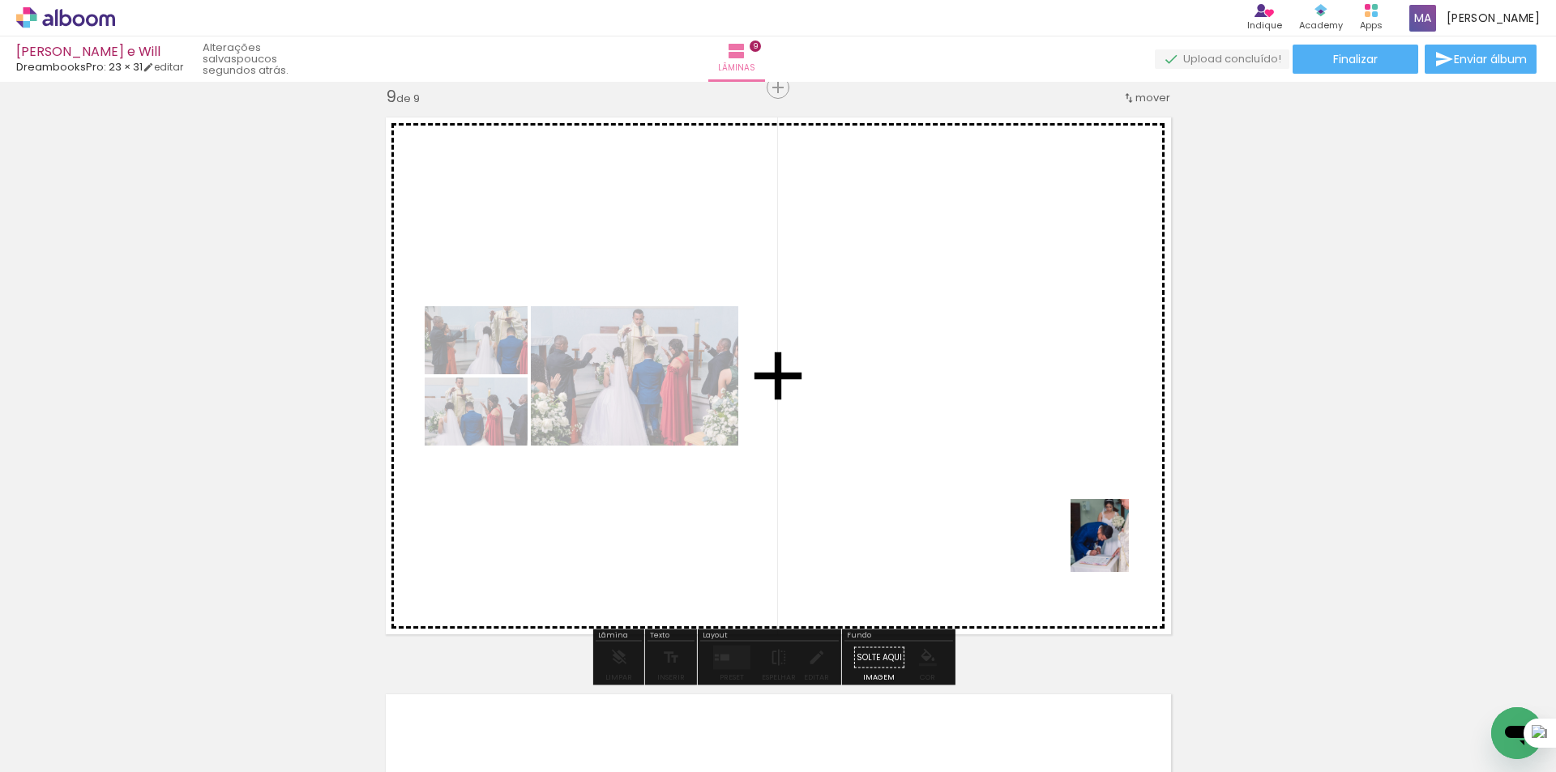
drag, startPoint x: 1350, startPoint y: 720, endPoint x: 1330, endPoint y: 678, distance: 46.4
click at [1054, 505] on quentale-workspace at bounding box center [778, 386] width 1556 height 772
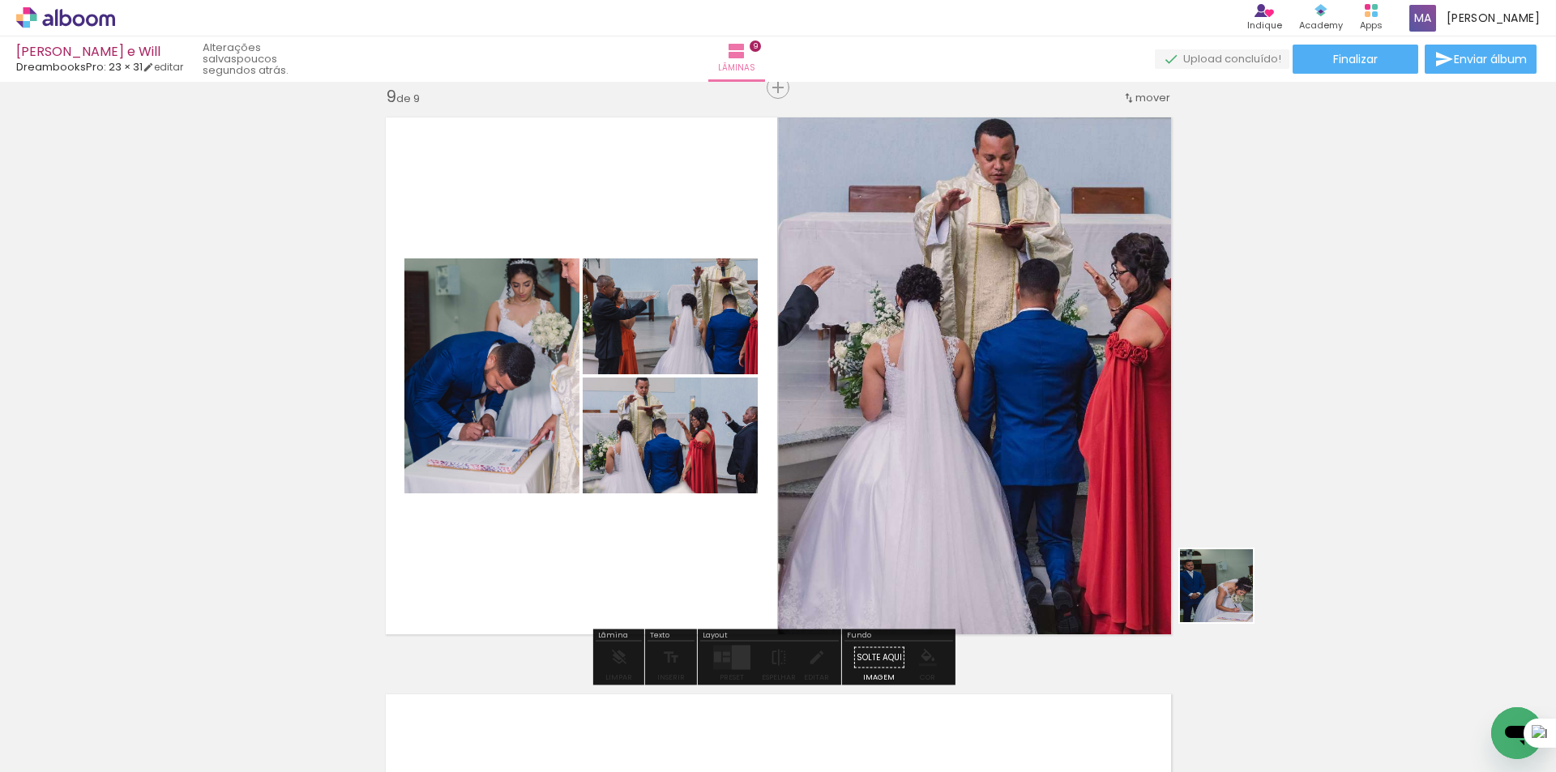
drag, startPoint x: 1399, startPoint y: 709, endPoint x: 1156, endPoint y: 548, distance: 291.8
click at [1120, 528] on quentale-workspace at bounding box center [778, 386] width 1556 height 772
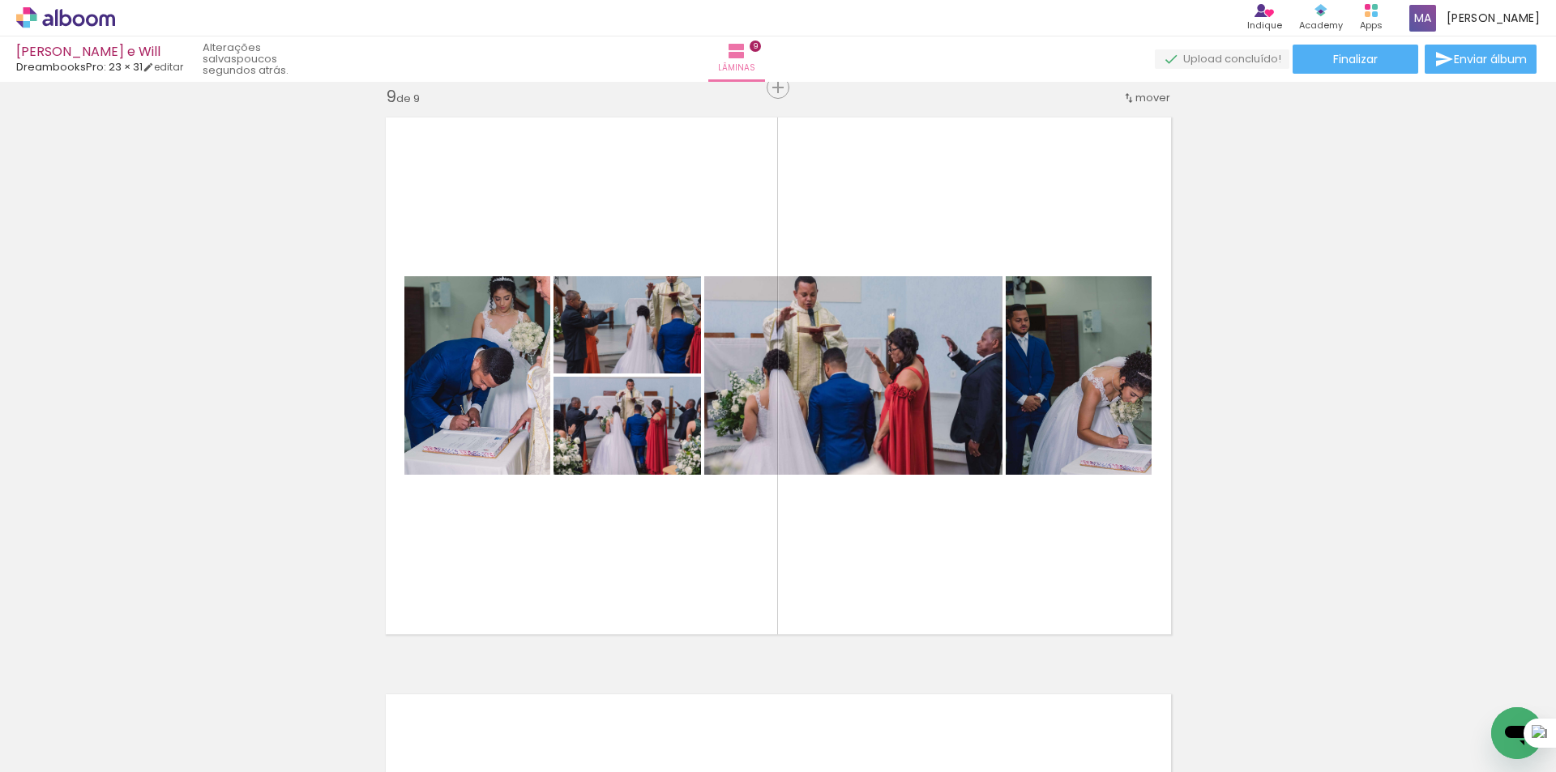
scroll to position [0, 2397]
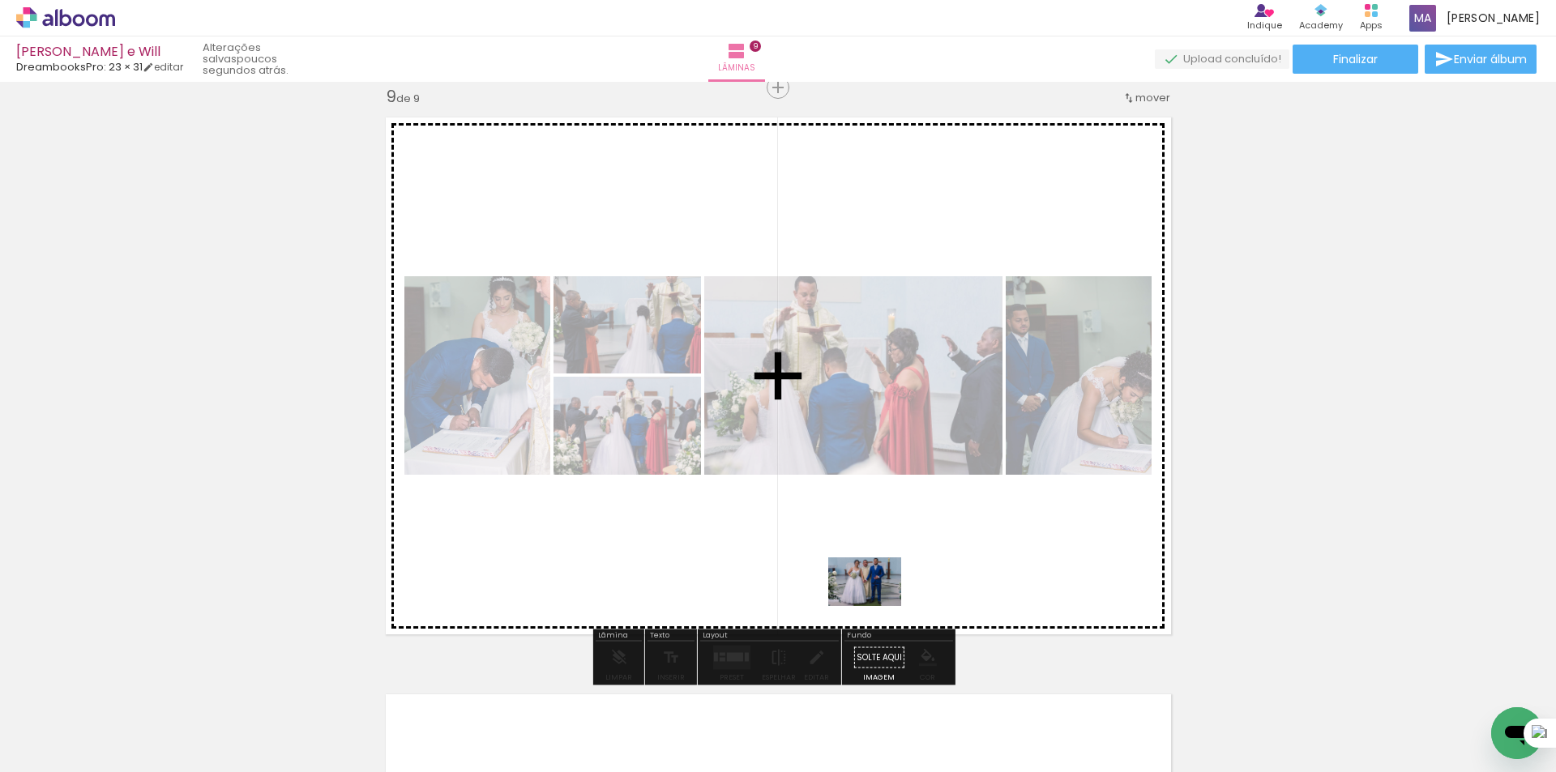
drag, startPoint x: 776, startPoint y: 721, endPoint x: 945, endPoint y: 557, distance: 235.0
click at [945, 557] on quentale-workspace at bounding box center [778, 386] width 1556 height 772
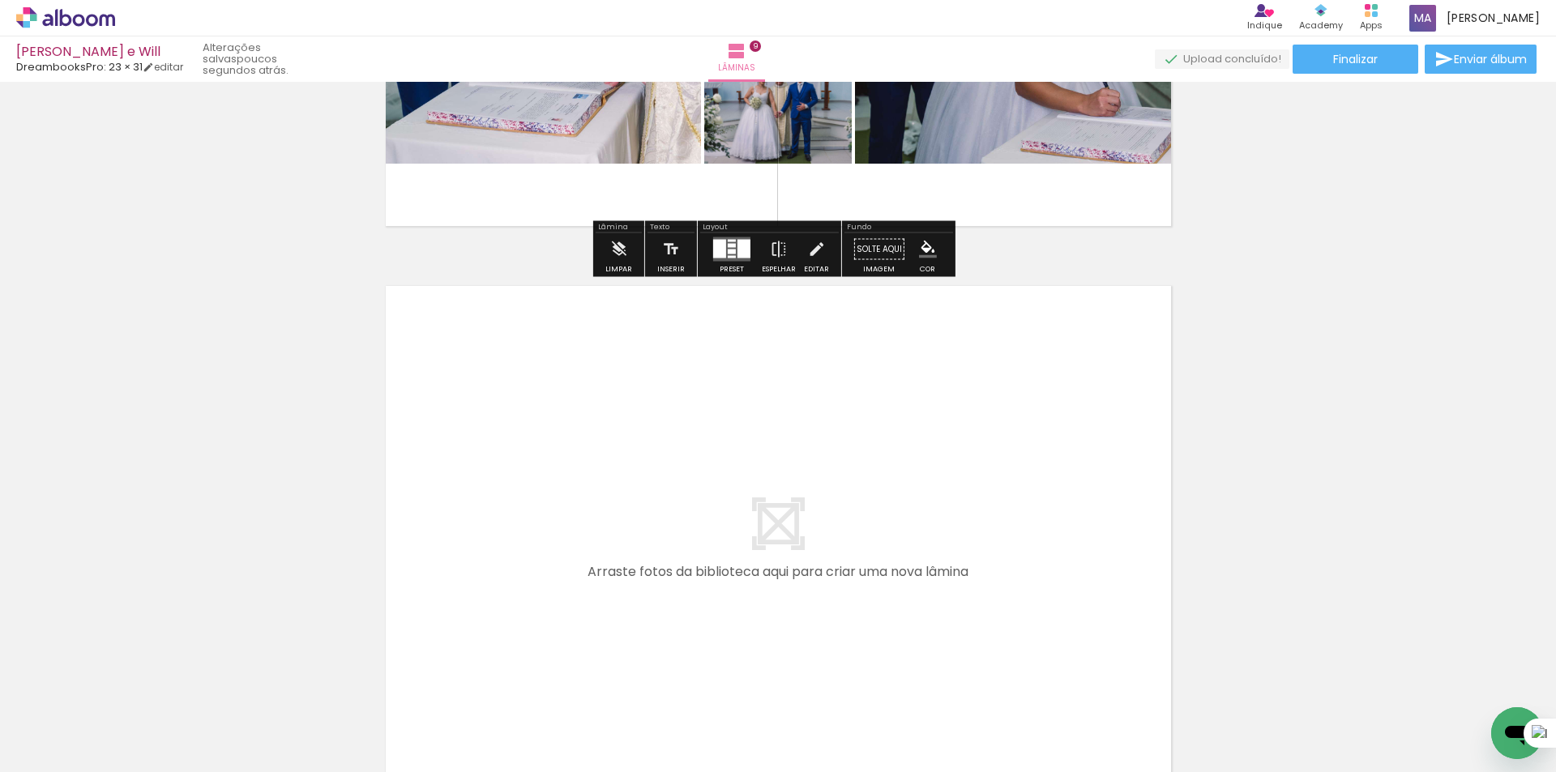
scroll to position [5124, 0]
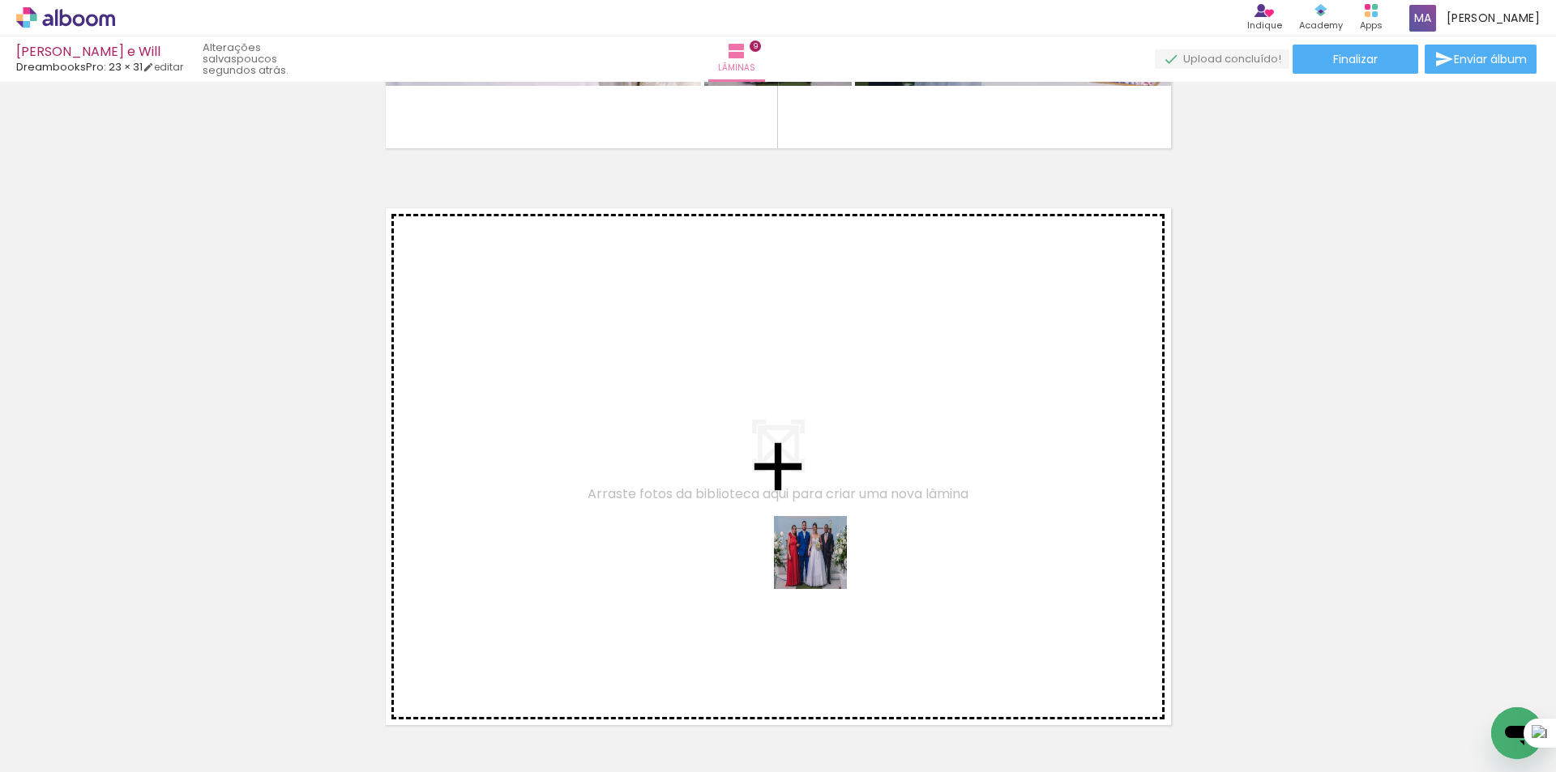
drag, startPoint x: 853, startPoint y: 716, endPoint x: 806, endPoint y: 535, distance: 187.0
click at [806, 535] on quentale-workspace at bounding box center [778, 386] width 1556 height 772
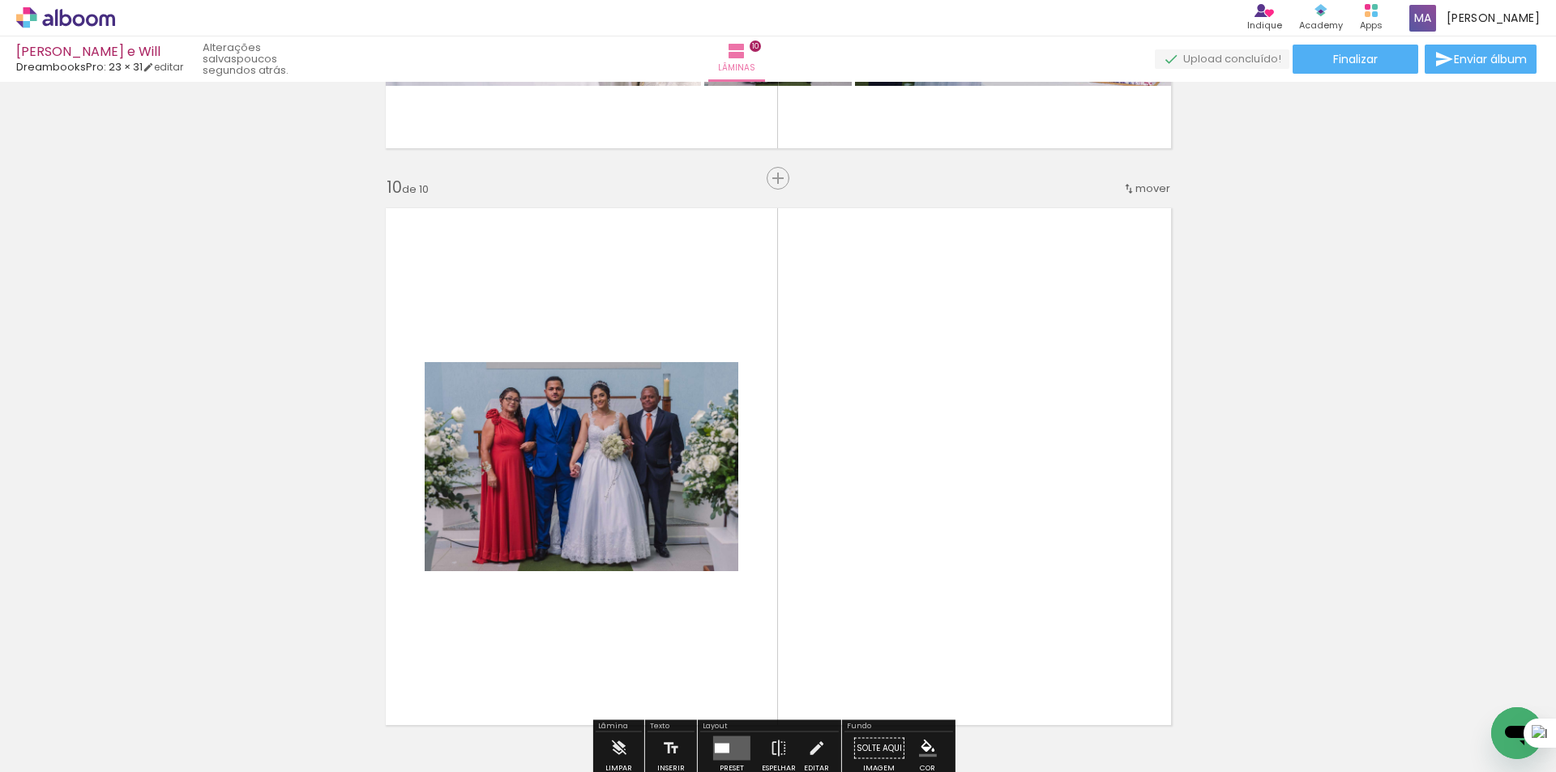
scroll to position [5215, 0]
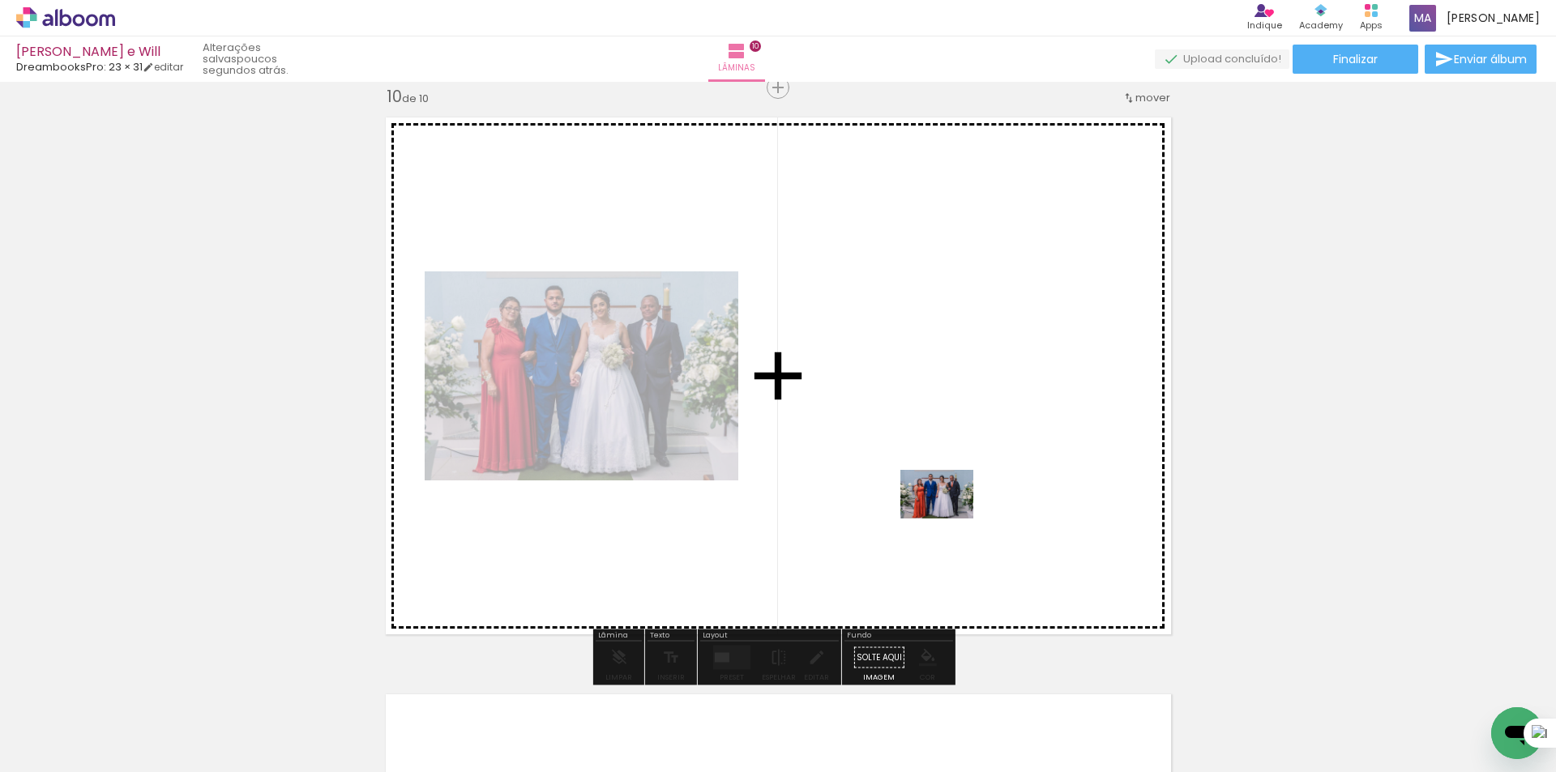
drag, startPoint x: 949, startPoint y: 691, endPoint x: 956, endPoint y: 512, distance: 178.4
click at [948, 513] on quentale-workspace at bounding box center [778, 386] width 1556 height 772
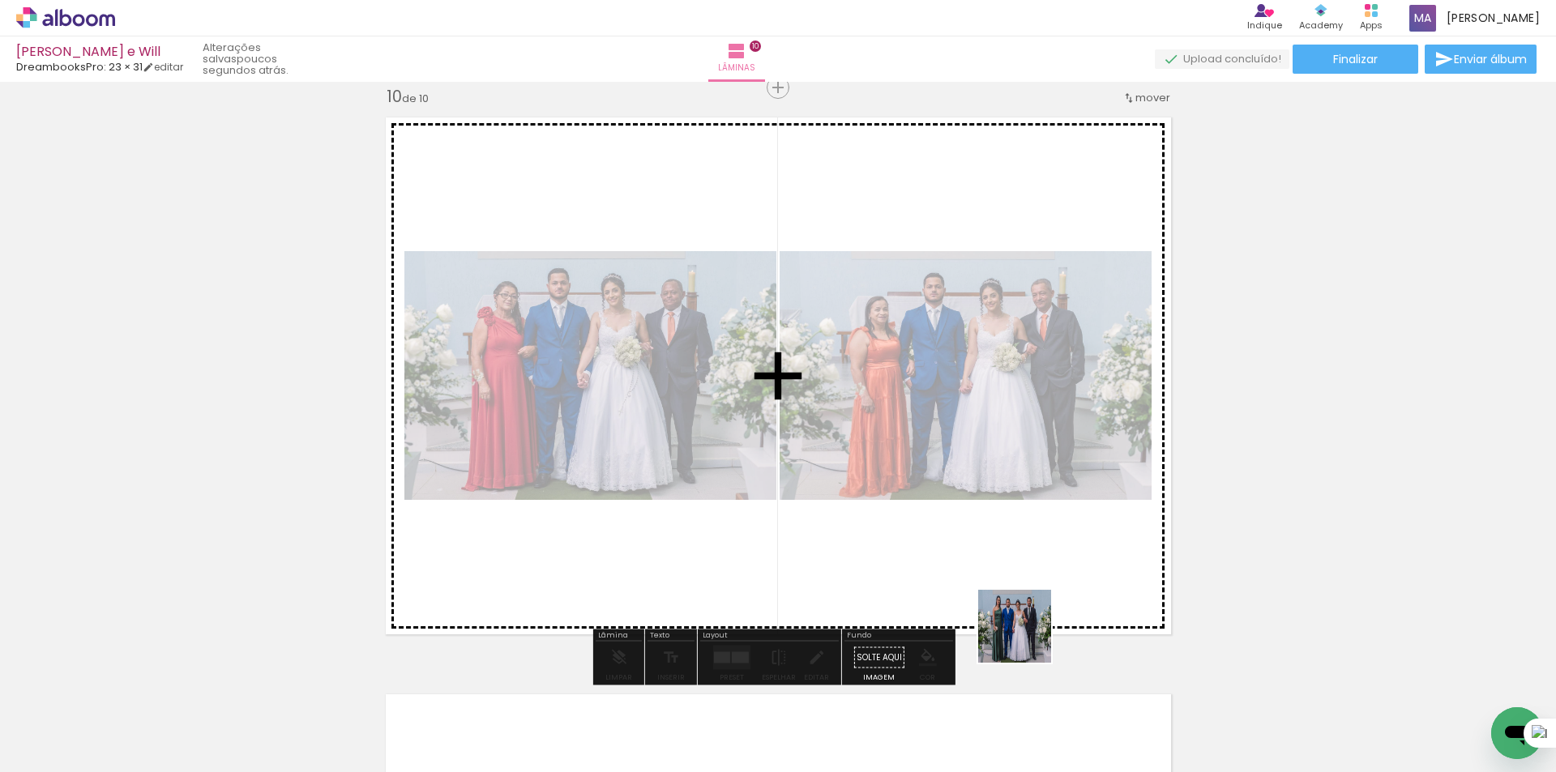
drag, startPoint x: 1031, startPoint y: 652, endPoint x: 1084, endPoint y: 654, distance: 52.7
click at [995, 546] on quentale-workspace at bounding box center [778, 386] width 1556 height 772
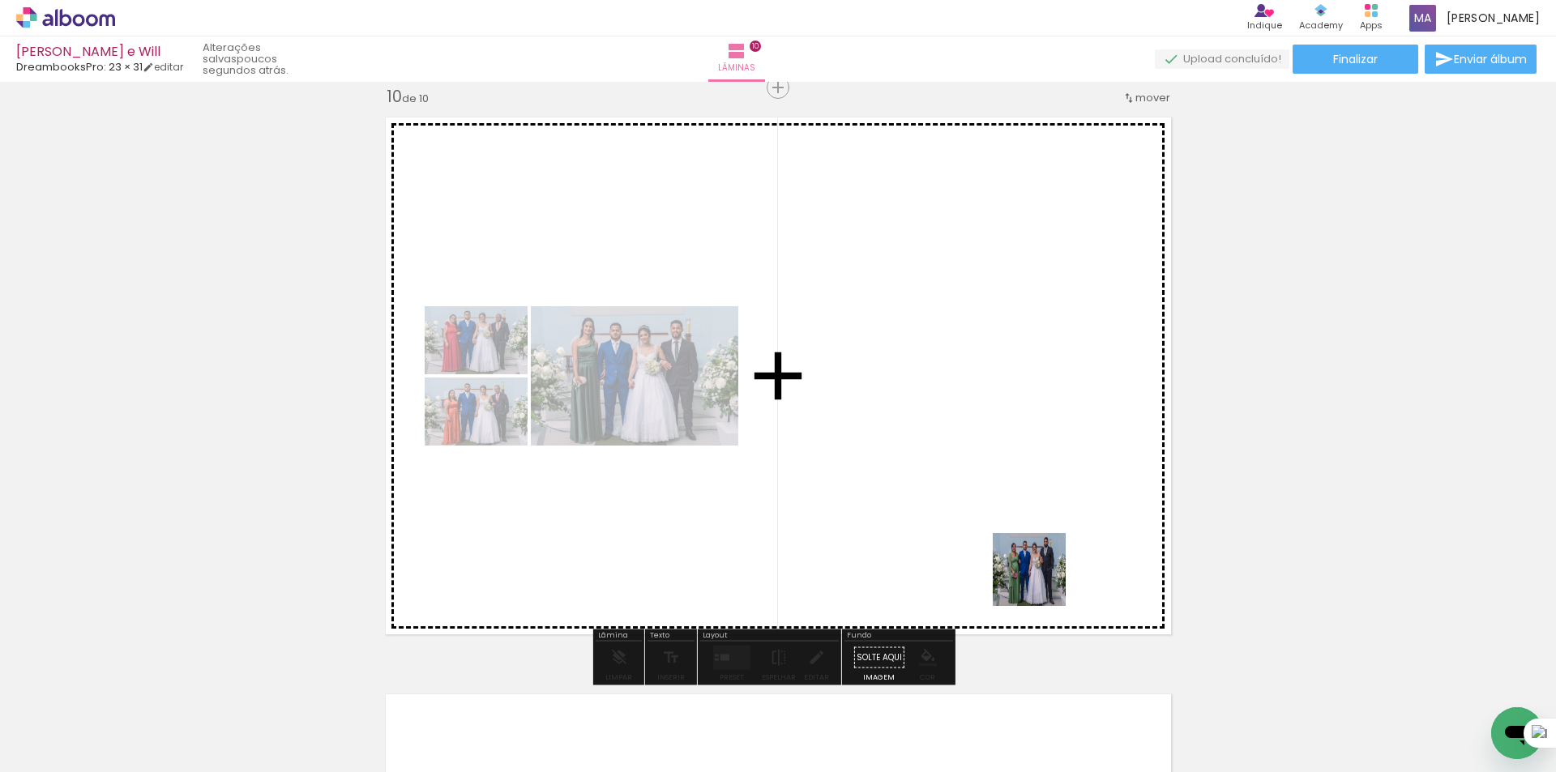
drag, startPoint x: 1111, startPoint y: 714, endPoint x: 1120, endPoint y: 678, distance: 37.5
click at [1025, 557] on quentale-workspace at bounding box center [778, 386] width 1556 height 772
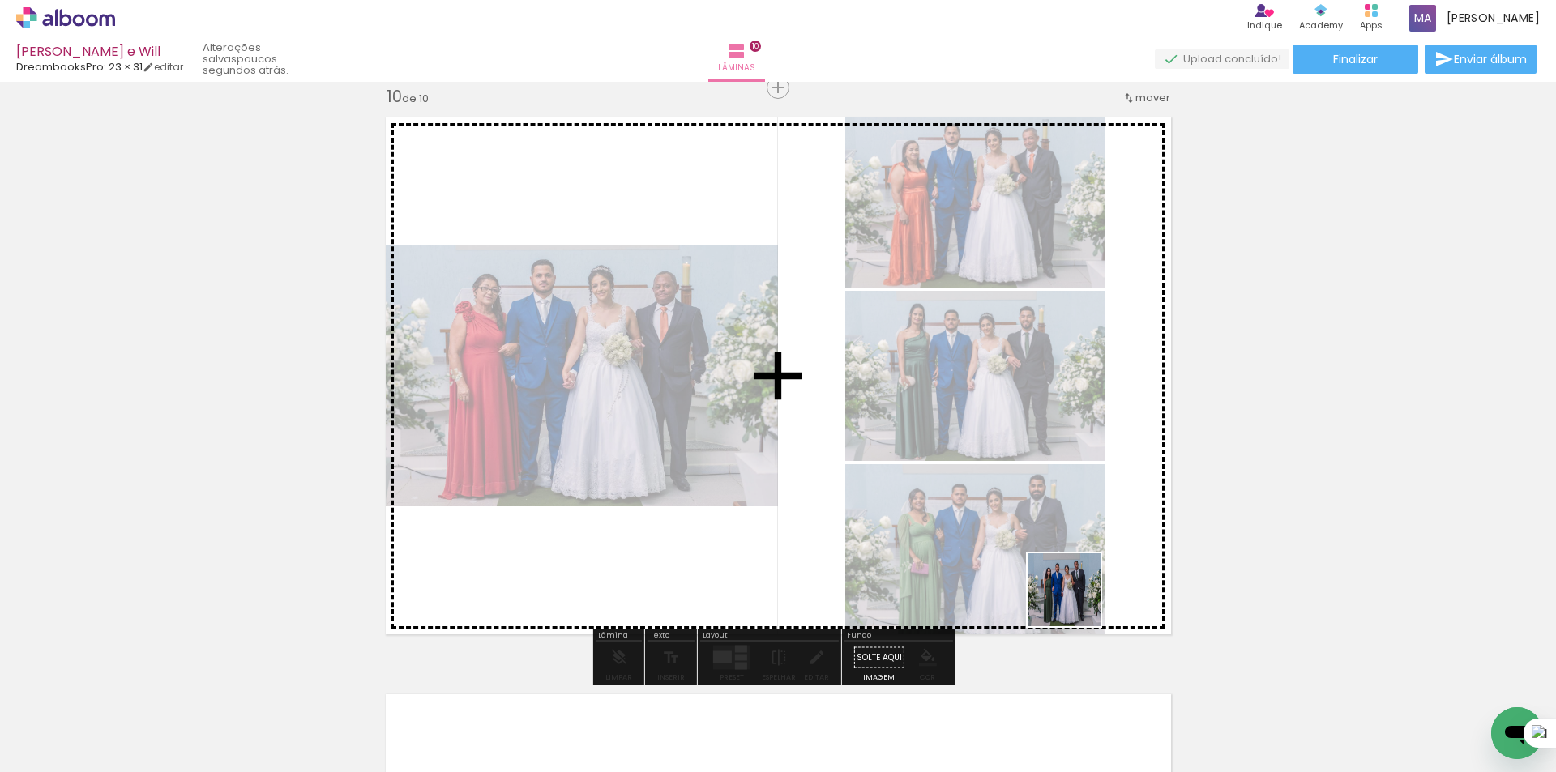
drag, startPoint x: 1208, startPoint y: 721, endPoint x: 1156, endPoint y: 644, distance: 92.2
click at [1029, 554] on quentale-workspace at bounding box center [778, 386] width 1556 height 772
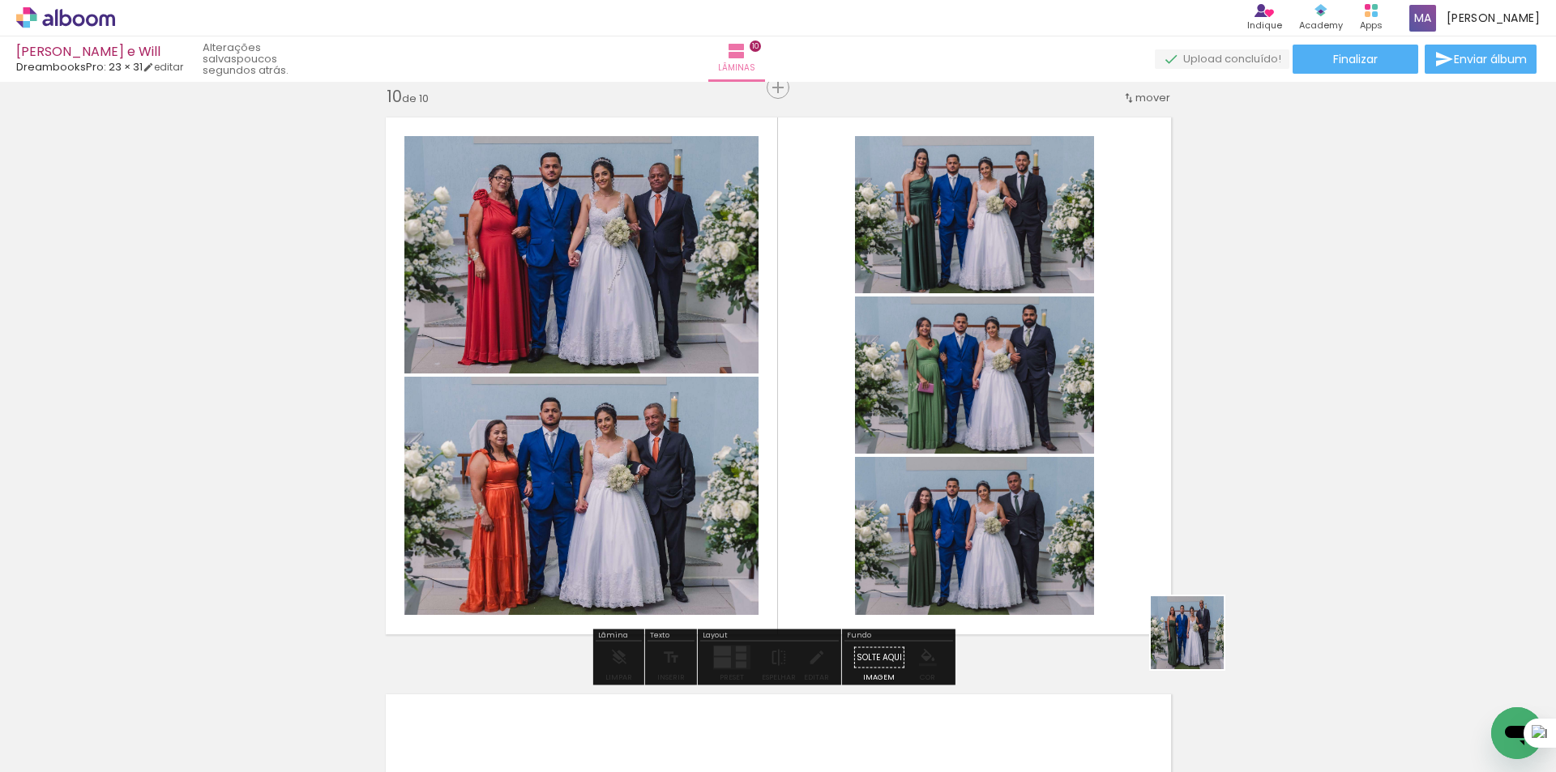
drag, startPoint x: 1319, startPoint y: 721, endPoint x: 1318, endPoint y: 712, distance: 9.0
click at [1088, 576] on quentale-workspace at bounding box center [778, 386] width 1556 height 772
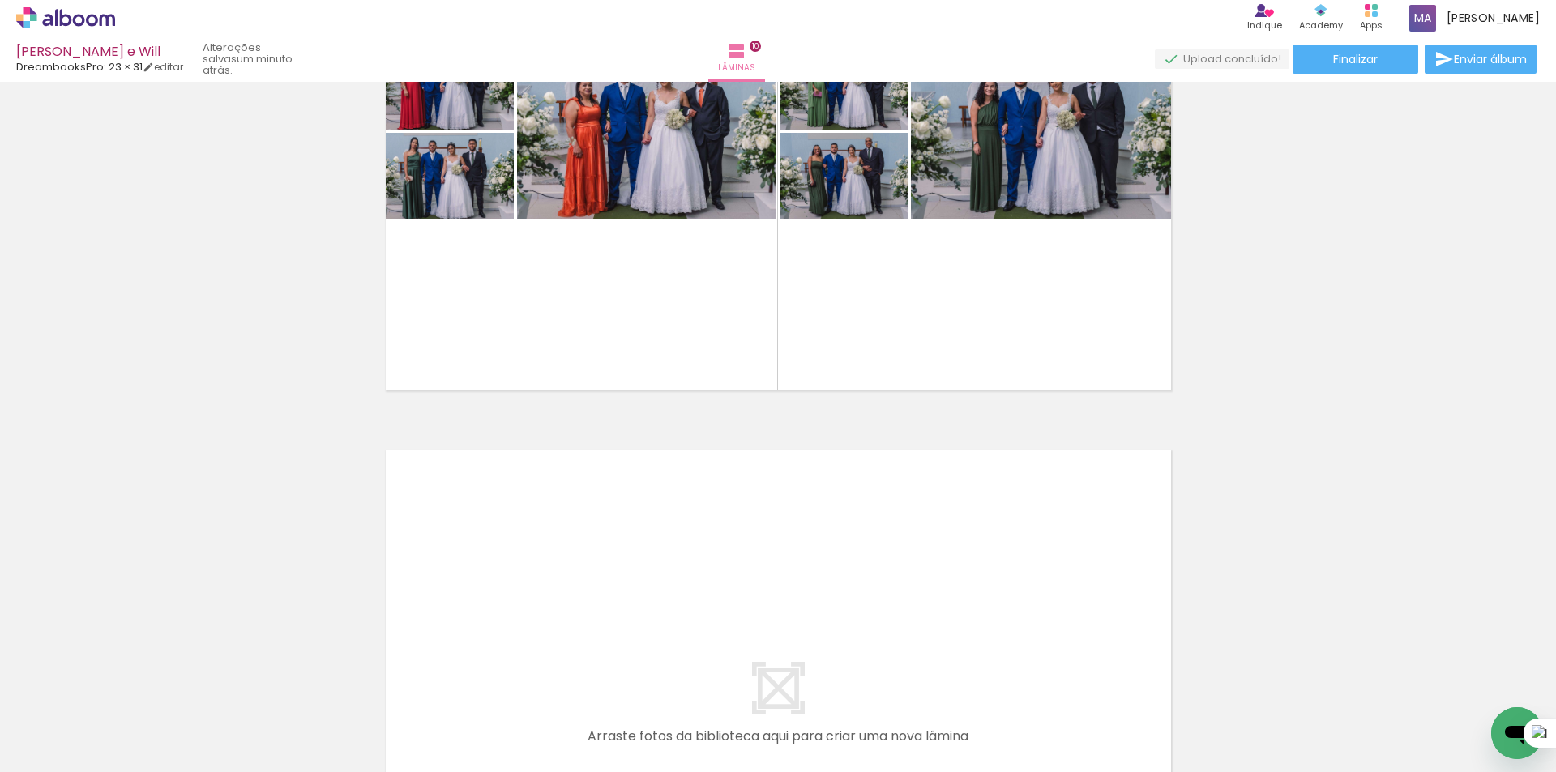
scroll to position [5539, 0]
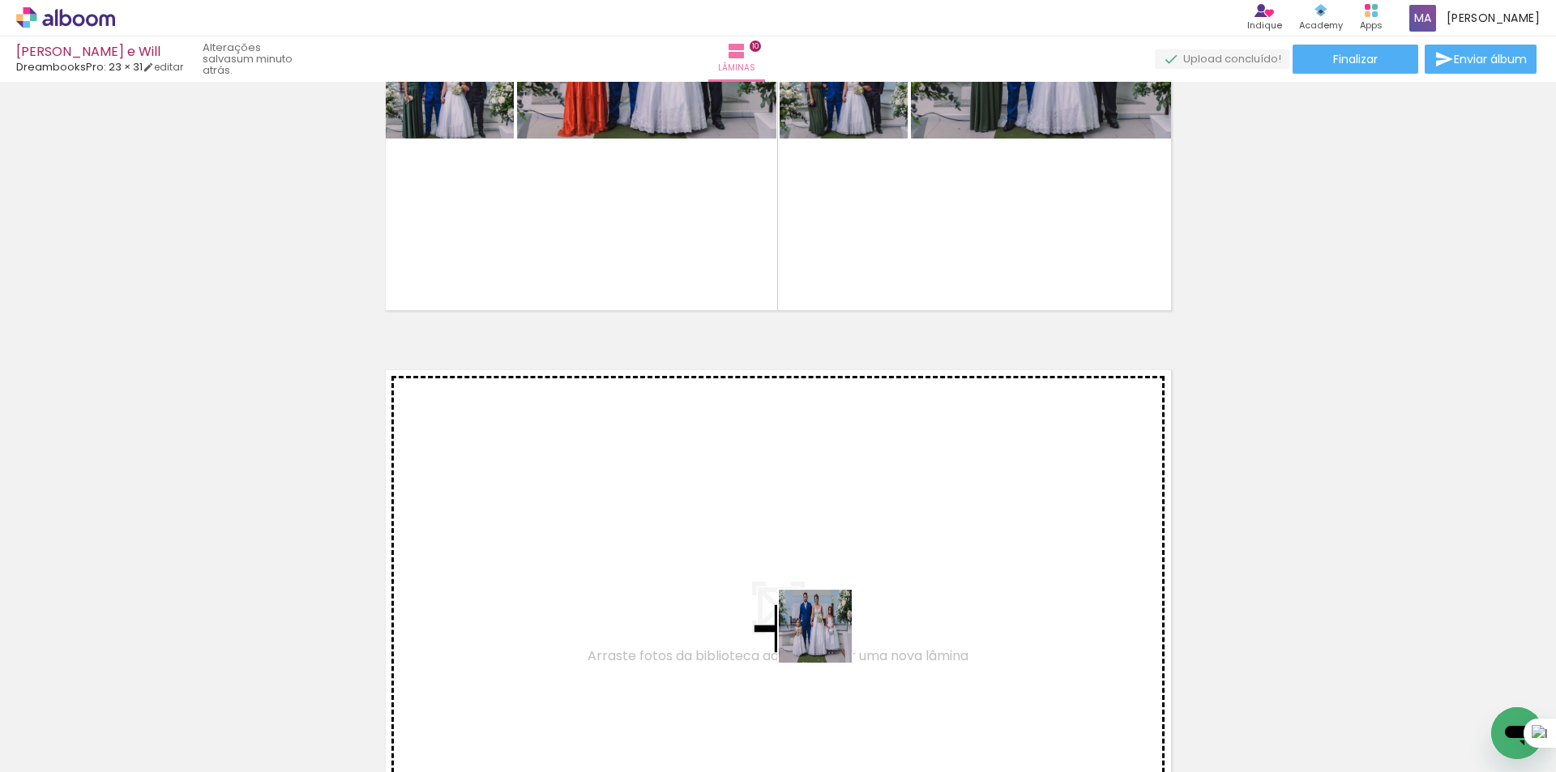
drag, startPoint x: 829, startPoint y: 648, endPoint x: 942, endPoint y: 700, distance: 124.4
click at [819, 607] on quentale-workspace at bounding box center [778, 386] width 1556 height 772
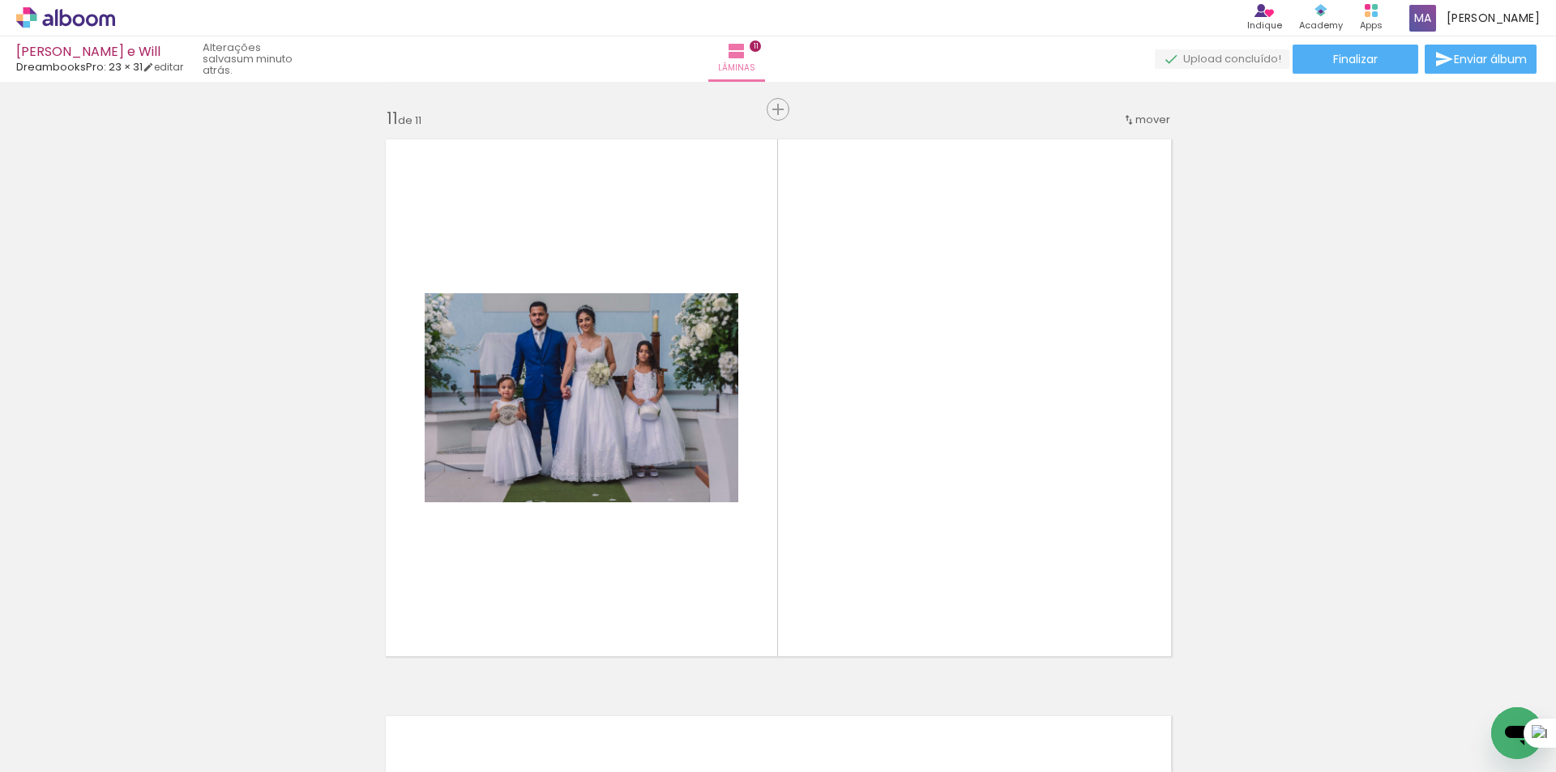
scroll to position [5792, 0]
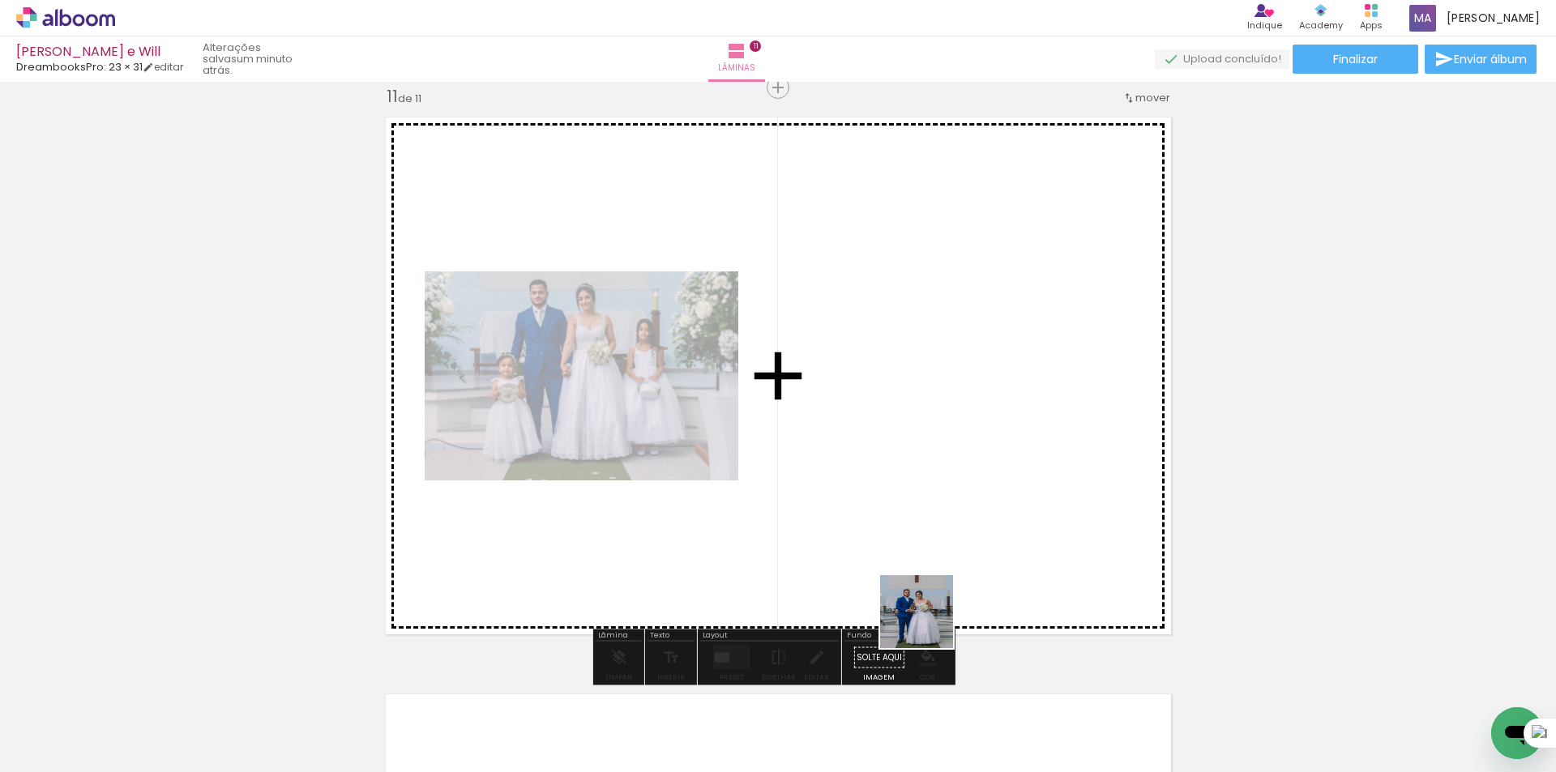
drag, startPoint x: 944, startPoint y: 718, endPoint x: 995, endPoint y: 510, distance: 214.3
click at [929, 541] on quentale-workspace at bounding box center [778, 386] width 1556 height 772
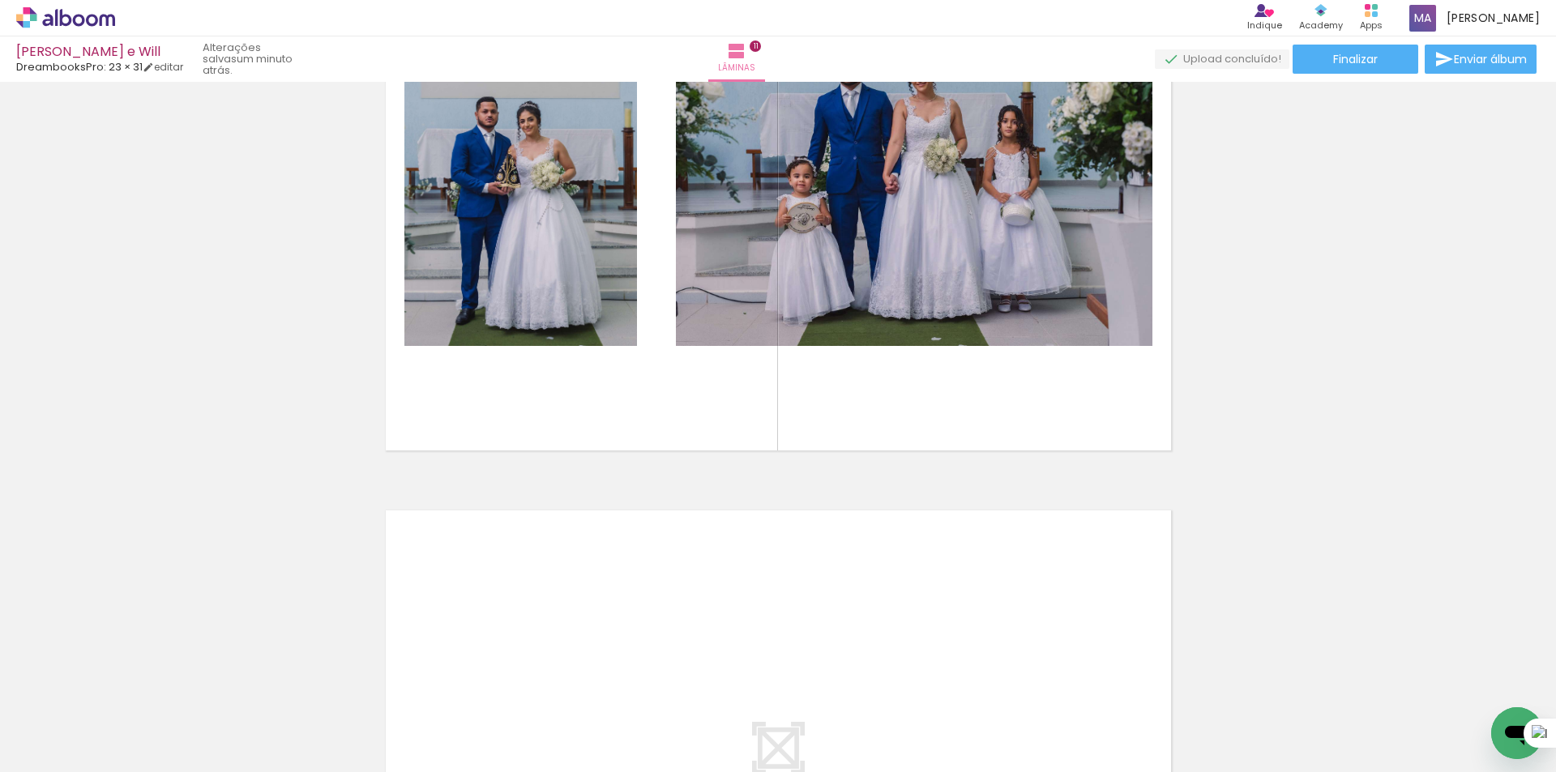
scroll to position [6035, 0]
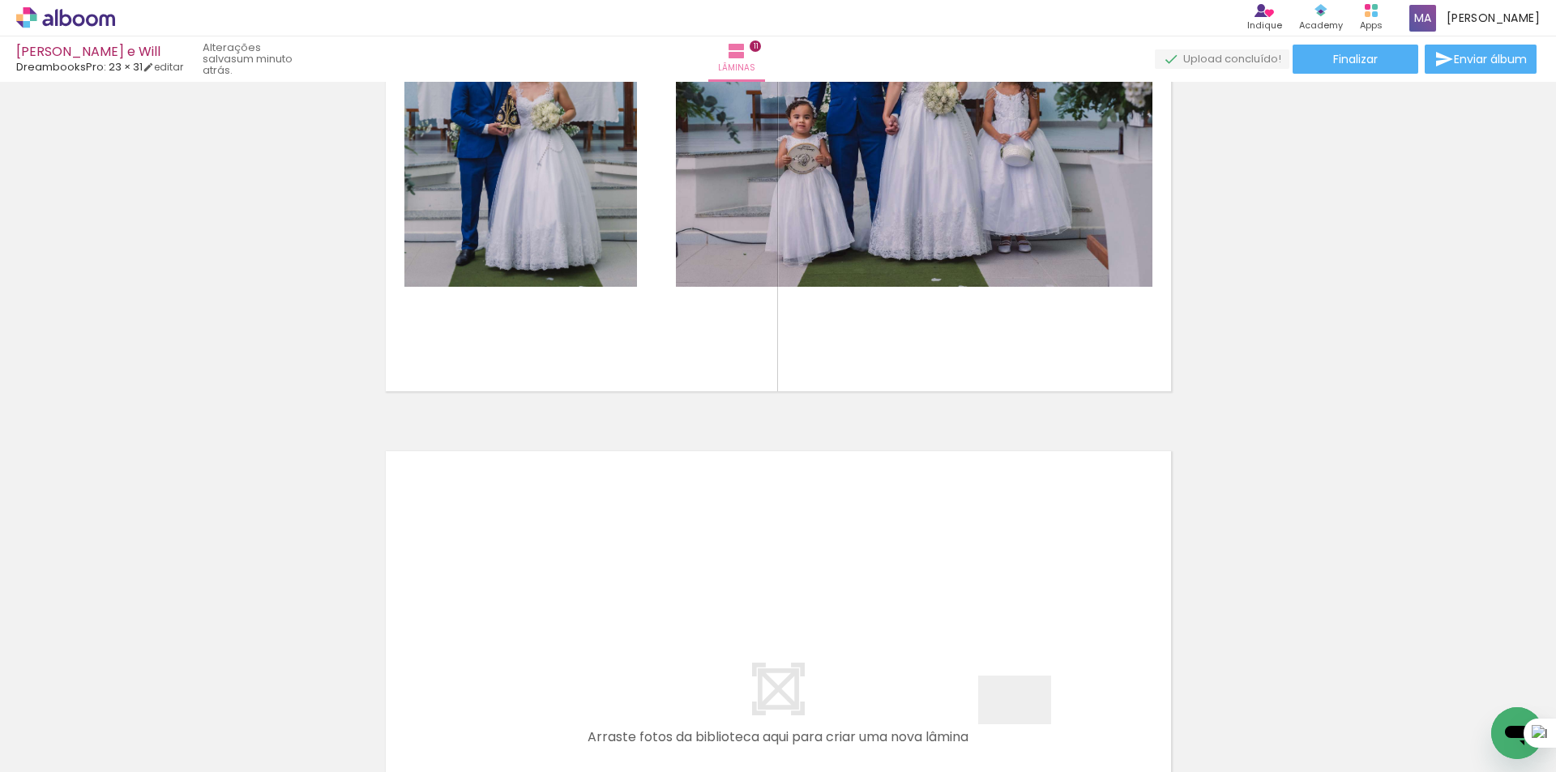
drag, startPoint x: 1027, startPoint y: 725, endPoint x: 1103, endPoint y: 684, distance: 86.3
click at [917, 620] on quentale-workspace at bounding box center [778, 386] width 1556 height 772
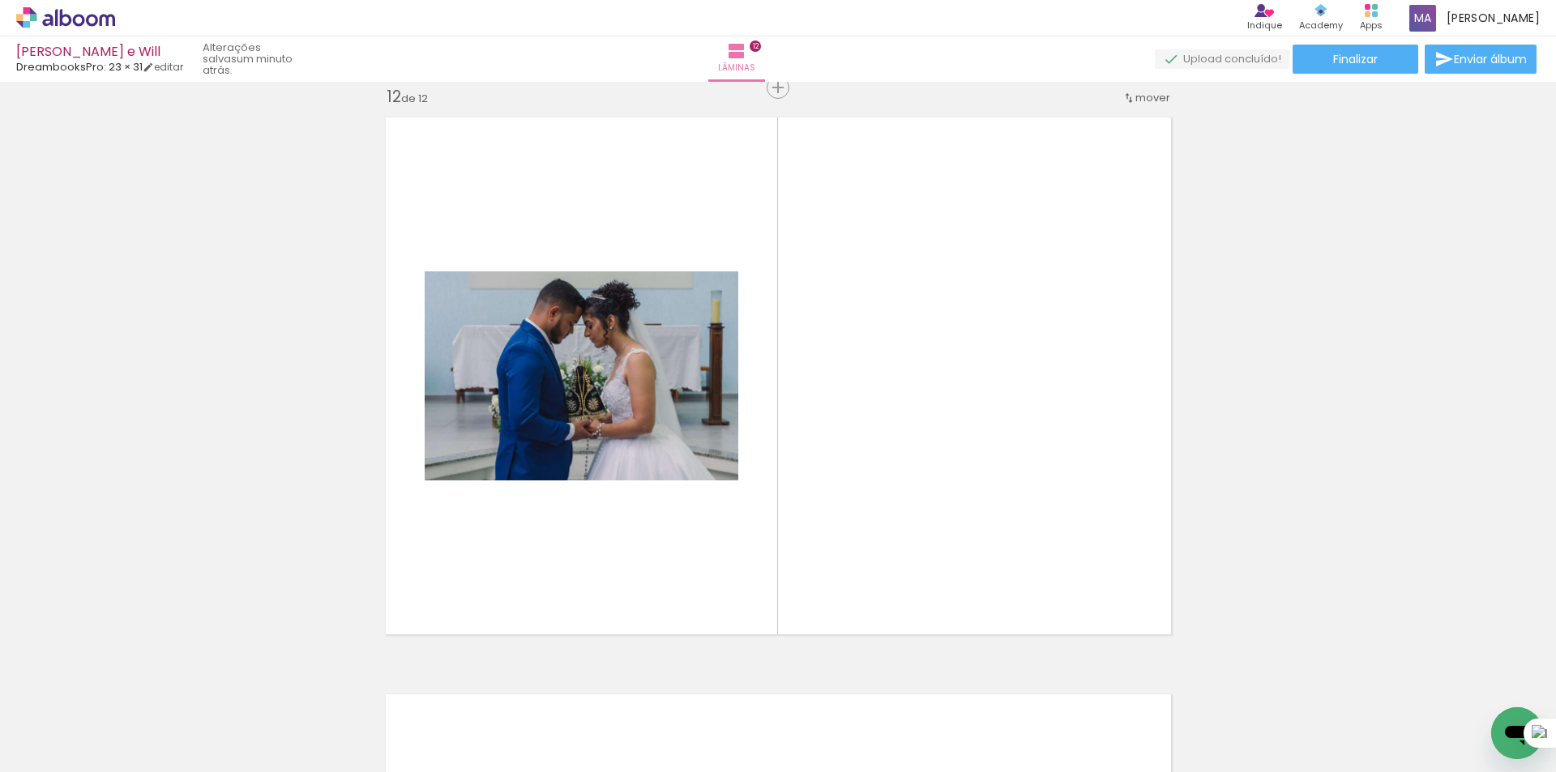
scroll to position [6369, 0]
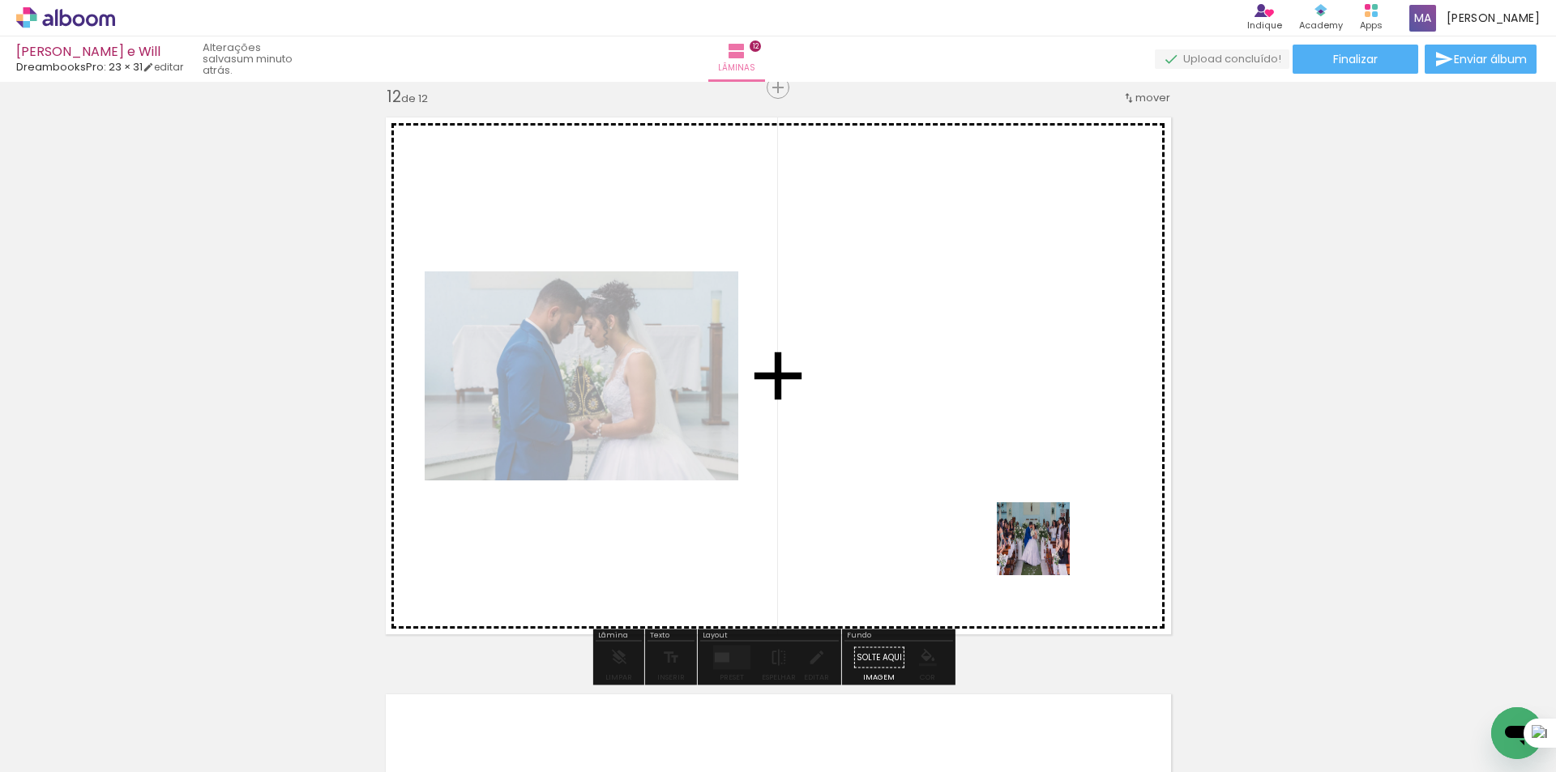
drag, startPoint x: 1116, startPoint y: 725, endPoint x: 1038, endPoint y: 524, distance: 216.3
click at [1038, 524] on quentale-workspace at bounding box center [778, 386] width 1556 height 772
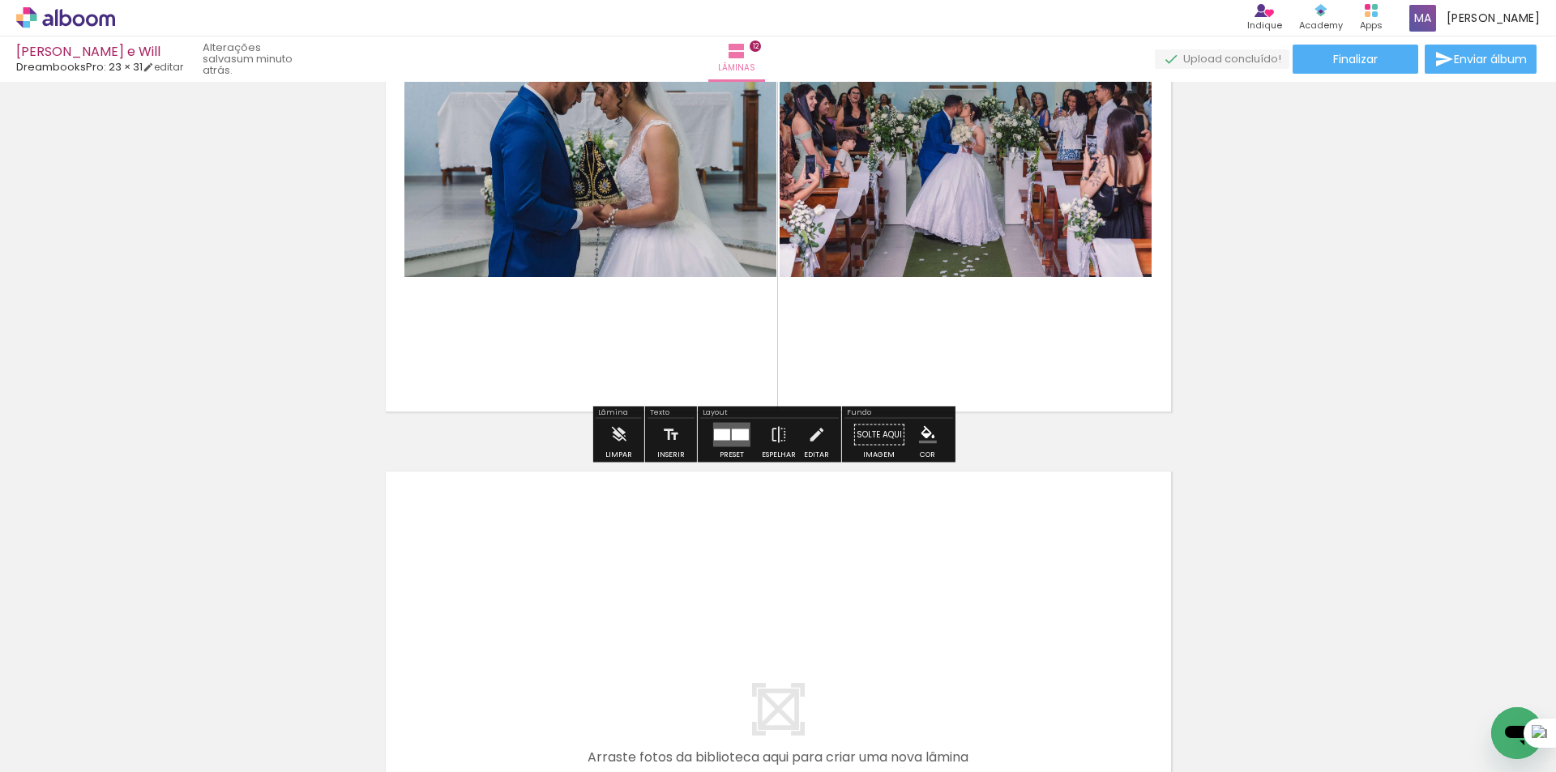
scroll to position [6612, 0]
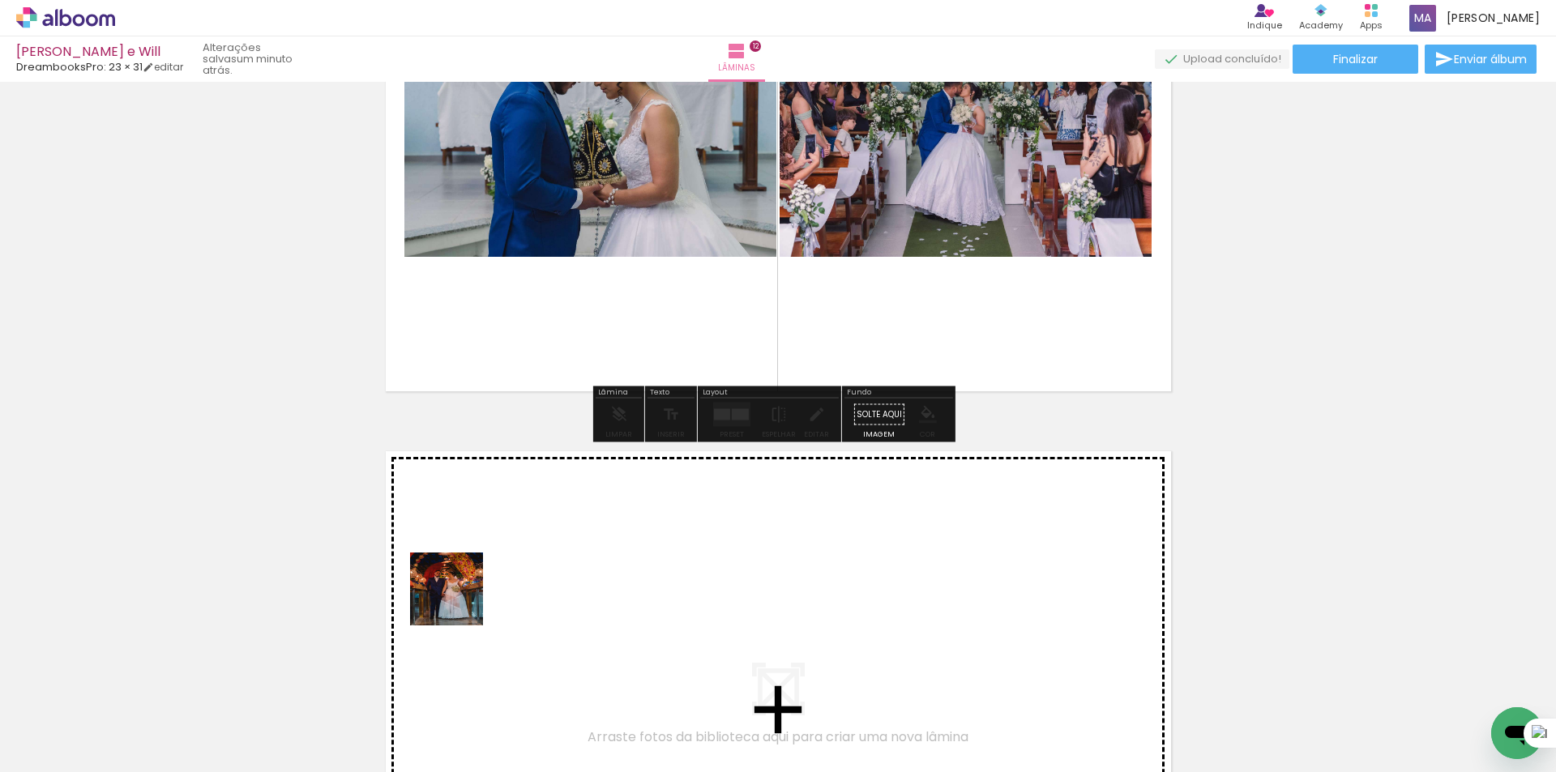
drag, startPoint x: 261, startPoint y: 711, endPoint x: 375, endPoint y: 672, distance: 120.7
click at [481, 579] on quentale-workspace at bounding box center [778, 386] width 1556 height 772
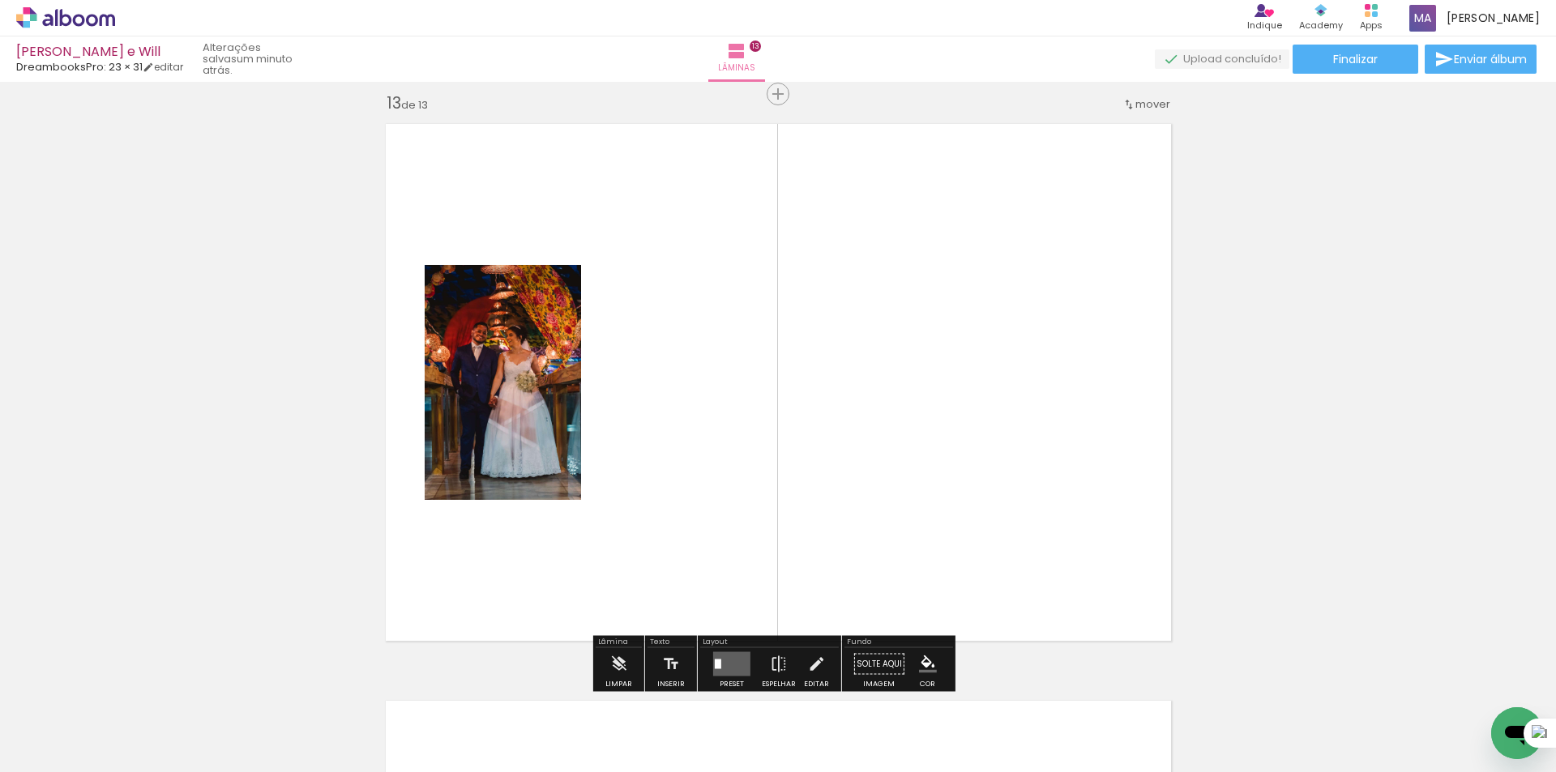
scroll to position [6946, 0]
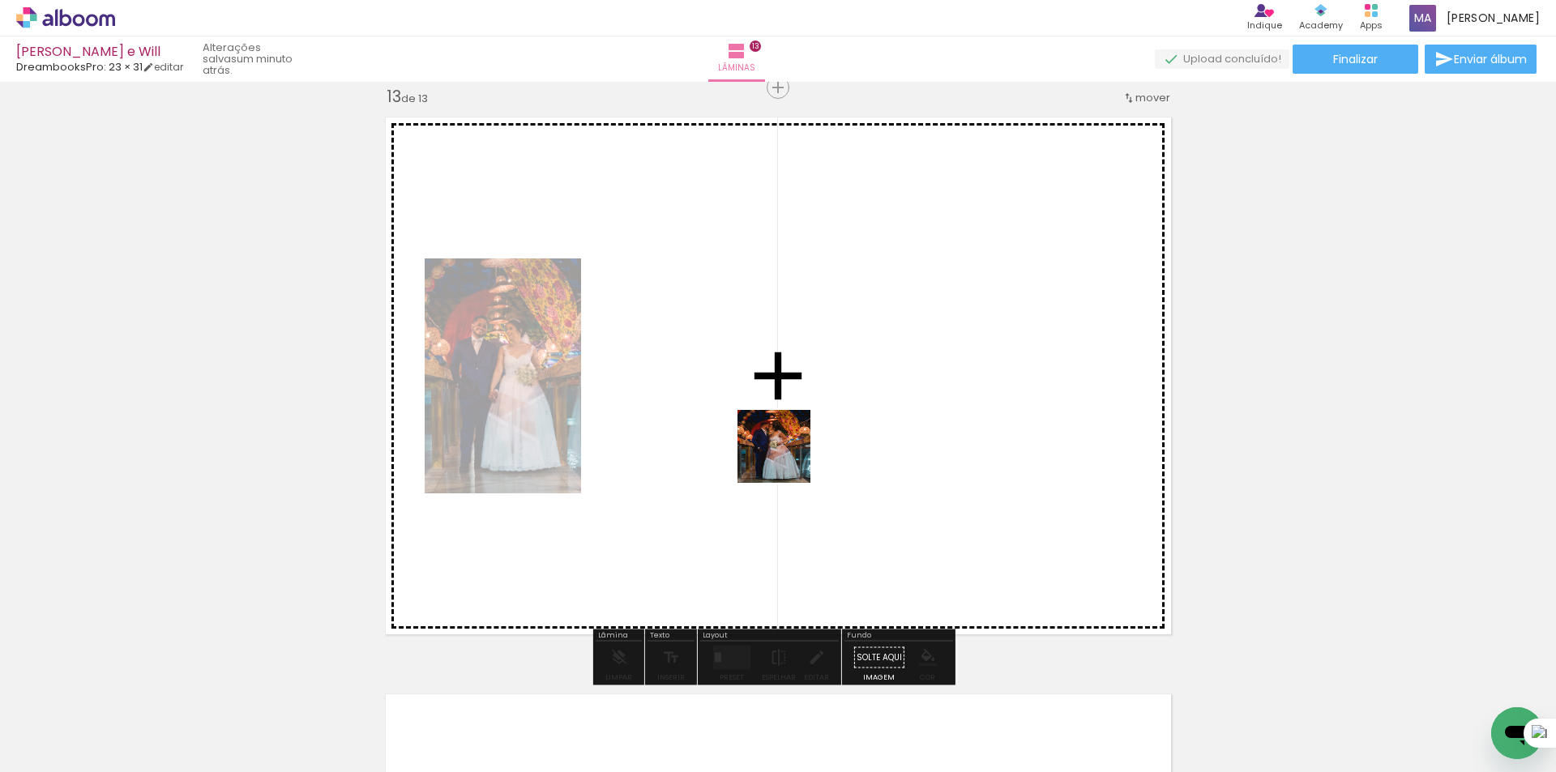
drag, startPoint x: 327, startPoint y: 721, endPoint x: 842, endPoint y: 460, distance: 577.8
click at [815, 429] on quentale-workspace at bounding box center [778, 386] width 1556 height 772
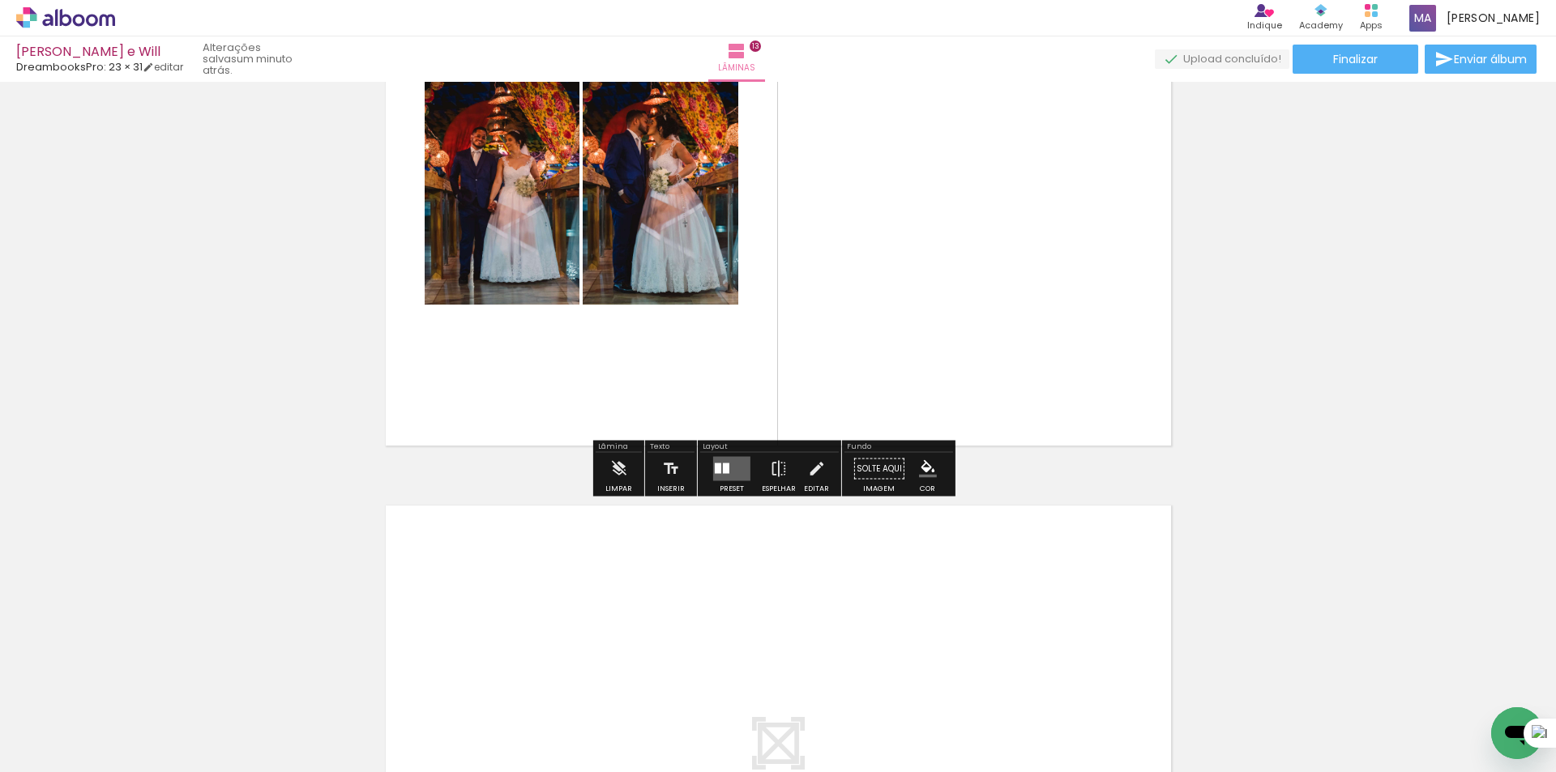
scroll to position [7189, 0]
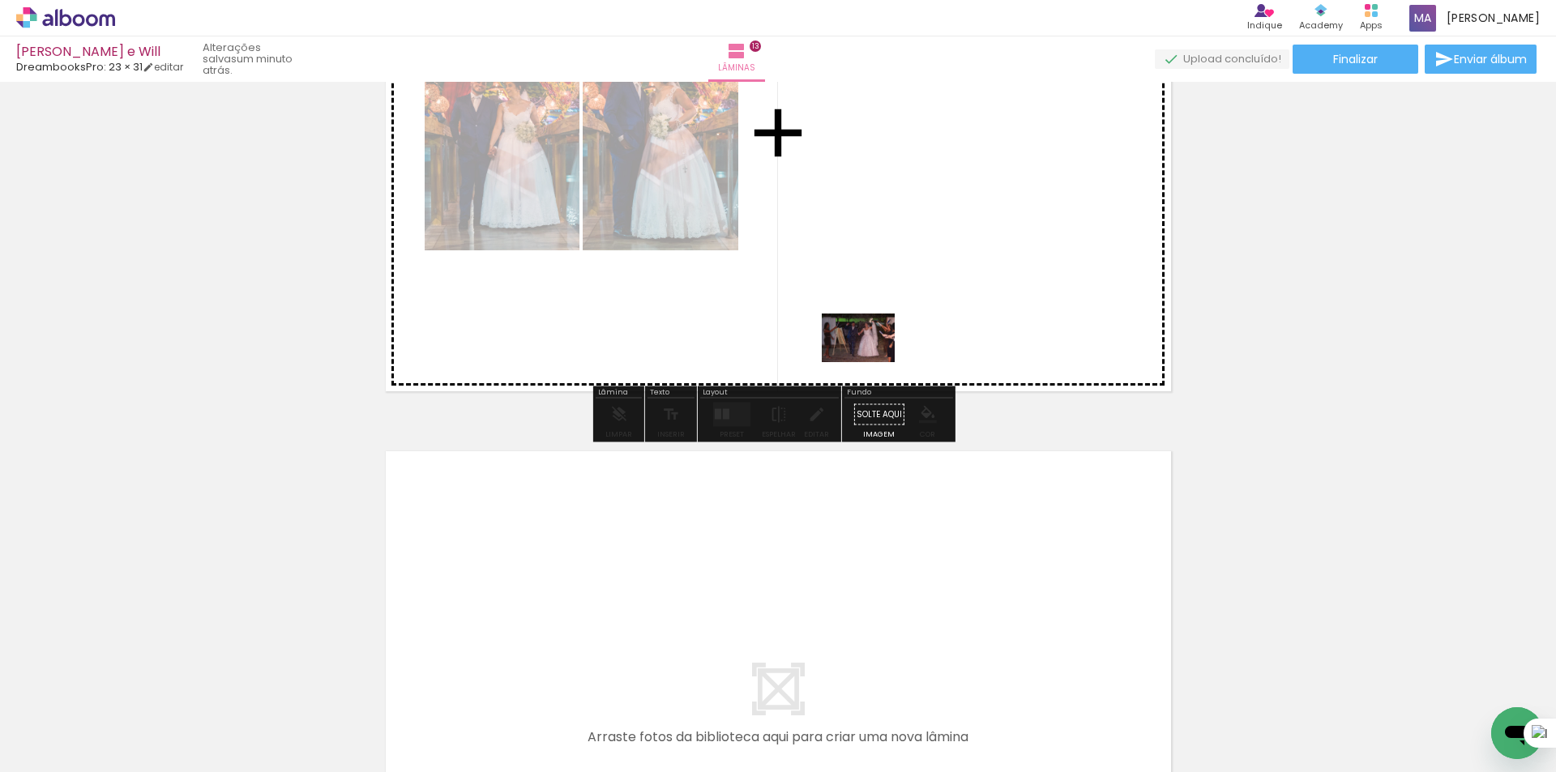
drag, startPoint x: 413, startPoint y: 731, endPoint x: 989, endPoint y: 316, distance: 709.5
click at [921, 302] on quentale-workspace at bounding box center [778, 386] width 1556 height 772
